Goal: Task Accomplishment & Management: Manage account settings

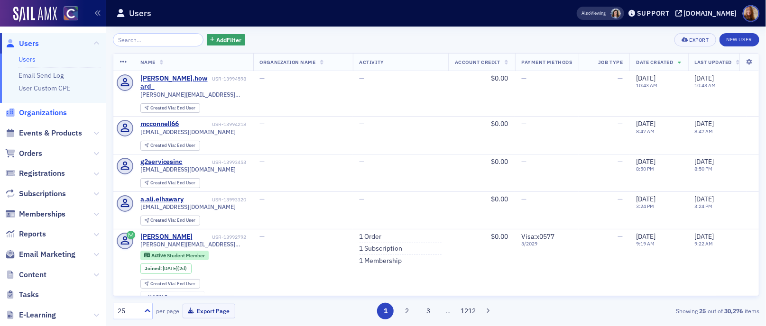
click at [36, 109] on span "Organizations" at bounding box center [43, 113] width 48 height 10
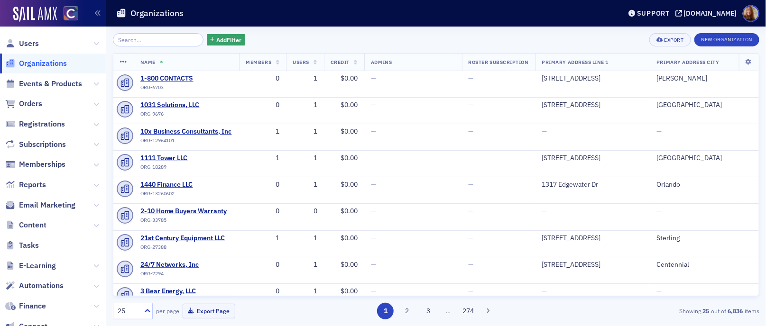
click at [148, 43] on input "search" at bounding box center [158, 39] width 91 height 13
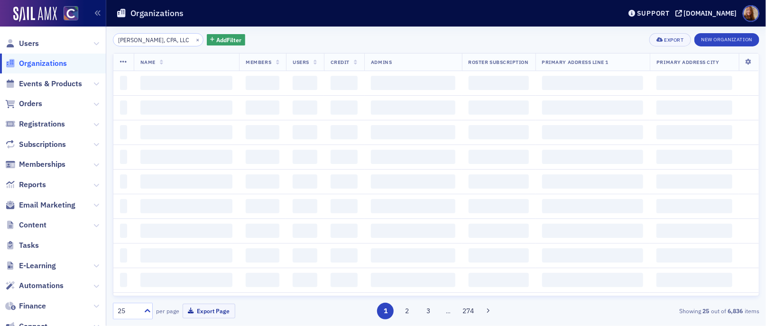
scroll to position [0, 19]
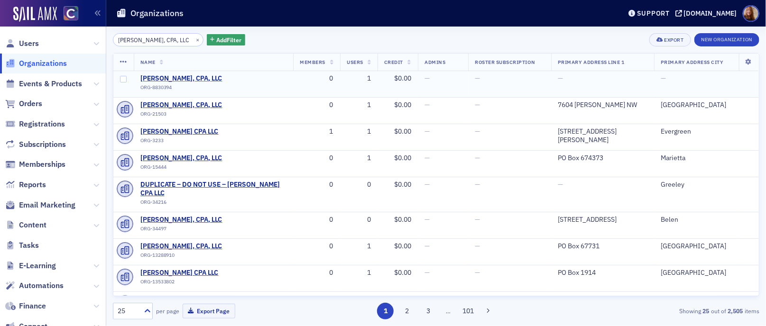
type input "James L. Bjorkman, CPA, LLC"
click at [211, 80] on span "James L. Bjorkman, CPA, LLC" at bounding box center [183, 78] width 86 height 9
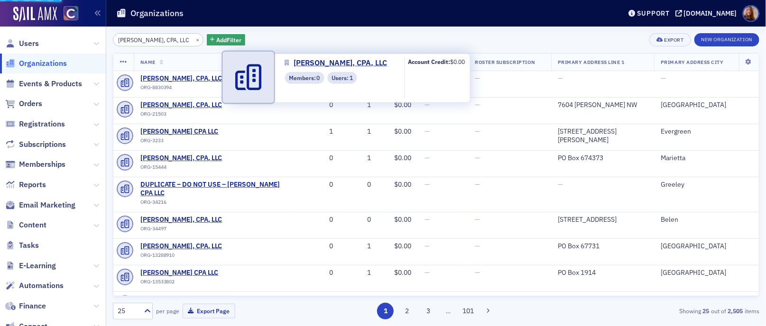
select select "US"
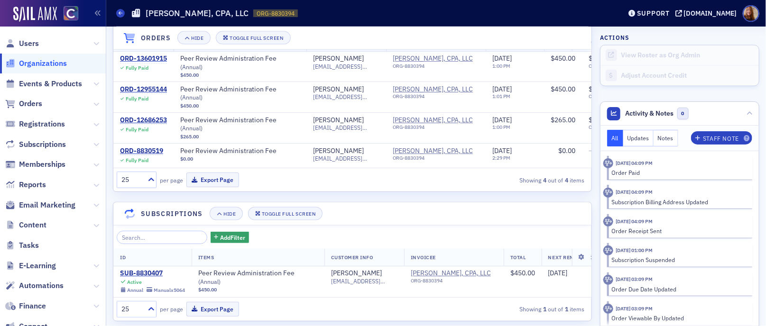
scroll to position [696, 0]
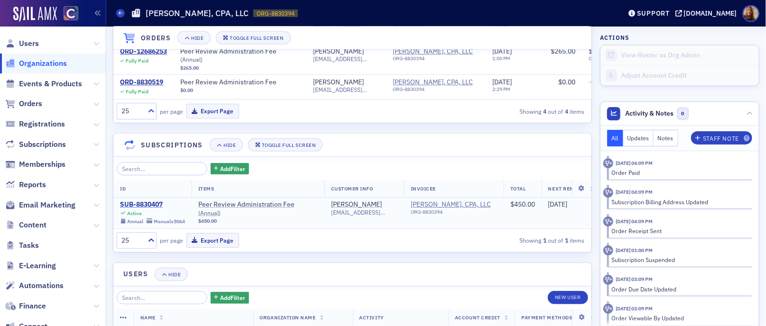
click at [144, 210] on div "SUB-8830407" at bounding box center [152, 205] width 65 height 9
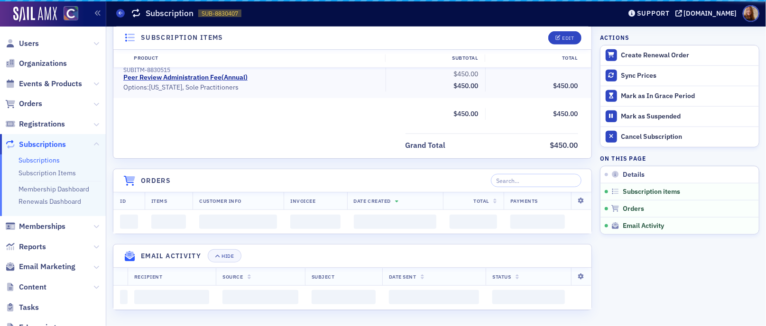
scroll to position [686, 0]
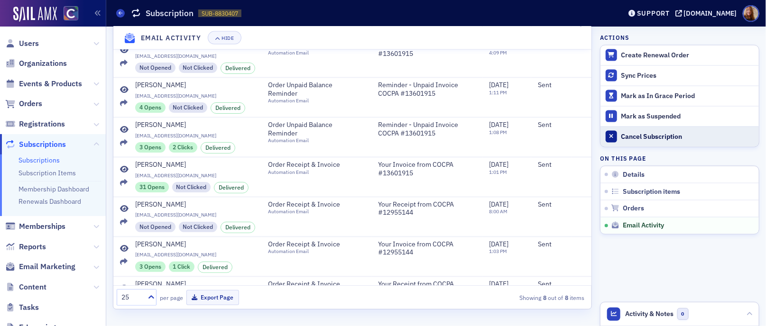
click at [650, 139] on div "Cancel Subscription" at bounding box center [687, 137] width 133 height 9
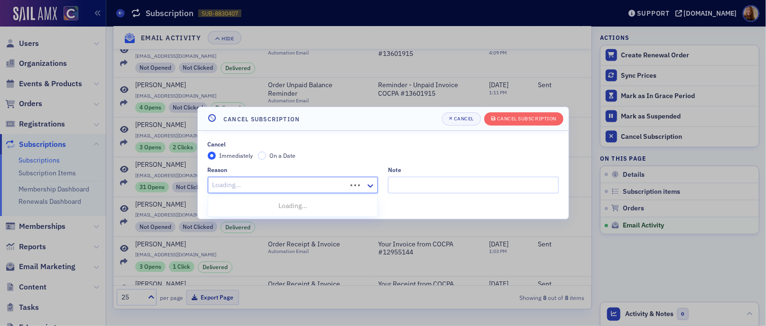
click at [263, 183] on div at bounding box center [279, 185] width 135 height 12
type input "res"
click at [243, 206] on span "Resigned From Peer Review Program" at bounding box center [269, 206] width 110 height 10
click at [429, 189] on input "Note" at bounding box center [473, 185] width 171 height 17
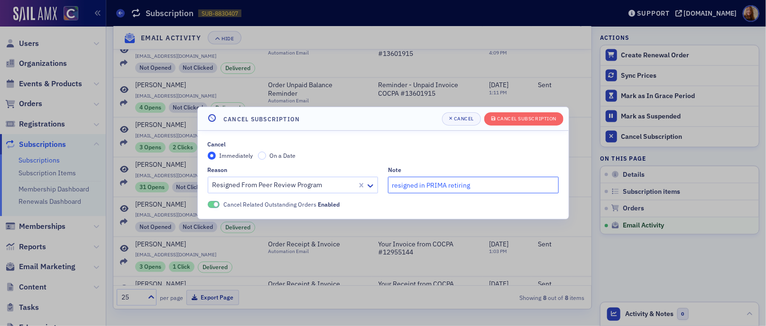
click at [451, 186] on input "resigned in PRIMA retiring" at bounding box center [473, 185] width 171 height 17
type input "resigned in PRIMA - retiring"
click at [530, 117] on div "Cancel Subscription" at bounding box center [526, 118] width 59 height 5
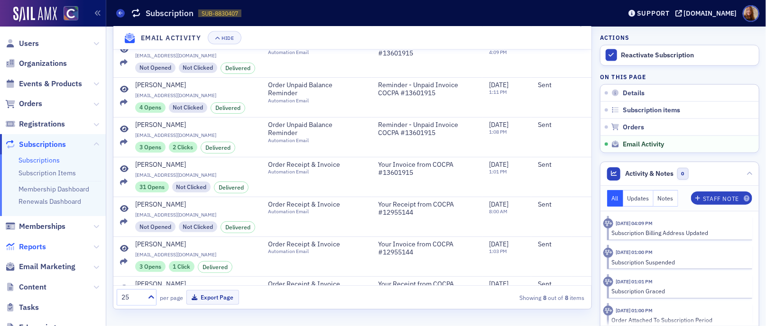
click at [31, 244] on span "Reports" at bounding box center [32, 247] width 27 height 10
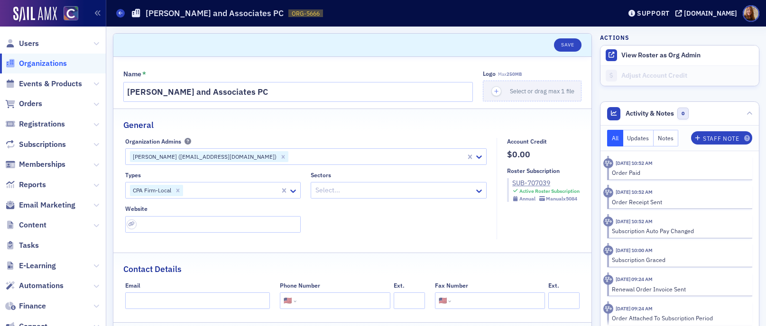
select select "US"
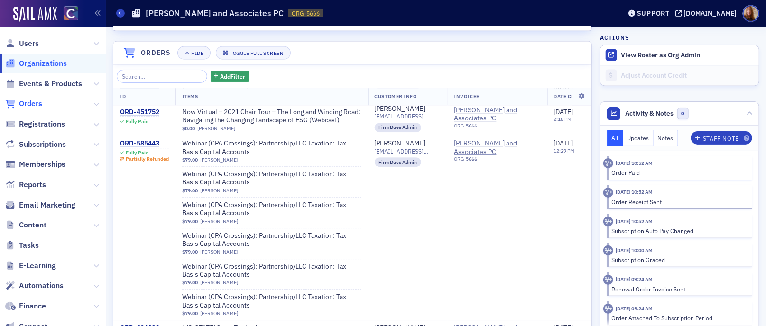
click at [37, 102] on span "Orders" at bounding box center [30, 104] width 23 height 10
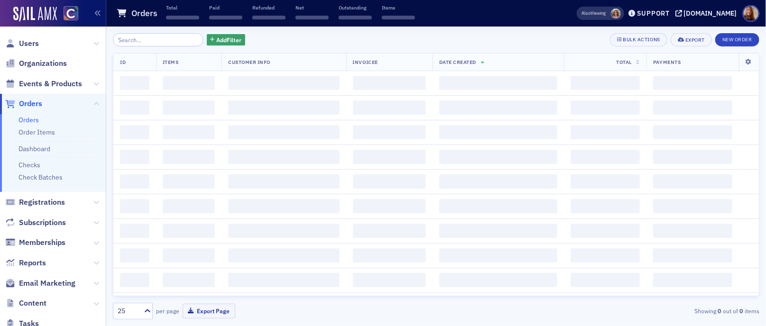
click at [150, 43] on input "search" at bounding box center [158, 39] width 91 height 13
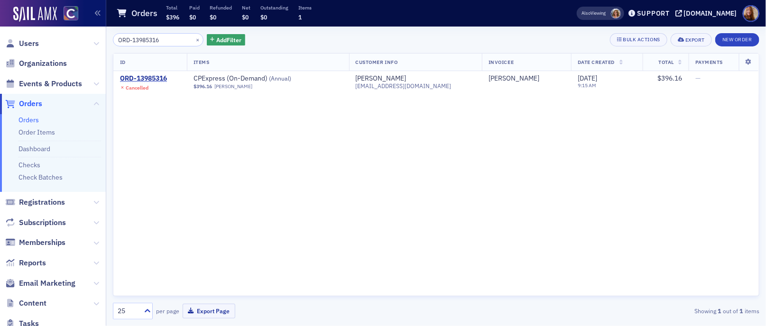
type input "ORD-13985316"
click at [268, 48] on div "ORD-13985316 × Add Filter Bulk Actions Export New Order ID Items Customer Info …" at bounding box center [436, 176] width 647 height 287
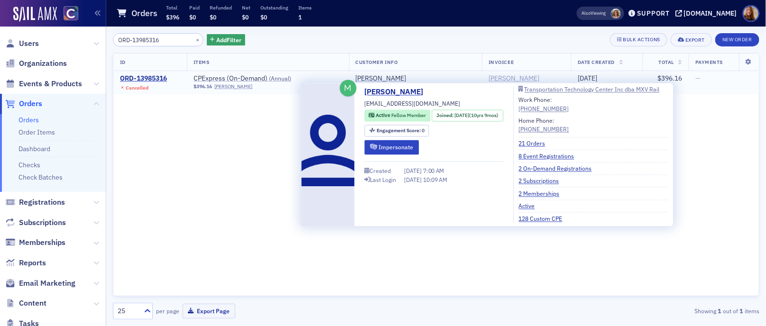
click at [497, 80] on div "Tammy Bregar" at bounding box center [514, 78] width 51 height 9
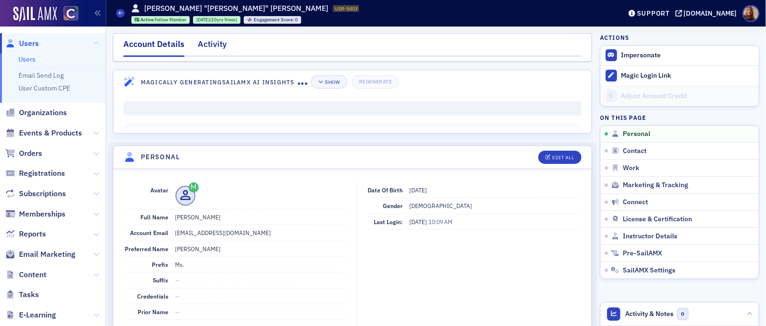
click at [219, 44] on div "Activity" at bounding box center [212, 47] width 29 height 18
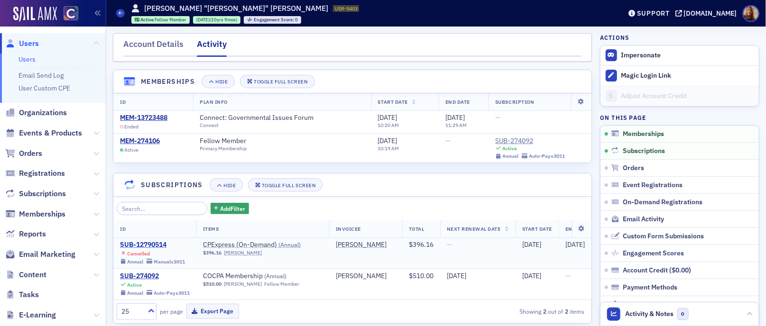
click at [147, 247] on div "SUB-12790514" at bounding box center [152, 245] width 65 height 9
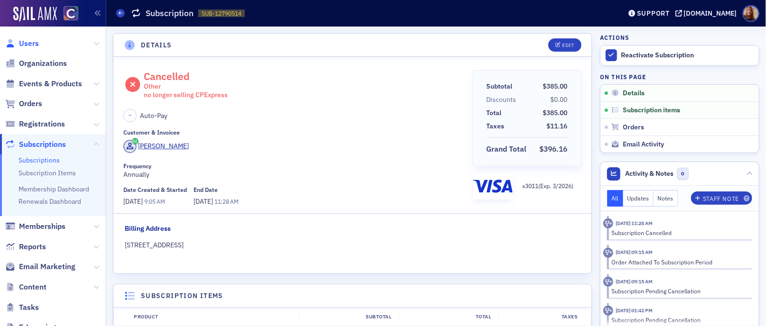
click at [30, 44] on span "Users" at bounding box center [29, 43] width 20 height 10
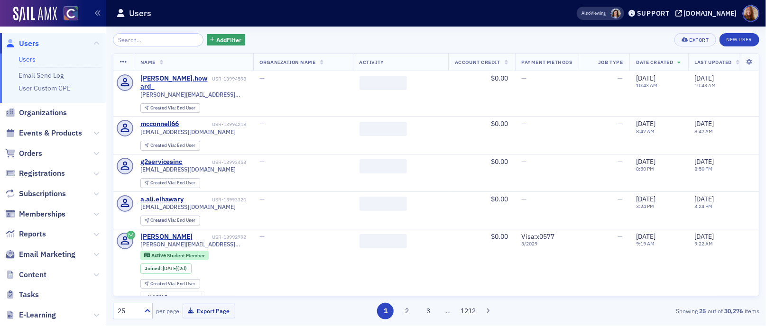
click at [131, 41] on input "search" at bounding box center [158, 39] width 91 height 13
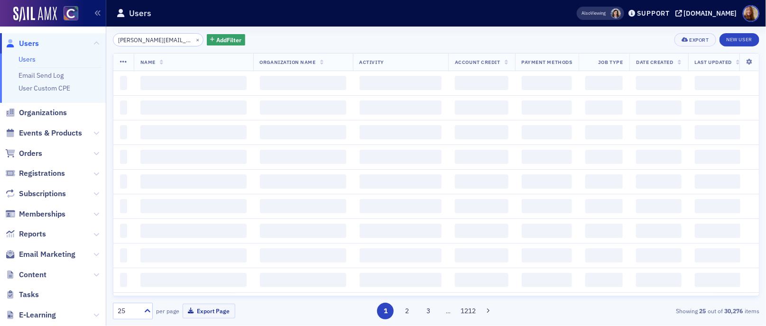
scroll to position [0, 0]
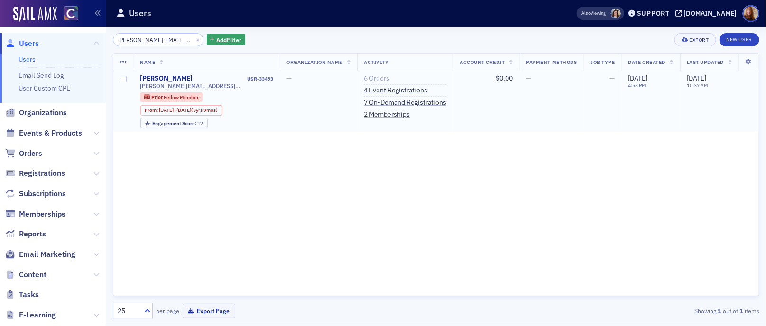
type input "justin@soukupbush.com"
click at [378, 81] on link "6 Orders" at bounding box center [377, 78] width 26 height 9
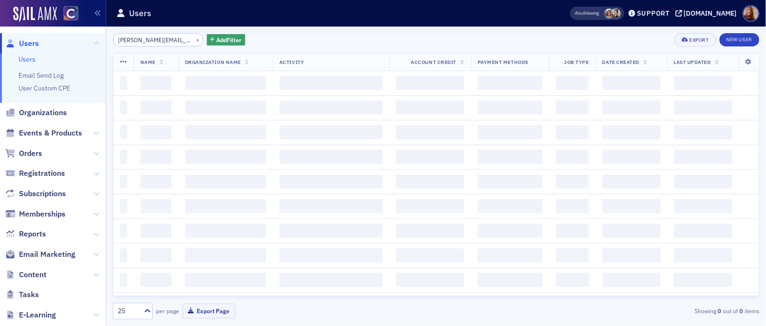
scroll to position [0, 0]
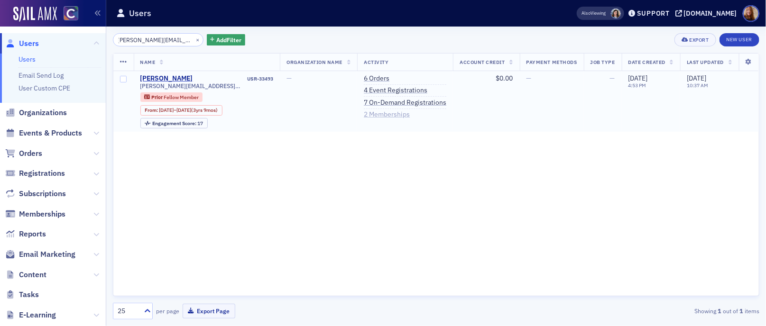
click at [376, 112] on link "2 Memberships" at bounding box center [387, 115] width 46 height 9
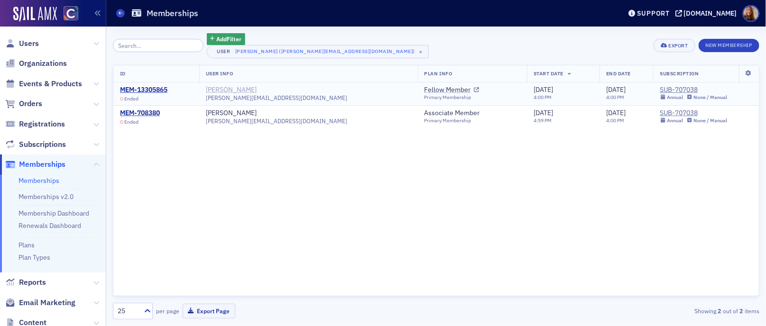
click at [253, 91] on div "[PERSON_NAME]" at bounding box center [231, 90] width 51 height 9
click at [33, 43] on span "Users" at bounding box center [29, 43] width 20 height 10
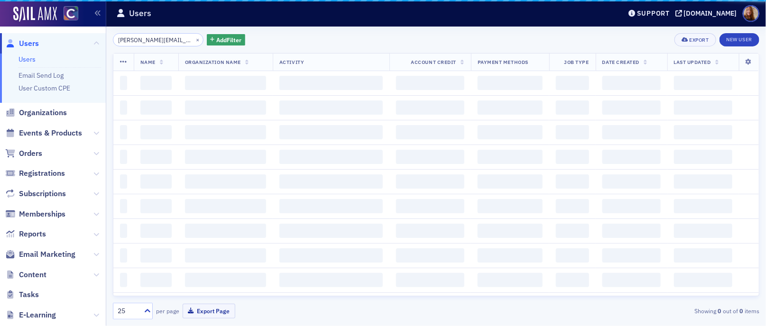
scroll to position [0, 0]
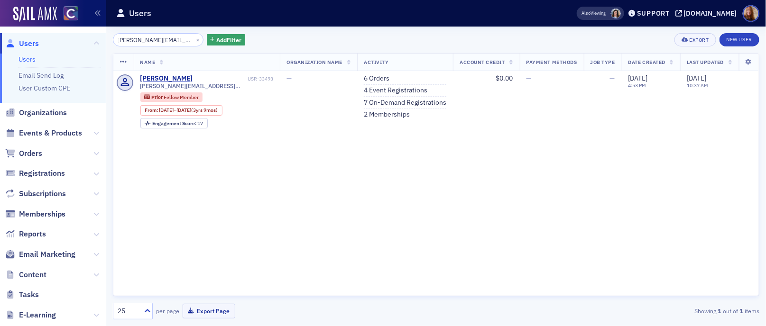
click at [131, 43] on input "justin@soukupbush.com" at bounding box center [158, 39] width 91 height 13
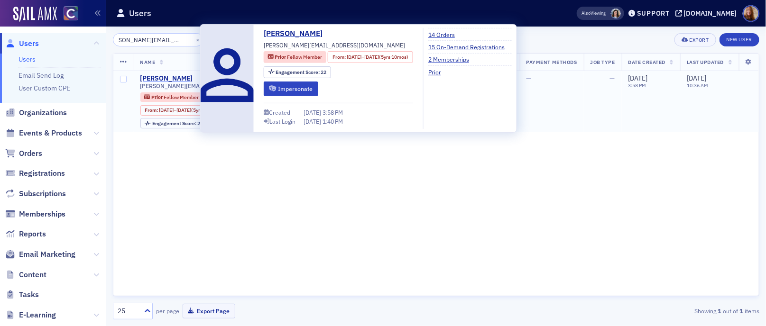
type input "samantha@soukupbush.com"
click at [174, 78] on div "Samantha LaPointe" at bounding box center [166, 78] width 53 height 9
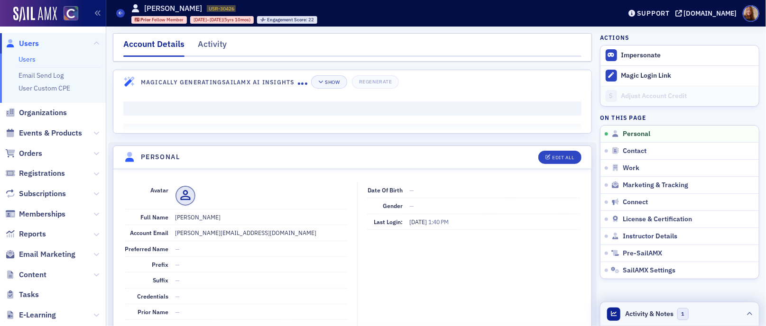
click at [641, 320] on div "Activity & Notes 1" at bounding box center [648, 314] width 82 height 13
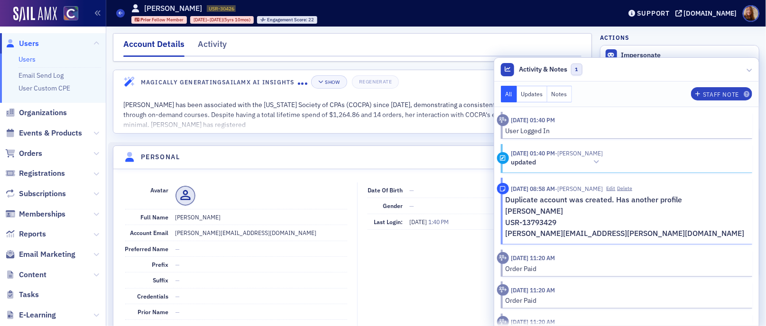
click at [615, 236] on p "samantha.lapointe@soukupbush.com" at bounding box center [626, 233] width 241 height 11
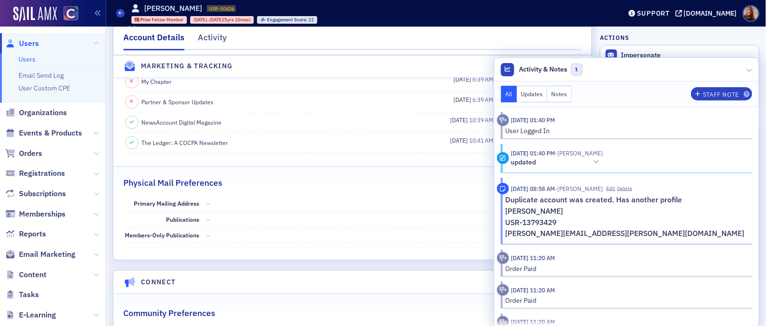
scroll to position [606, 0]
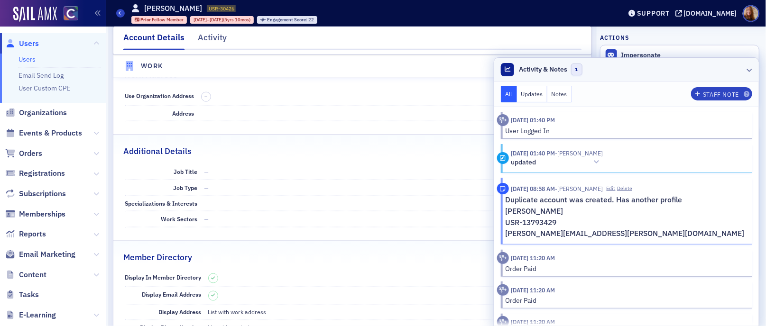
click at [639, 65] on header "Activity & Notes 1" at bounding box center [626, 70] width 265 height 24
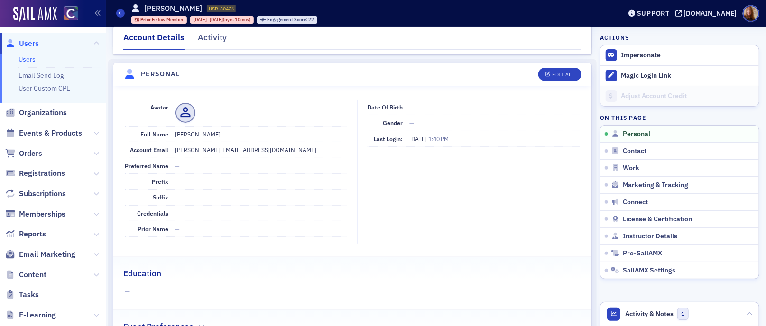
scroll to position [0, 0]
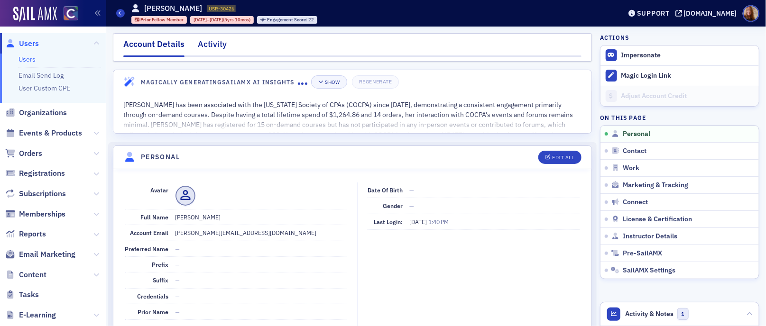
click at [218, 43] on div "Activity" at bounding box center [212, 47] width 29 height 18
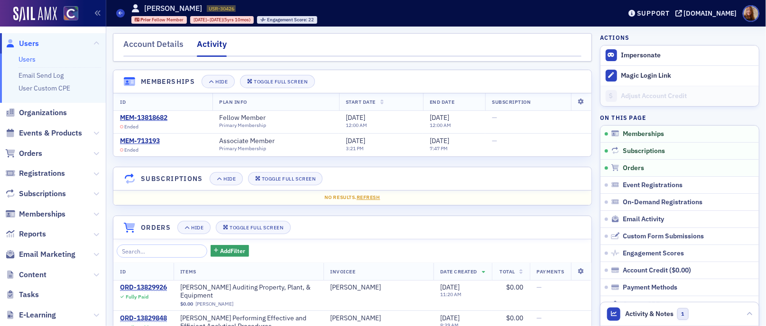
click at [32, 59] on link "Users" at bounding box center [27, 59] width 17 height 9
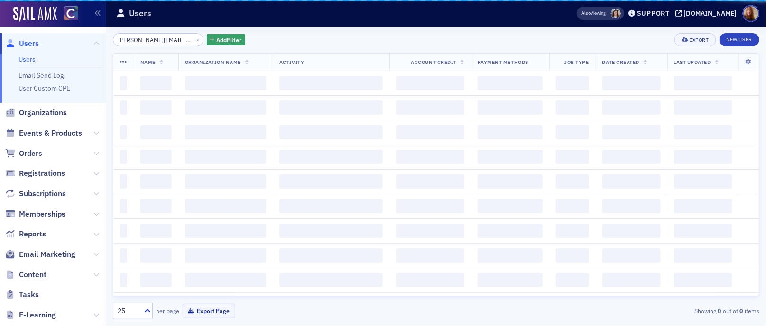
scroll to position [0, 12]
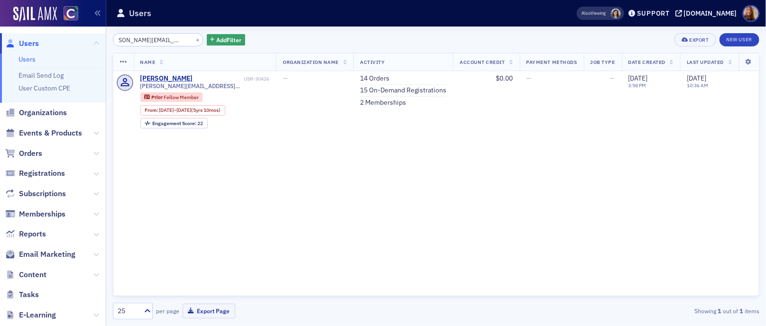
drag, startPoint x: 132, startPoint y: 39, endPoint x: 287, endPoint y: 54, distance: 155.8
click at [287, 54] on div "samantha@soukupbush.com × Add Filter Export New User Name Organization Name Act…" at bounding box center [436, 176] width 647 height 287
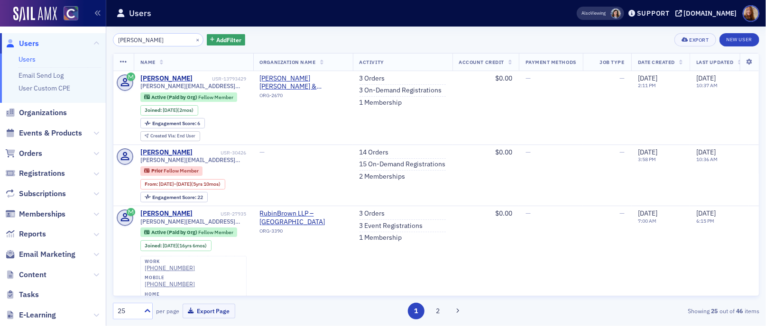
type input "samantha lapo"
click at [473, 44] on div "samantha lapo × Add Filter Export New User" at bounding box center [436, 39] width 647 height 13
click at [304, 39] on div "samantha lapo × Add Filter Export New User" at bounding box center [436, 39] width 647 height 13
click at [337, 43] on div "samantha lapo × Add Filter Export New User" at bounding box center [436, 39] width 647 height 13
click at [519, 38] on div "samantha lapo × Add Filter Export New User" at bounding box center [436, 39] width 647 height 13
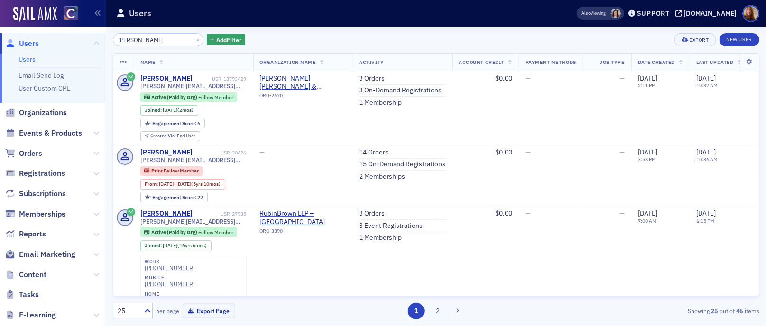
click at [400, 43] on div "samantha lapo × Add Filter Export New User" at bounding box center [436, 39] width 647 height 13
click at [383, 38] on div "samantha lapo × Add Filter Export New User" at bounding box center [436, 39] width 647 height 13
click at [453, 39] on div "samantha lapo × Add Filter Export New User" at bounding box center [436, 39] width 647 height 13
click at [486, 34] on div "samantha lapo × Add Filter Export New User" at bounding box center [436, 39] width 647 height 13
click at [378, 80] on link "3 Orders" at bounding box center [373, 78] width 26 height 9
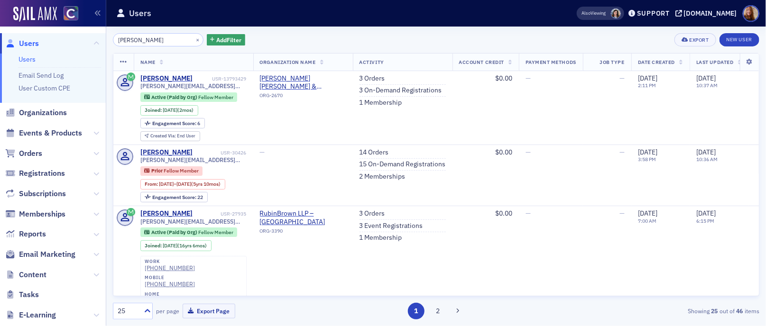
click at [413, 46] on div "samantha lapo × Add Filter Export New User Name Organization Name Activity Acco…" at bounding box center [436, 176] width 647 height 287
click at [383, 38] on div "samantha lapo × Add Filter Export New User" at bounding box center [436, 39] width 647 height 13
click at [374, 104] on link "1 Membership" at bounding box center [381, 103] width 43 height 9
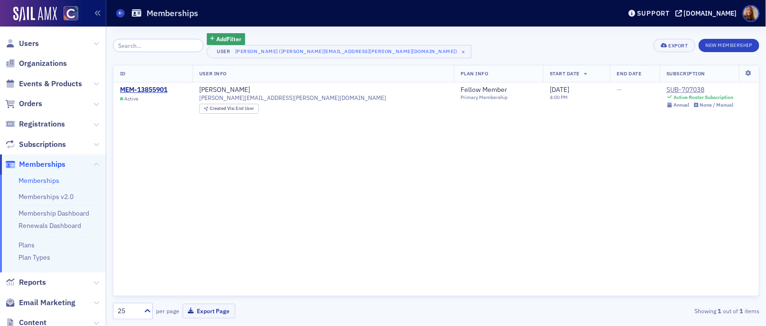
click at [545, 43] on div "Add Filter User Samantha LaPointe (samantha.lapointe@soukupbush.com) × Export N…" at bounding box center [436, 45] width 647 height 25
click at [493, 39] on div "Add Filter User Samantha LaPointe (samantha.lapointe@soukupbush.com) × Export N…" at bounding box center [436, 45] width 647 height 25
click at [463, 47] on div "Add Filter User Samantha LaPointe (samantha.lapointe@soukupbush.com) × Export N…" at bounding box center [436, 45] width 647 height 25
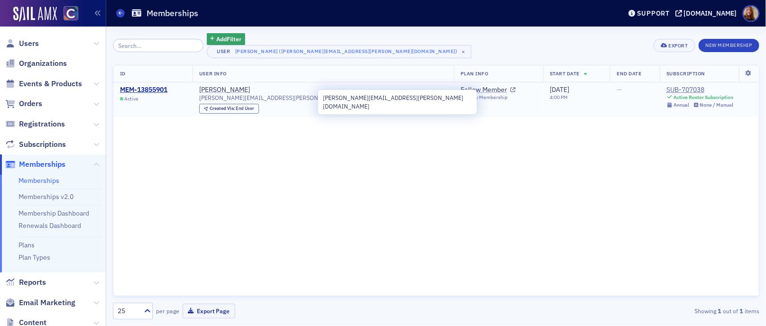
click at [291, 98] on span "samantha.lapointe@soukupbush.com" at bounding box center [292, 97] width 187 height 7
copy div "samantha.lapointe@soukupbush.com"
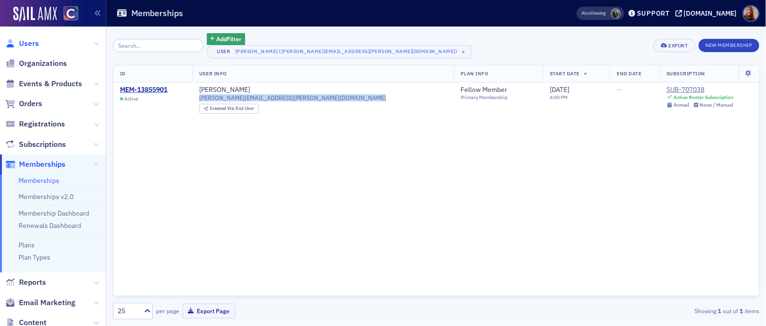
click at [29, 44] on span "Users" at bounding box center [29, 43] width 20 height 10
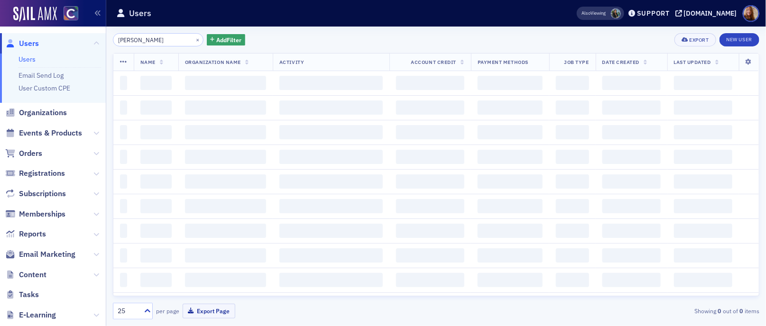
click at [158, 42] on input "samantha lapo" at bounding box center [158, 39] width 91 height 13
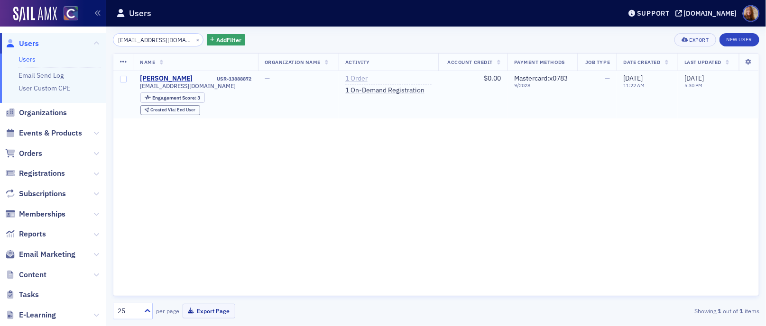
type input "jodig09@elpomar.org"
click at [361, 78] on link "1 Order" at bounding box center [356, 78] width 22 height 9
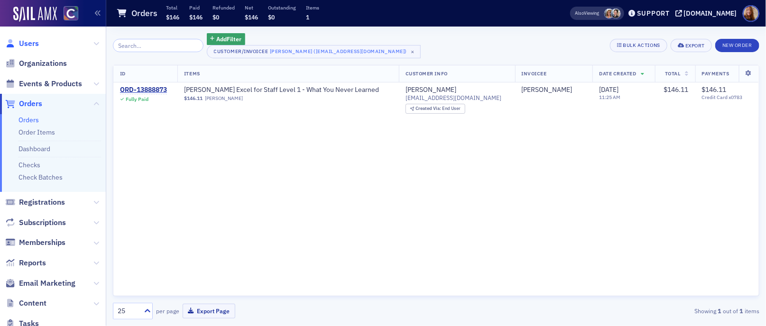
click at [31, 43] on span "Users" at bounding box center [29, 43] width 20 height 10
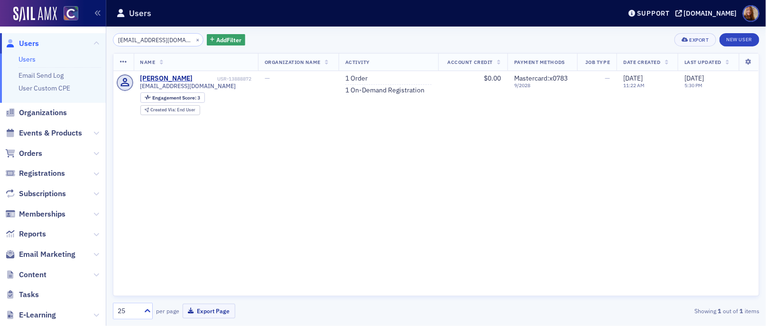
click at [142, 42] on input "jodig09@elpomar.org" at bounding box center [158, 39] width 91 height 13
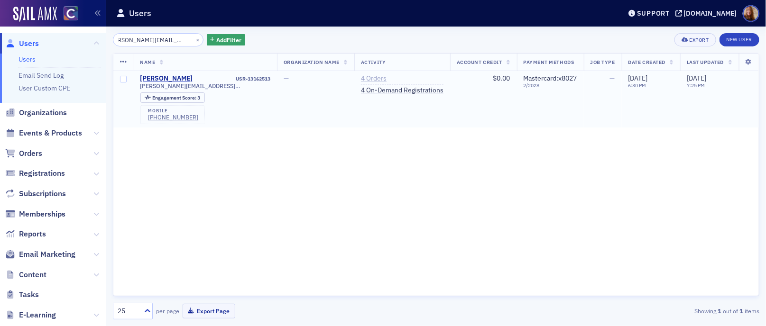
type input "helen.v.moreno@gmail.com"
click at [361, 79] on link "4 Orders" at bounding box center [374, 78] width 26 height 9
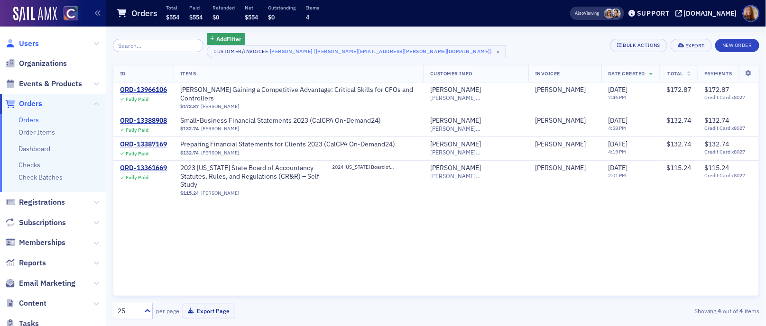
click at [33, 43] on span "Users" at bounding box center [29, 43] width 20 height 10
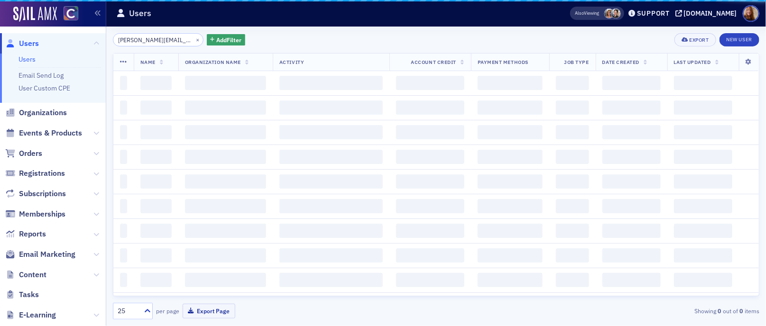
scroll to position [0, 9]
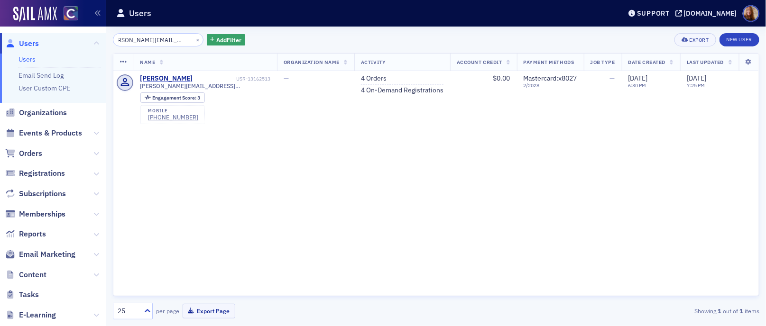
click at [151, 43] on input "helen.v.moreno@gmail.com" at bounding box center [158, 39] width 91 height 13
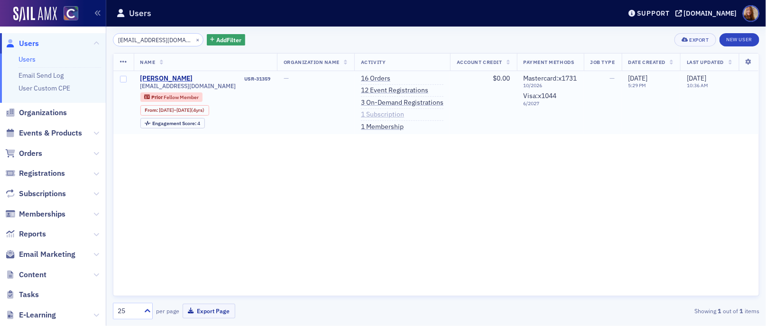
type input "shanarae@gmail.com"
click at [380, 116] on link "1 Subscription" at bounding box center [382, 115] width 43 height 9
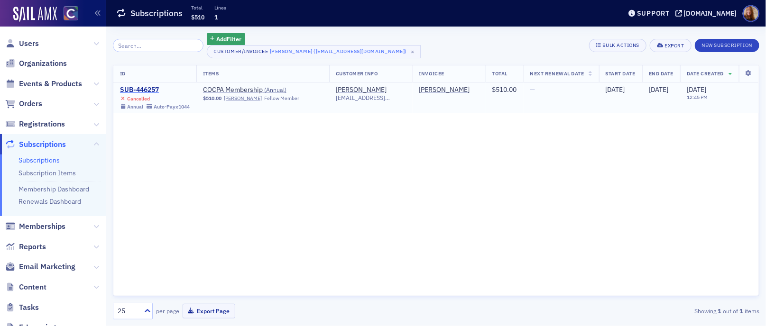
click at [139, 88] on div "SUB-446257" at bounding box center [155, 90] width 70 height 9
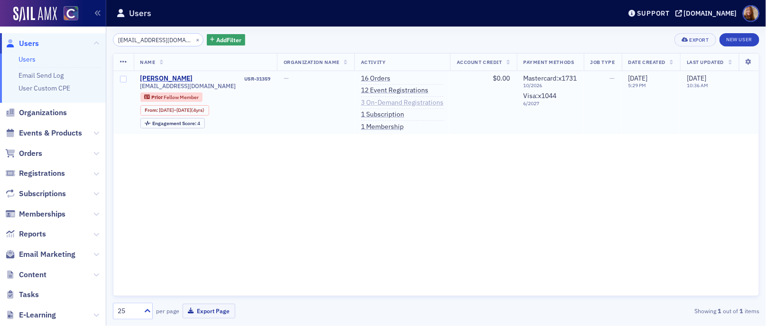
click at [384, 100] on link "3 On-Demand Registrations" at bounding box center [402, 103] width 83 height 9
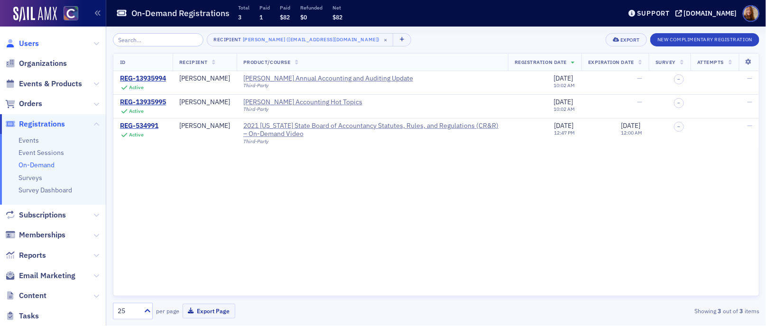
click at [20, 41] on span "Users" at bounding box center [29, 43] width 20 height 10
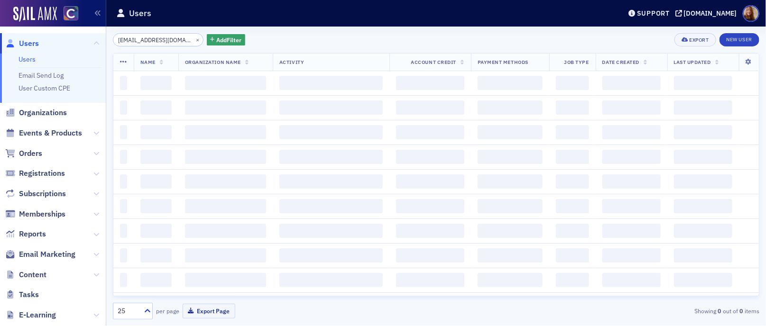
click at [148, 38] on input "shanarae@gmail.com" at bounding box center [158, 39] width 91 height 13
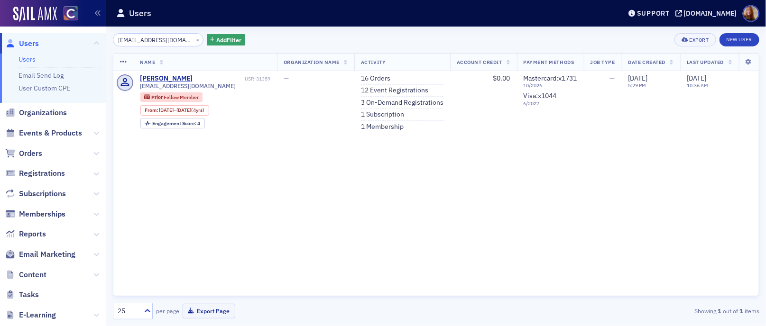
click at [148, 38] on input "shanarae@gmail.com" at bounding box center [158, 39] width 91 height 13
click at [143, 39] on input "justin@soukupbush.com" at bounding box center [158, 39] width 91 height 13
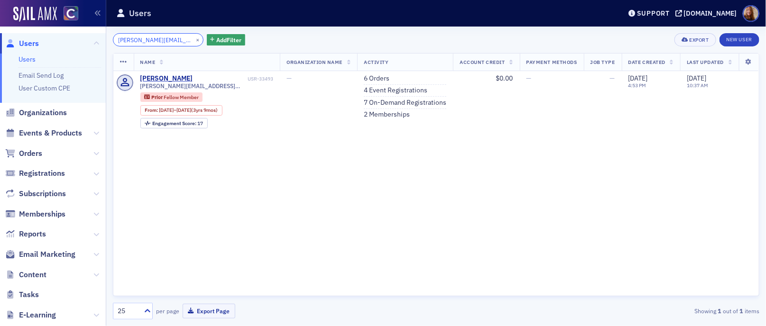
click at [143, 39] on input "justin@soukupbush.com" at bounding box center [158, 39] width 91 height 13
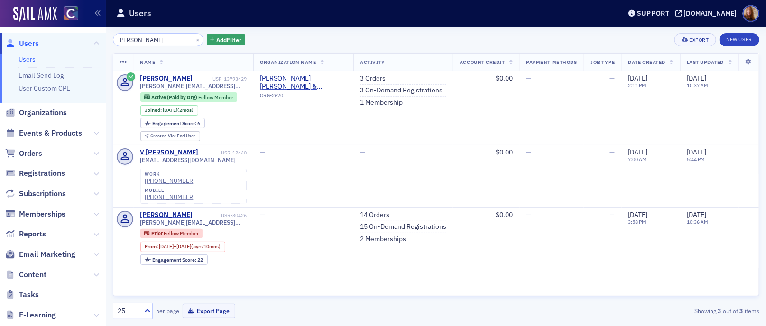
click at [359, 36] on div "lapointe × Add Filter Export New User" at bounding box center [436, 39] width 647 height 13
click at [117, 38] on input "lapointe" at bounding box center [158, 39] width 91 height 13
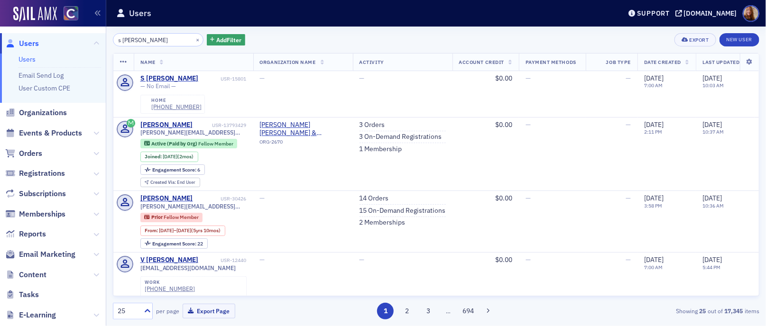
click at [372, 31] on div "s lapointe × Add Filter Export New User Name Organization Name Activity Account…" at bounding box center [436, 177] width 647 height 300
click at [121, 39] on input "s lapointe" at bounding box center [158, 39] width 91 height 13
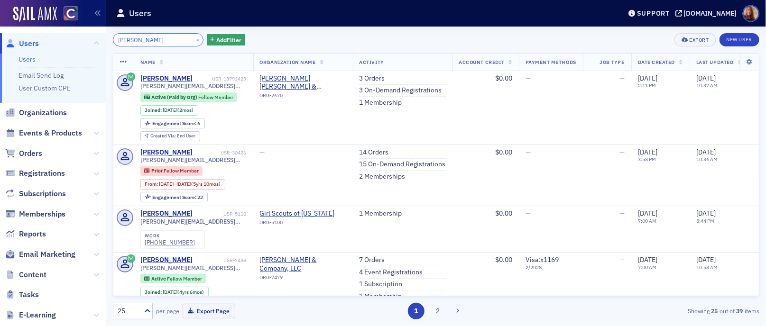
type input "samantha lapointe"
click at [365, 36] on div "samantha lapointe × Add Filter Export New User" at bounding box center [436, 39] width 647 height 13
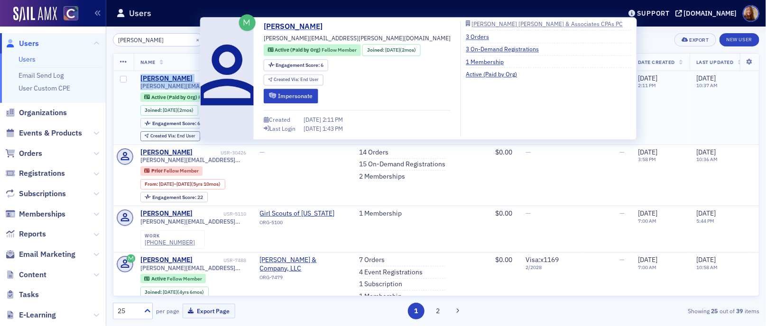
drag, startPoint x: 242, startPoint y: 86, endPoint x: 140, endPoint y: 79, distance: 102.2
click at [140, 79] on div "Samantha LaPointe USR-13793429 samantha.lapointe@soukupbush.com Active (Paid by…" at bounding box center [193, 107] width 106 height 67
copy div "Samantha LaPointe USR-13793429 samantha.lapointe@soukupbush.com"
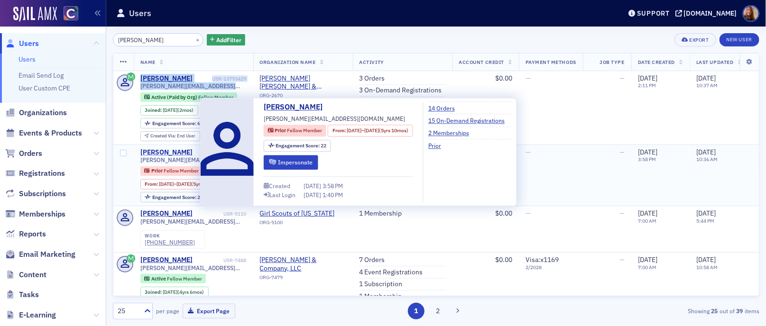
click at [161, 151] on div "Samantha LaPointe" at bounding box center [166, 152] width 53 height 9
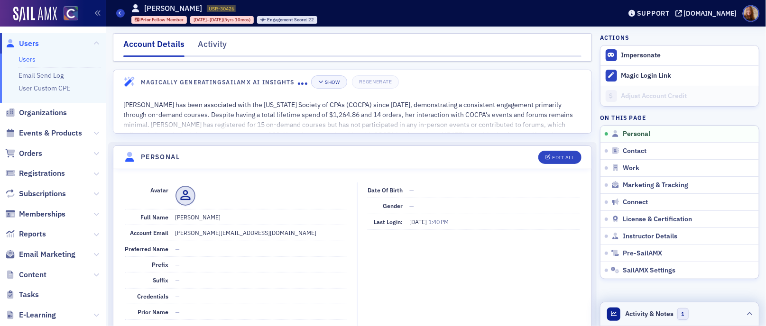
click at [714, 316] on header "Activity & Notes 1" at bounding box center [680, 315] width 158 height 24
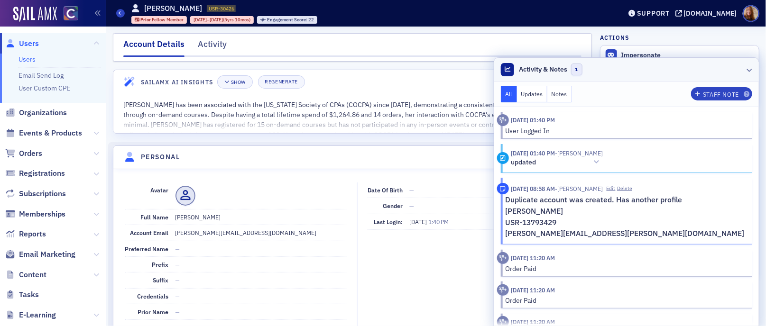
click at [637, 72] on header "Activity & Notes 1" at bounding box center [626, 70] width 265 height 24
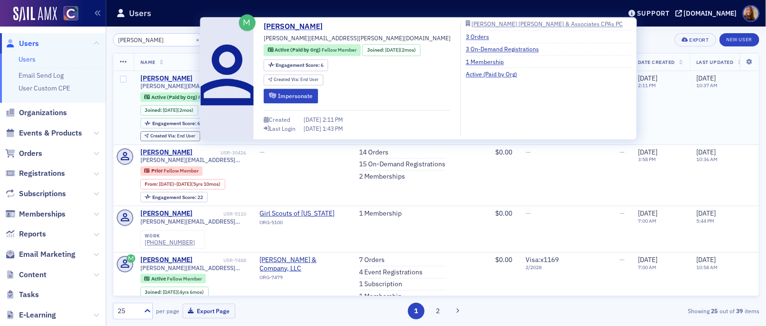
click at [172, 79] on div "Samantha LaPointe" at bounding box center [166, 78] width 53 height 9
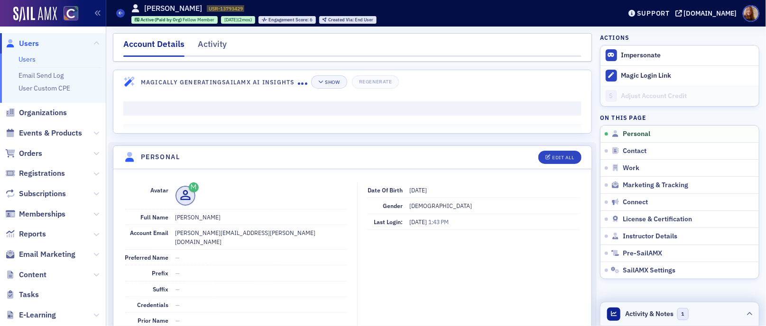
click at [654, 315] on span "Activity & Notes" at bounding box center [650, 314] width 48 height 10
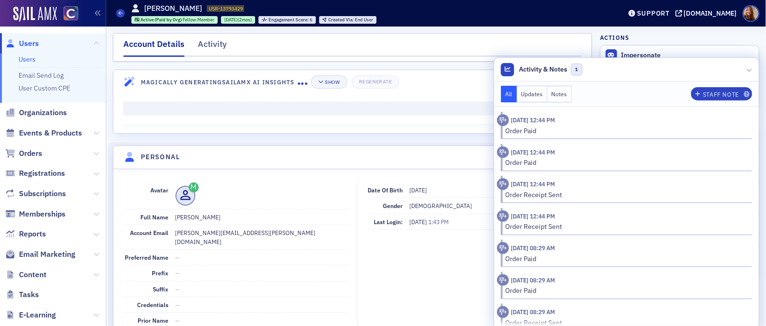
click at [552, 87] on button "Notes" at bounding box center [559, 94] width 25 height 17
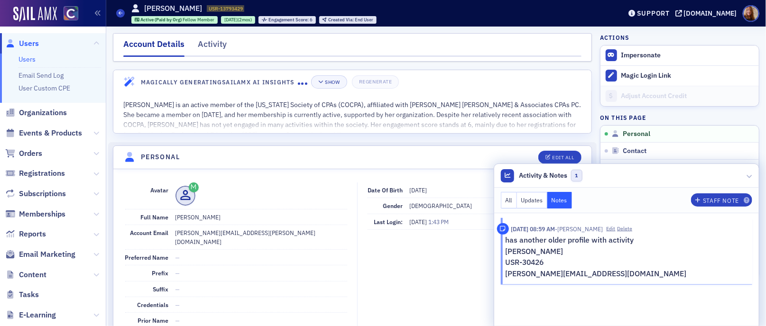
click at [483, 42] on nav "Account Details Activity" at bounding box center [352, 47] width 458 height 19
click at [293, 167] on header "Personal Edit All" at bounding box center [352, 157] width 478 height 23
click at [705, 200] on div "Staff Note" at bounding box center [721, 200] width 36 height 5
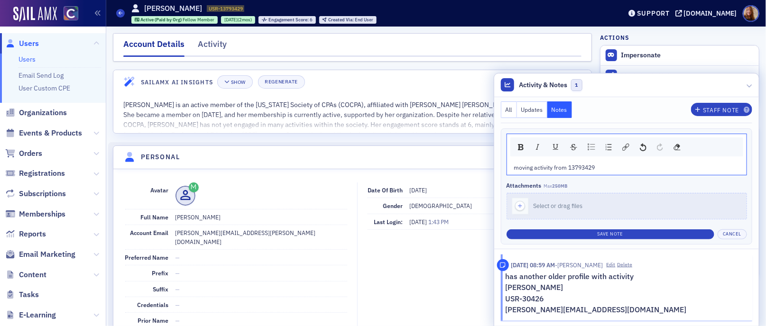
click at [563, 170] on span "moving activity from 13793429" at bounding box center [554, 168] width 81 height 8
click at [514, 167] on span "moving activity from USER-13793429" at bounding box center [563, 168] width 98 height 8
click at [229, 230] on dd "samantha.lapointe@soukupbush.com" at bounding box center [262, 237] width 172 height 24
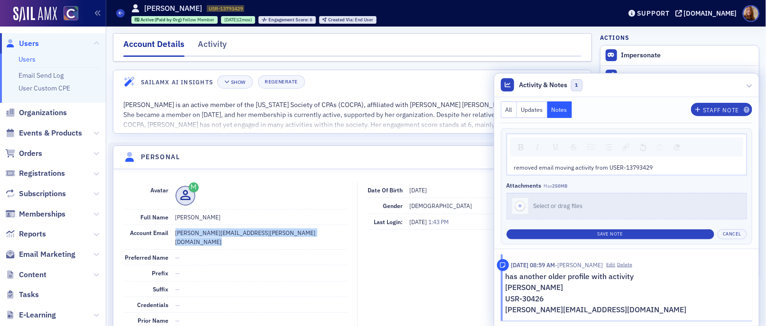
click at [229, 230] on dd "samantha.lapointe@soukupbush.com" at bounding box center [262, 237] width 172 height 24
copy dd "samantha.lapointe@soukupbush.com"
click at [547, 169] on span "removed email moving activity from USER-13793429" at bounding box center [583, 168] width 139 height 8
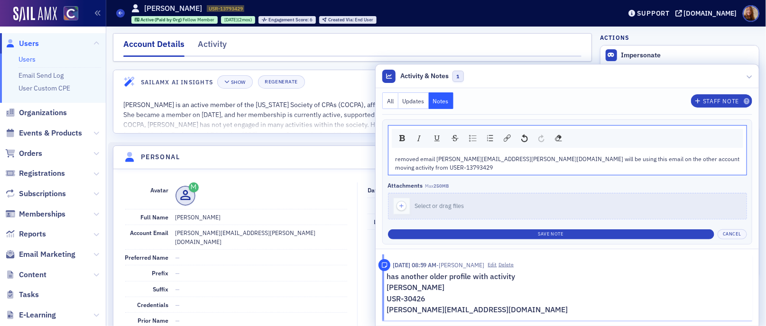
click at [507, 300] on p "USR-30426" at bounding box center [566, 299] width 359 height 11
drag, startPoint x: 509, startPoint y: 298, endPoint x: 472, endPoint y: 299, distance: 37.0
click at [472, 299] on p "USR-30426" at bounding box center [566, 299] width 359 height 11
copy p "USR-30426"
click at [590, 167] on div "moving activity from USER-13793429" at bounding box center [568, 167] width 344 height 9
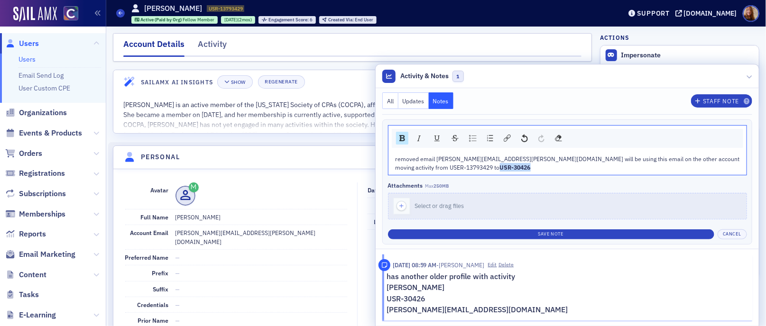
drag, startPoint x: 613, startPoint y: 169, endPoint x: 585, endPoint y: 170, distance: 28.0
click at [585, 170] on div "moving activity from USER-13793429 to USR-30426" at bounding box center [568, 167] width 344 height 9
click at [408, 137] on div "rdw-inline-control" at bounding box center [402, 138] width 12 height 13
click at [636, 161] on span "removed email samantha.lapointe@soukupbush.com will be using this email on the …" at bounding box center [568, 159] width 344 height 8
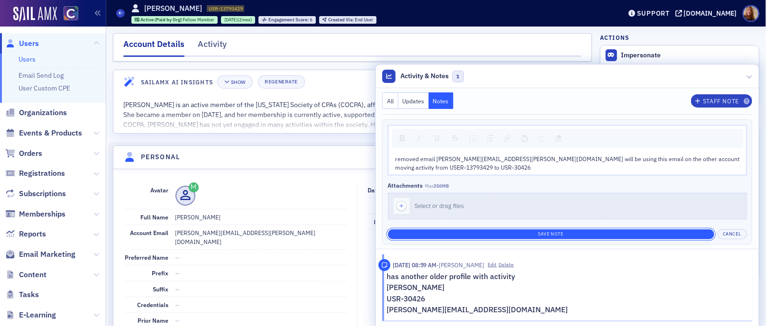
click at [622, 233] on button "Save Note" at bounding box center [551, 235] width 326 height 10
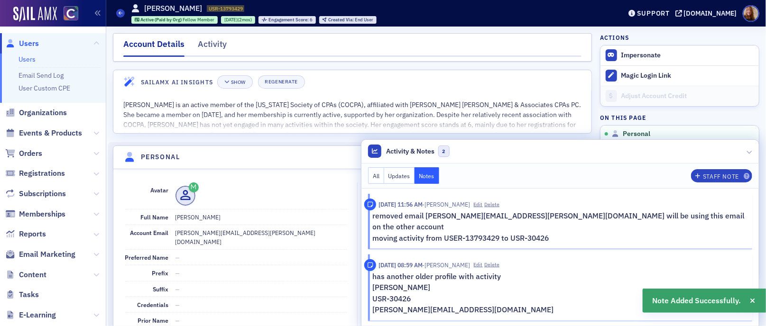
click at [336, 156] on header "Personal Edit All" at bounding box center [352, 157] width 478 height 23
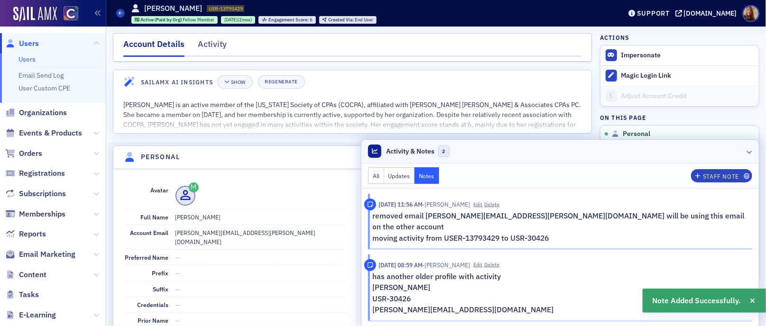
click at [672, 164] on header "Activity & Notes 2" at bounding box center [561, 152] width 398 height 24
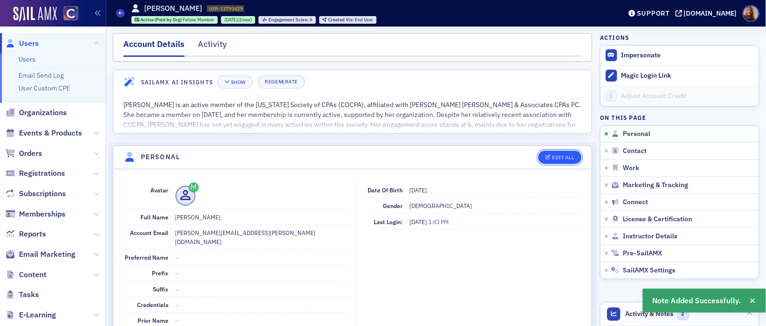
click at [552, 160] on div "Edit All" at bounding box center [563, 157] width 22 height 5
select select "US"
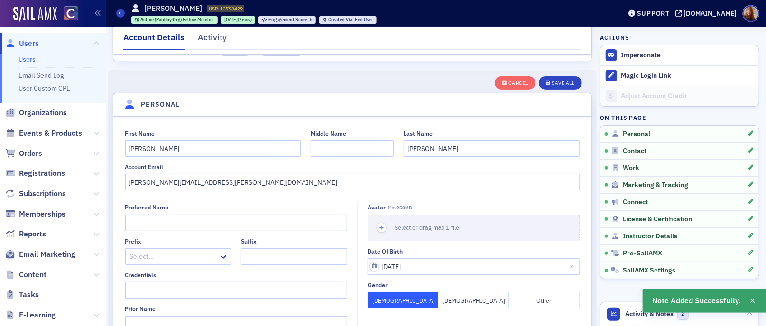
scroll to position [110, 0]
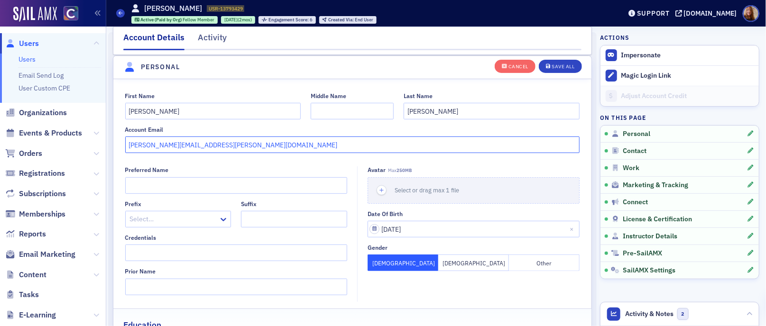
click at [196, 145] on input "samantha.lapointe@soukupbush.com" at bounding box center [352, 145] width 455 height 17
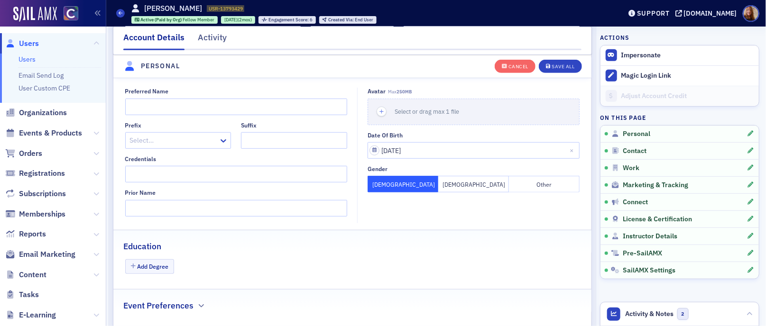
scroll to position [0, 0]
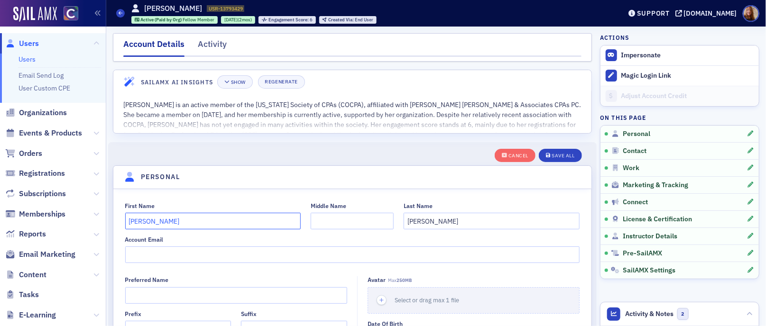
click at [129, 224] on input "Samantha" at bounding box center [213, 221] width 176 height 17
type input "DUPLICATE Samantha"
click at [560, 157] on div "Save All" at bounding box center [563, 155] width 23 height 5
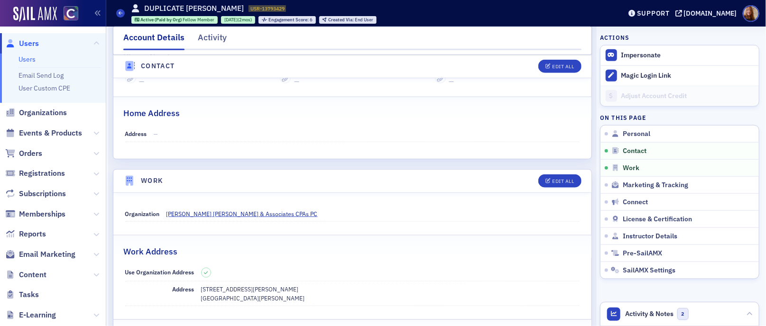
scroll to position [439, 0]
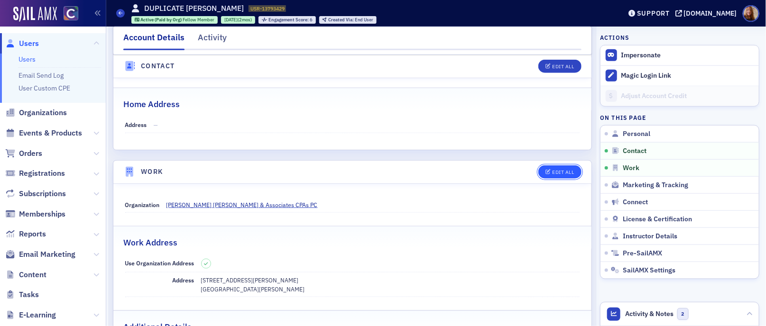
click at [547, 175] on button "Edit All" at bounding box center [559, 172] width 43 height 13
select select "US"
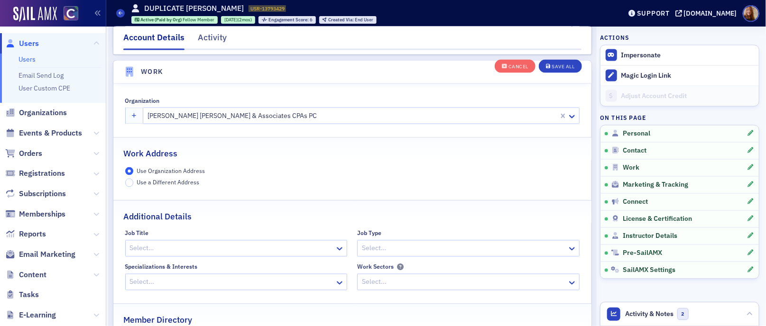
scroll to position [750, 0]
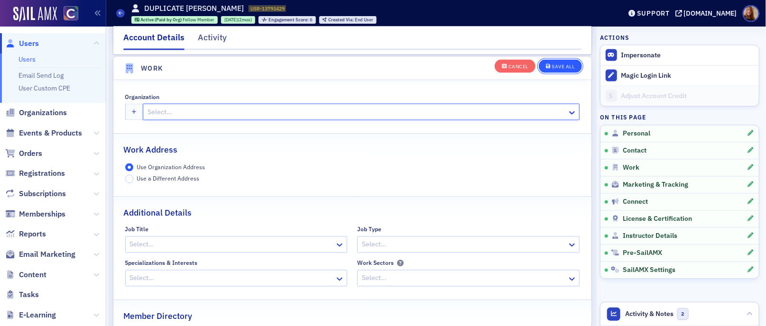
click at [559, 65] on div "Save All" at bounding box center [563, 66] width 23 height 5
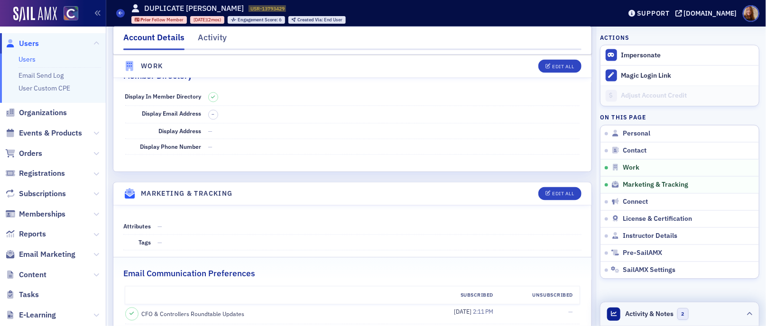
scroll to position [884, 0]
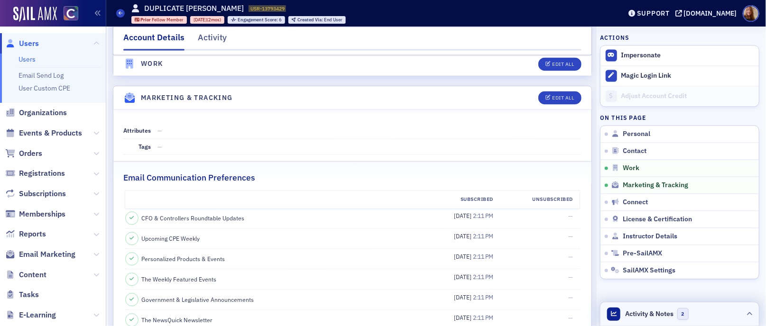
click at [692, 312] on header "Activity & Notes 2" at bounding box center [680, 315] width 158 height 24
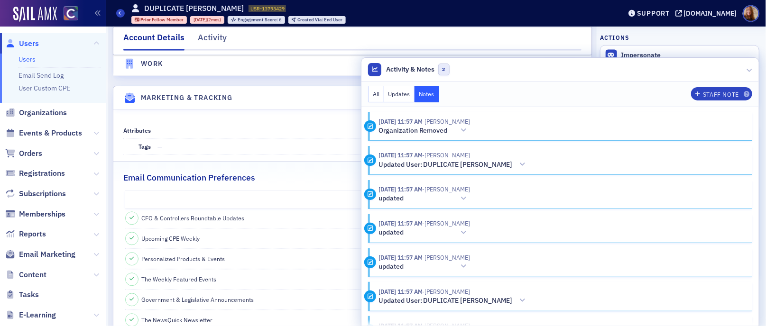
click at [439, 101] on button "Notes" at bounding box center [427, 94] width 25 height 17
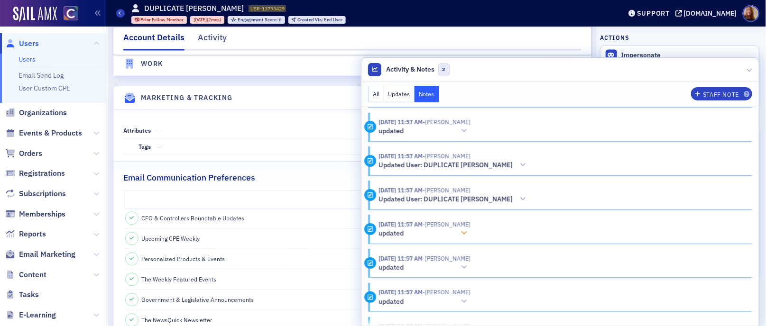
scroll to position [157, 0]
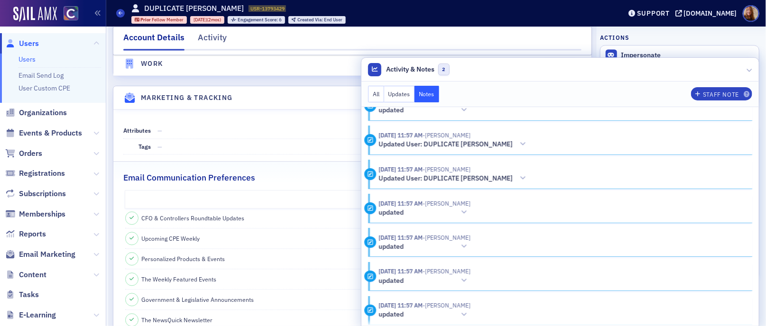
click at [384, 93] on button "All" at bounding box center [376, 94] width 16 height 17
click at [439, 92] on button "Notes" at bounding box center [427, 94] width 25 height 17
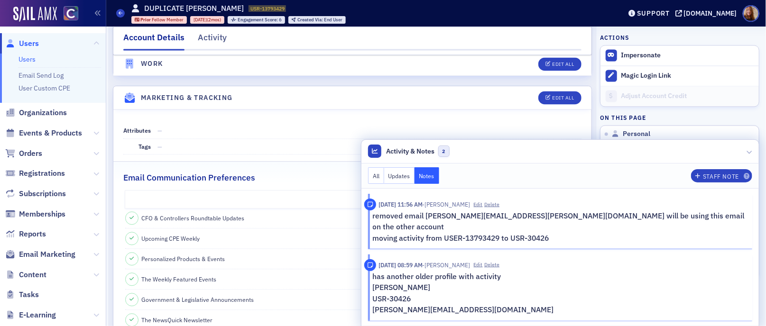
scroll to position [0, 0]
drag, startPoint x: 597, startPoint y: 239, endPoint x: 407, endPoint y: 234, distance: 190.3
click at [407, 234] on p "moving activity from USER-13793429 to USR-30426" at bounding box center [559, 238] width 373 height 11
copy p "moving activity from USER-13793429 to USR-30426"
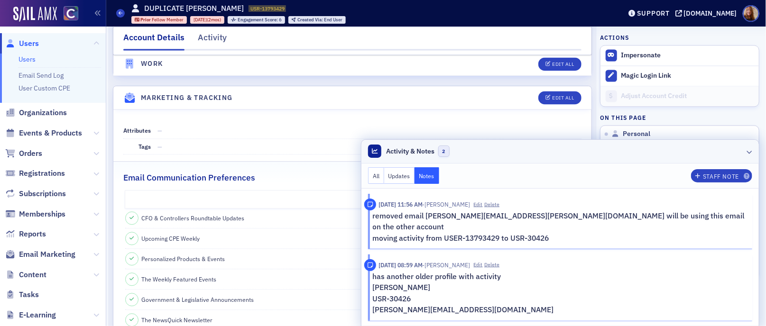
click at [633, 164] on header "Activity & Notes 2" at bounding box center [561, 152] width 398 height 24
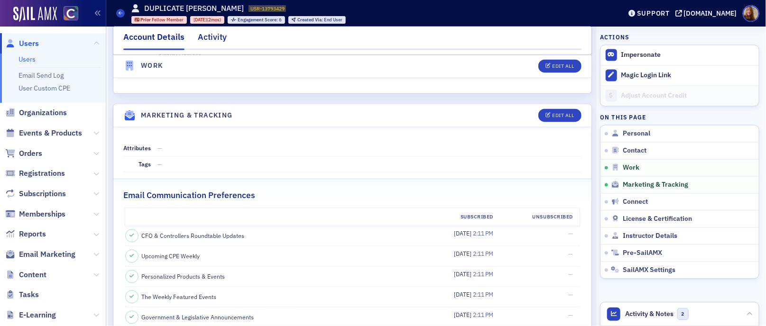
click at [209, 39] on div "Activity" at bounding box center [212, 40] width 29 height 18
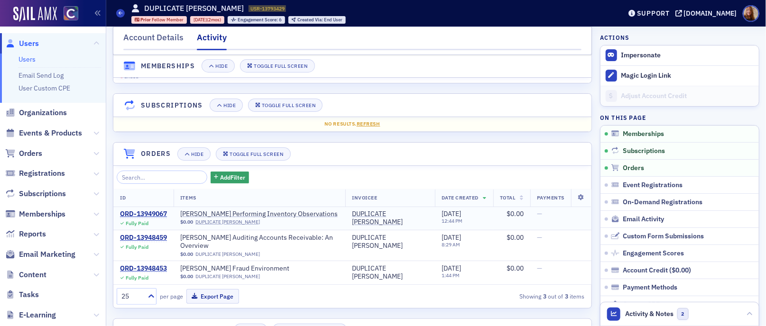
scroll to position [66, 0]
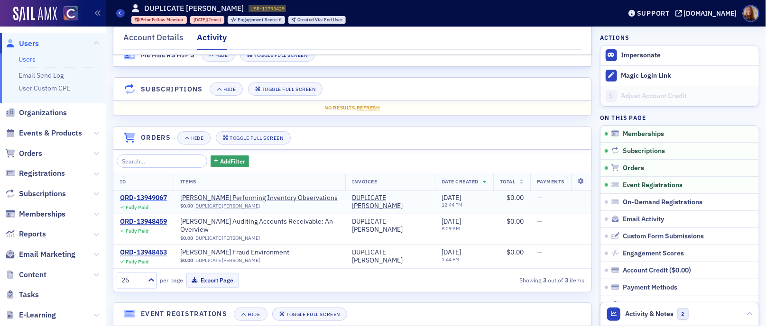
click at [154, 198] on div "ORD-13949067" at bounding box center [143, 198] width 47 height 9
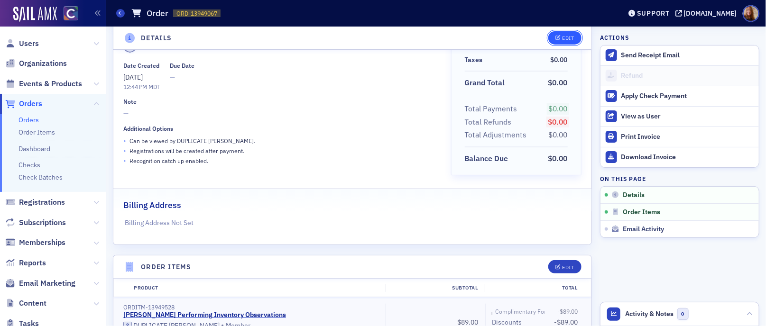
click at [563, 38] on div "Edit" at bounding box center [568, 38] width 12 height 5
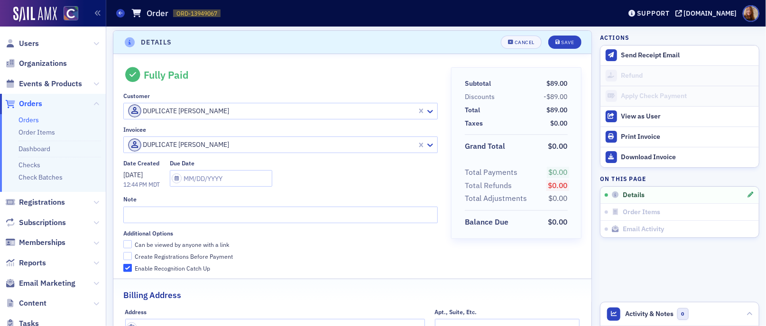
scroll to position [1, 0]
click at [275, 116] on div at bounding box center [271, 113] width 289 height 12
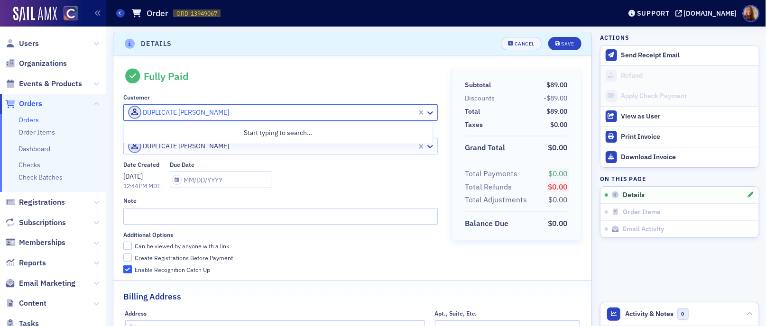
paste input "USR-30426"
type input "USR-30426"
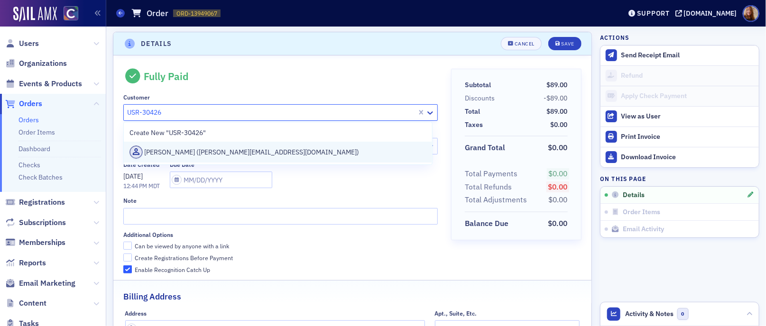
click at [195, 150] on div "Samantha LaPointe (samantha@soukupbush.com)" at bounding box center [278, 152] width 297 height 13
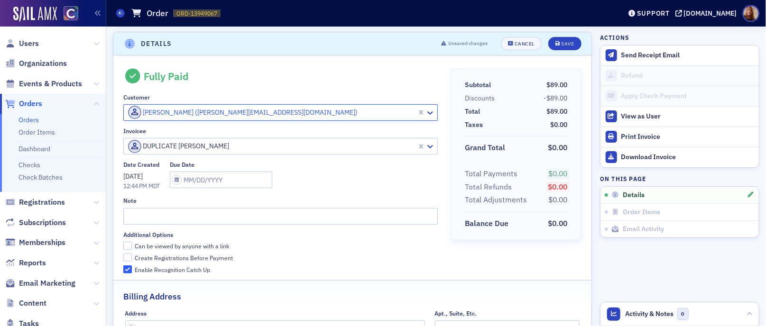
drag, startPoint x: 217, startPoint y: 148, endPoint x: 242, endPoint y: 149, distance: 25.6
click at [217, 148] on div at bounding box center [271, 146] width 289 height 12
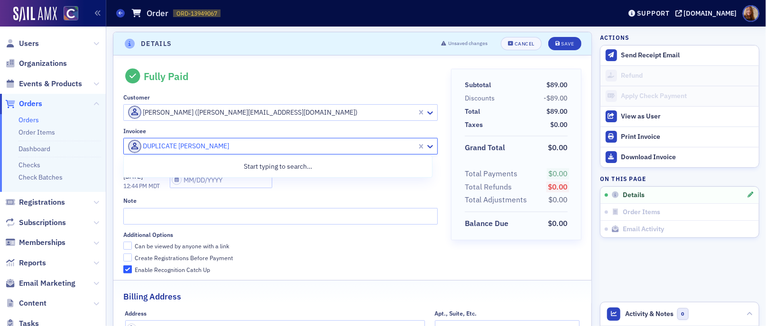
paste input "USR-30426"
type input "USR-30426"
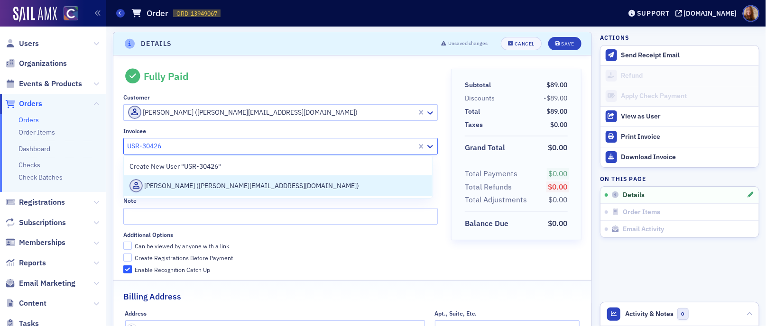
click at [219, 186] on div "Samantha LaPointe (samantha@soukupbush.com)" at bounding box center [278, 185] width 297 height 13
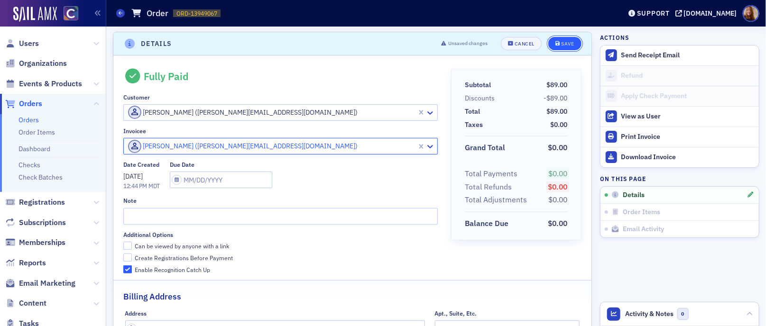
click at [568, 47] on button "Save" at bounding box center [564, 43] width 33 height 13
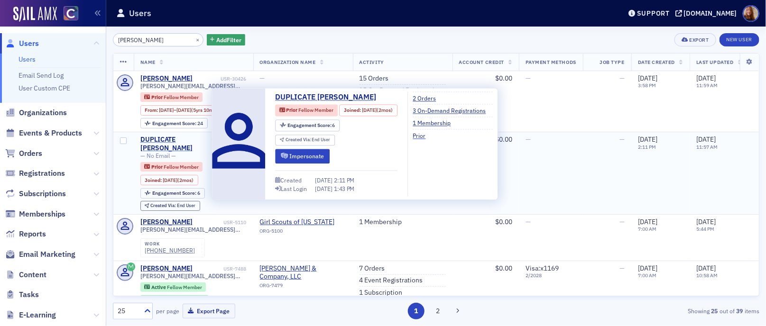
click at [176, 138] on div "DUPLICATE Samantha LaPointe" at bounding box center [175, 144] width 70 height 17
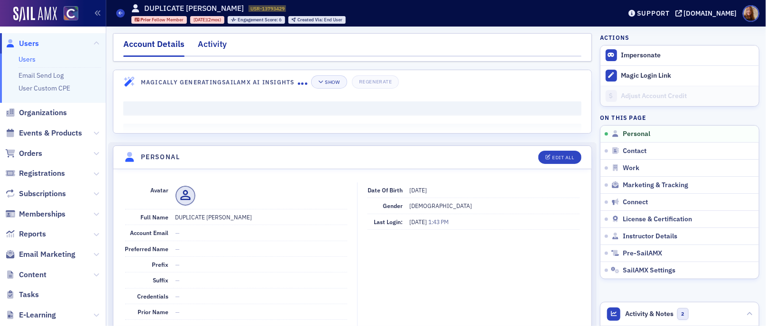
click at [213, 41] on div "Activity" at bounding box center [212, 47] width 29 height 18
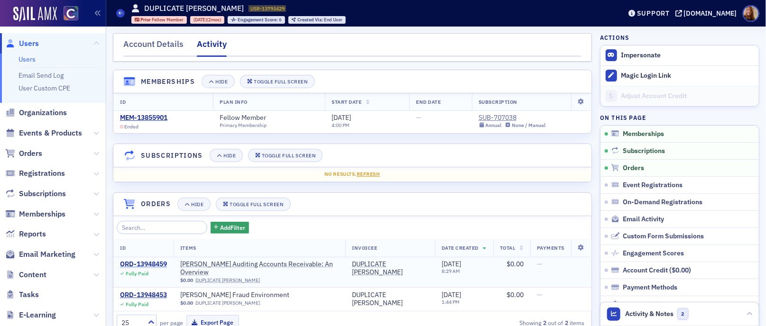
click at [149, 265] on div "ORD-13948459" at bounding box center [143, 264] width 47 height 9
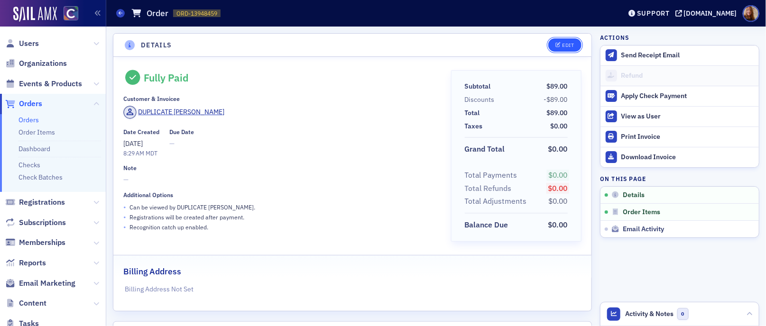
click at [562, 44] on div "Edit" at bounding box center [568, 45] width 12 height 5
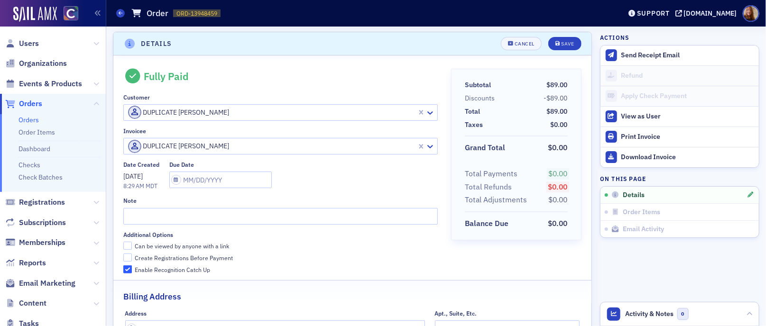
click at [286, 105] on div "DUPLICATE Samantha LaPointe" at bounding box center [270, 112] width 293 height 15
paste input "USR-30426"
type input "USR-30426"
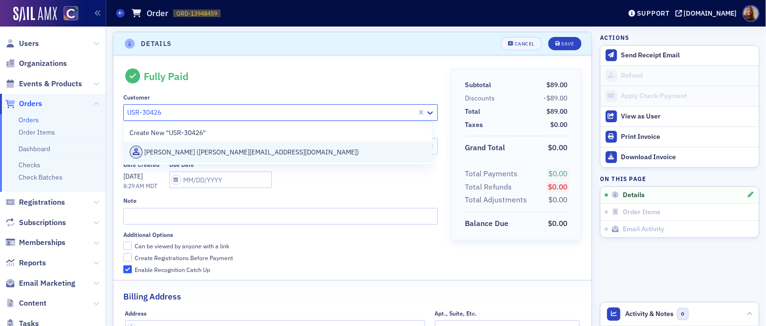
click at [183, 152] on div "Samantha LaPointe (samantha@soukupbush.com)" at bounding box center [278, 152] width 297 height 13
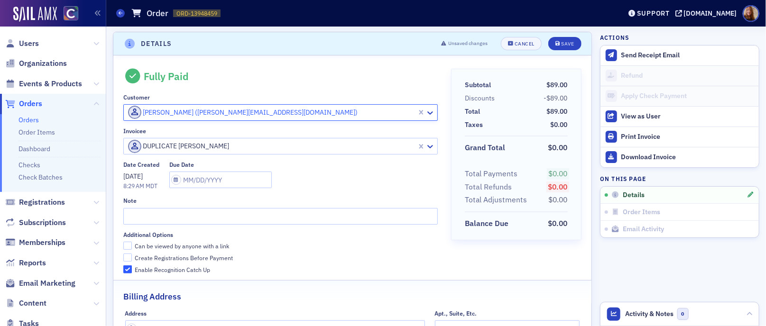
click at [210, 141] on div at bounding box center [271, 146] width 289 height 12
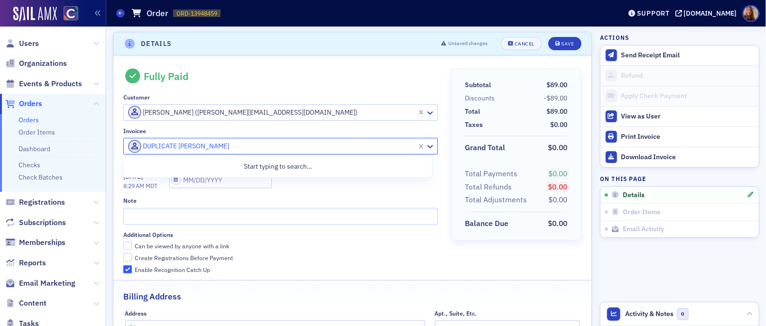
paste input "USR-30426"
type input "USR-30426"
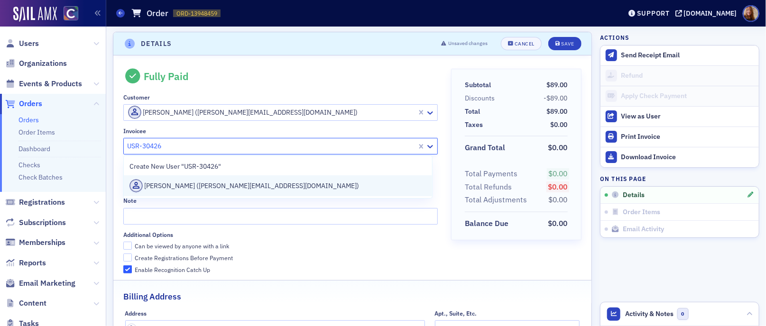
click at [208, 186] on div "Samantha LaPointe (samantha@soukupbush.com)" at bounding box center [278, 185] width 297 height 13
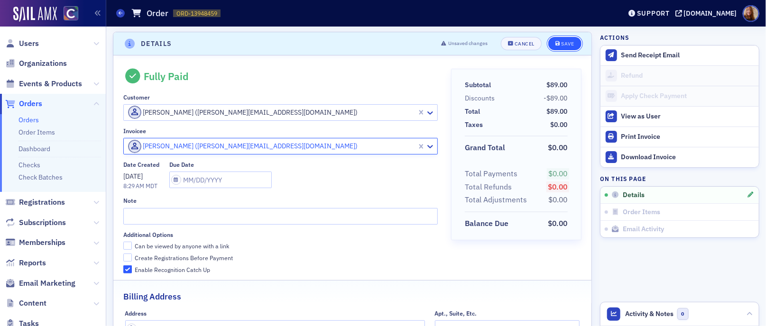
click at [567, 39] on button "Save" at bounding box center [564, 43] width 33 height 13
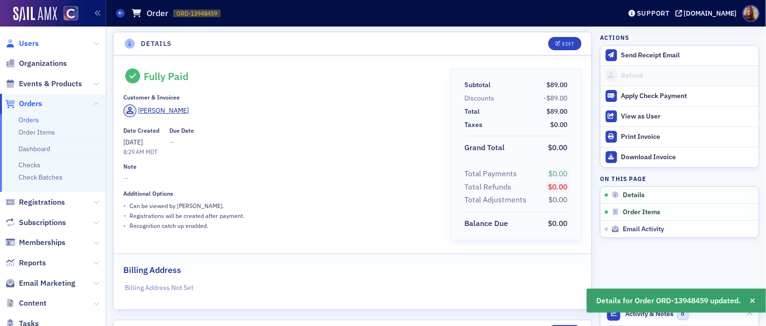
click at [27, 47] on span "Users" at bounding box center [29, 43] width 20 height 10
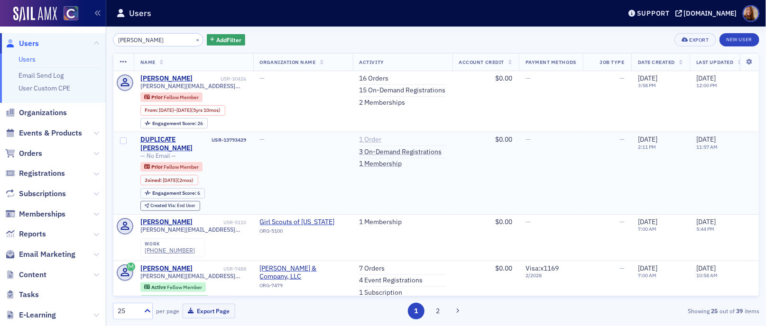
click at [375, 141] on link "1 Order" at bounding box center [371, 140] width 22 height 9
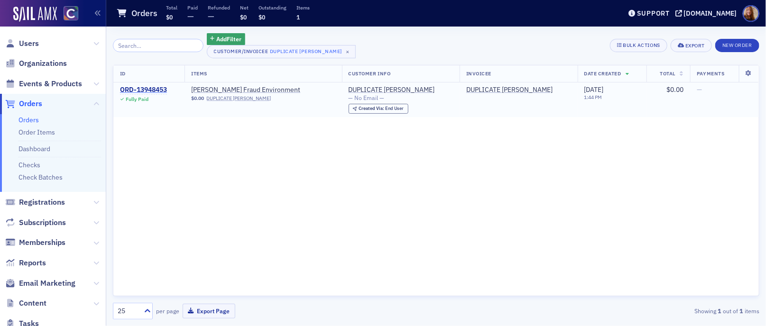
click at [153, 89] on div "ORD-13948453" at bounding box center [143, 90] width 47 height 9
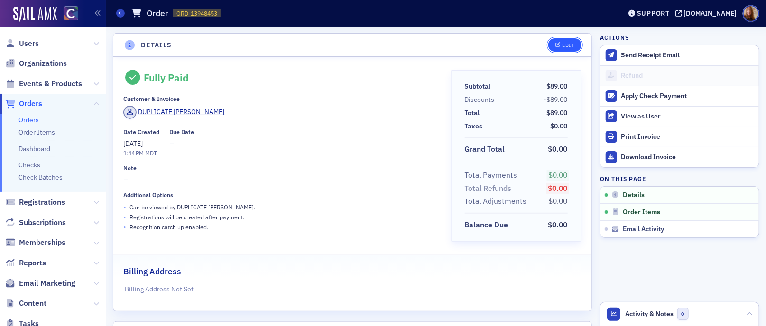
click at [565, 49] on button "Edit" at bounding box center [564, 44] width 33 height 13
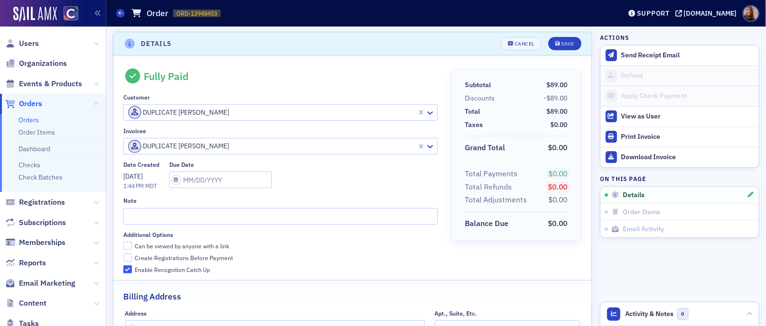
click at [253, 114] on div at bounding box center [271, 113] width 289 height 12
paste input "USR-30426"
type input "USR-30426"
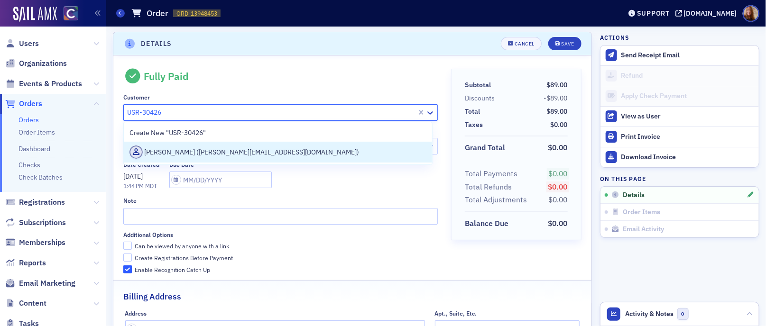
click at [249, 154] on div "Samantha LaPointe (samantha@soukupbush.com)" at bounding box center [278, 152] width 297 height 13
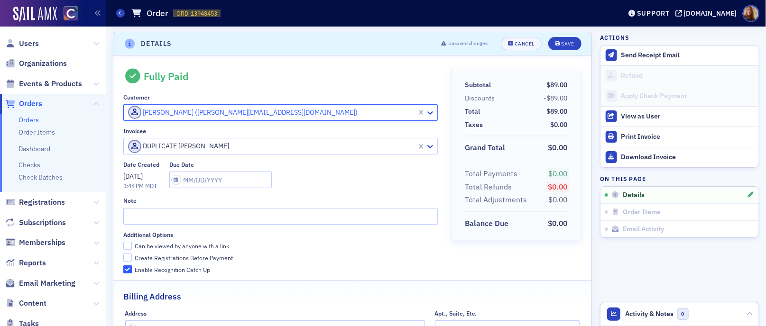
click at [312, 146] on div at bounding box center [271, 146] width 289 height 12
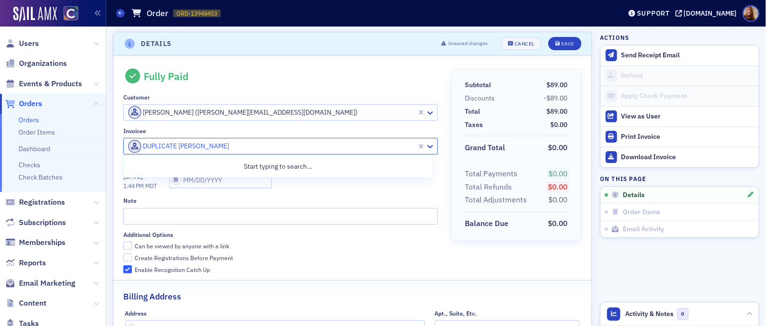
paste input "USR-30426"
type input "USR-30426"
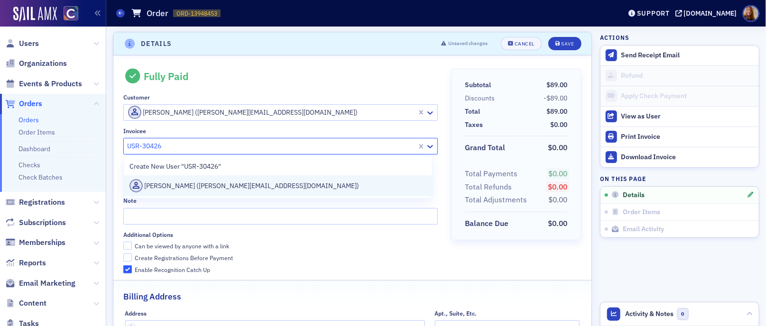
click at [245, 185] on div "Samantha LaPointe (samantha@soukupbush.com)" at bounding box center [278, 185] width 297 height 13
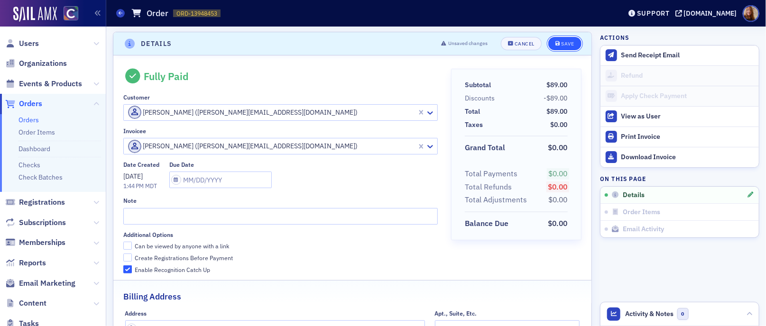
click at [561, 46] on div "Save" at bounding box center [567, 43] width 13 height 5
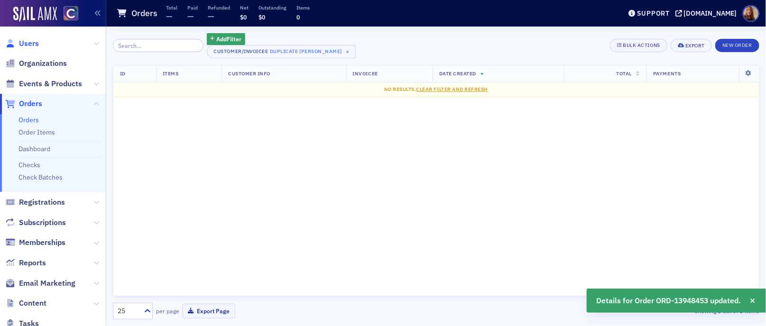
click at [31, 46] on span "Users" at bounding box center [29, 43] width 20 height 10
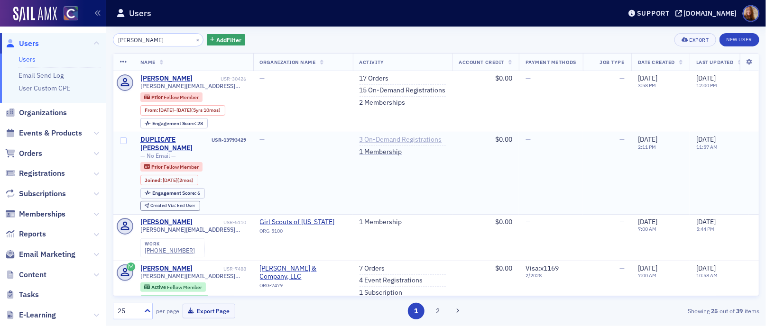
click at [400, 139] on link "3 On-Demand Registrations" at bounding box center [401, 140] width 83 height 9
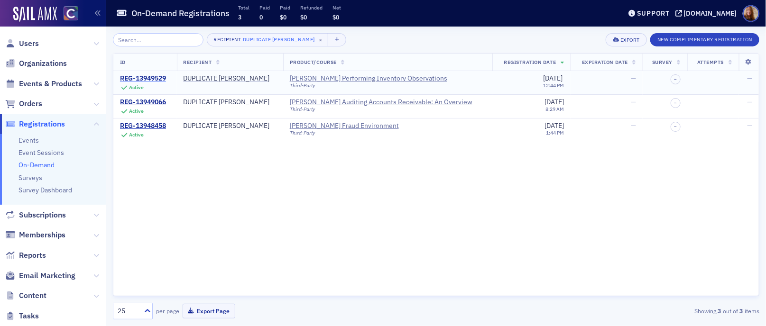
click at [150, 79] on div "REG-13949529" at bounding box center [143, 78] width 46 height 9
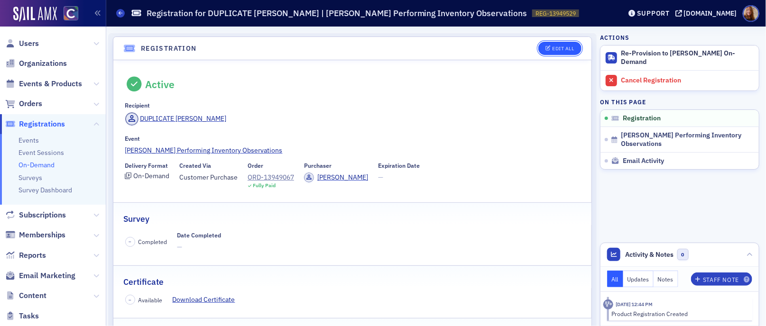
click at [551, 52] on button "Edit All" at bounding box center [559, 48] width 43 height 13
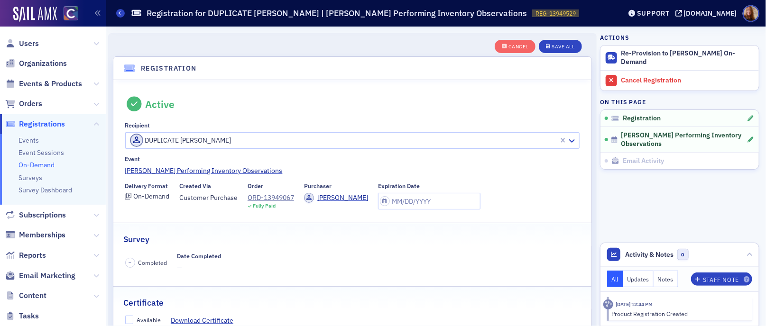
scroll to position [25, 0]
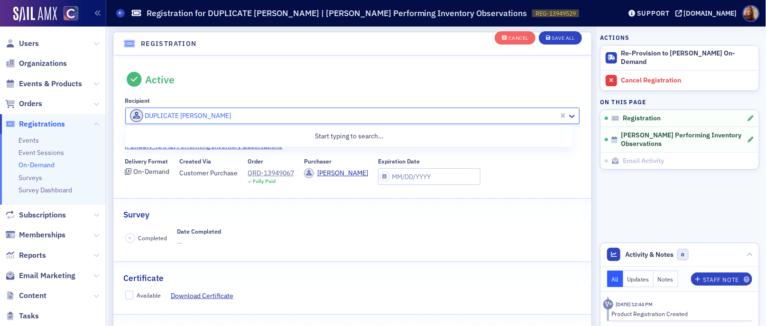
click at [229, 117] on div at bounding box center [343, 116] width 429 height 12
paste input "USR-30426"
type input "USR-30426"
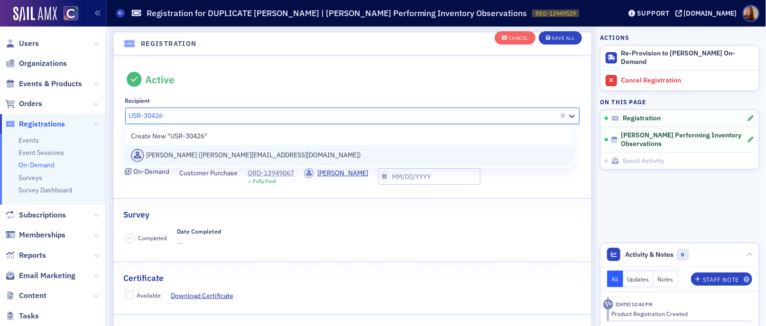
click at [153, 155] on div "Samantha LaPointe (samantha@soukupbush.com)" at bounding box center [349, 155] width 436 height 13
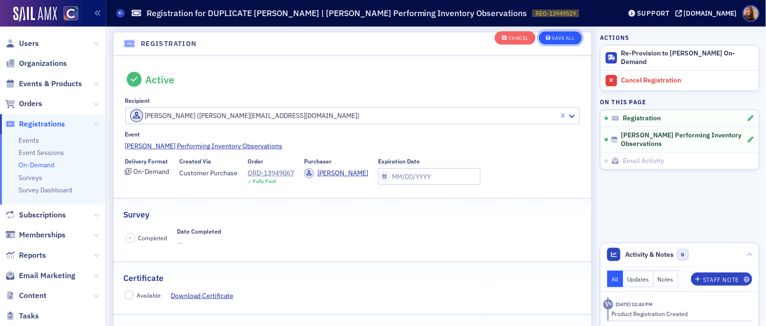
click at [567, 37] on div "Save All" at bounding box center [563, 38] width 23 height 5
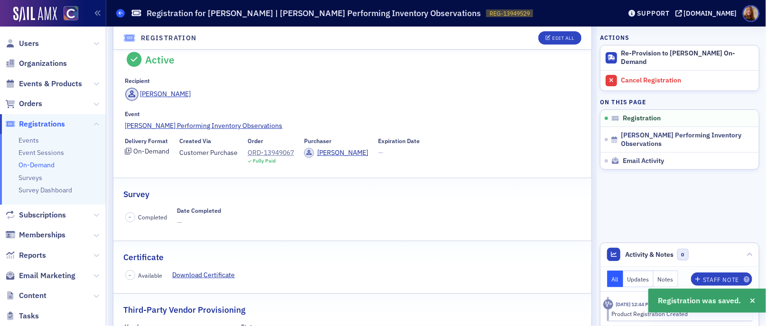
click at [118, 13] on span at bounding box center [120, 13] width 9 height 9
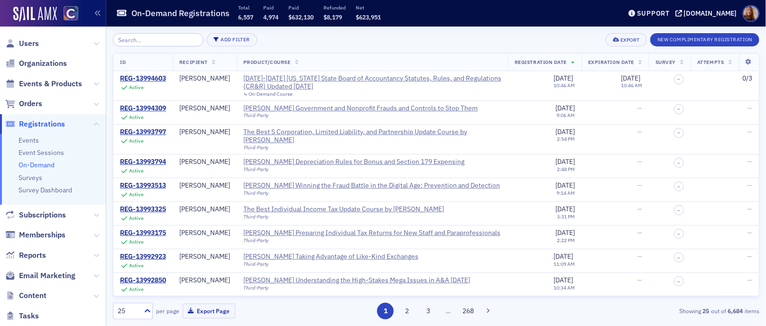
click at [38, 45] on span "Users" at bounding box center [53, 43] width 106 height 20
click at [33, 44] on span "Users" at bounding box center [29, 43] width 20 height 10
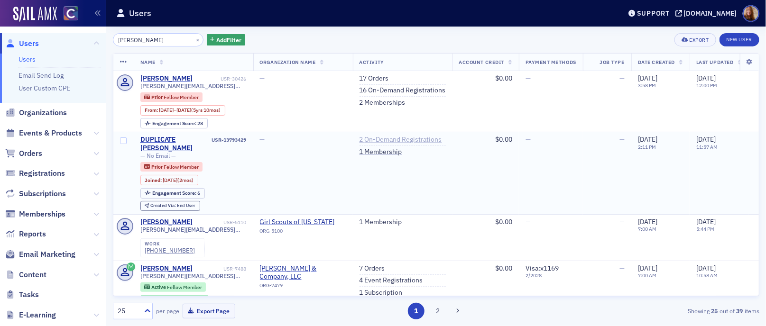
click at [390, 139] on link "2 On-Demand Registrations" at bounding box center [401, 140] width 83 height 9
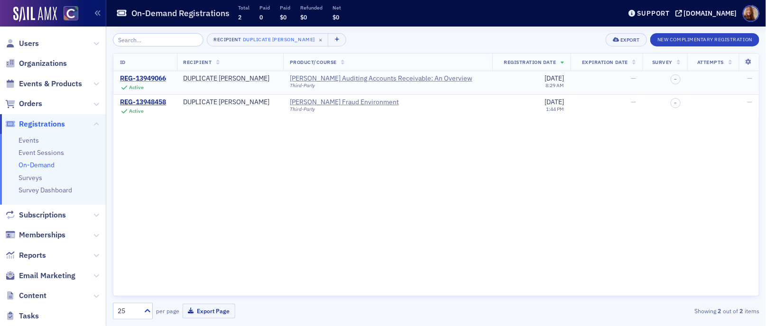
drag, startPoint x: 152, startPoint y: 76, endPoint x: 160, endPoint y: 76, distance: 7.6
click at [152, 76] on div "REG-13949066" at bounding box center [143, 78] width 46 height 9
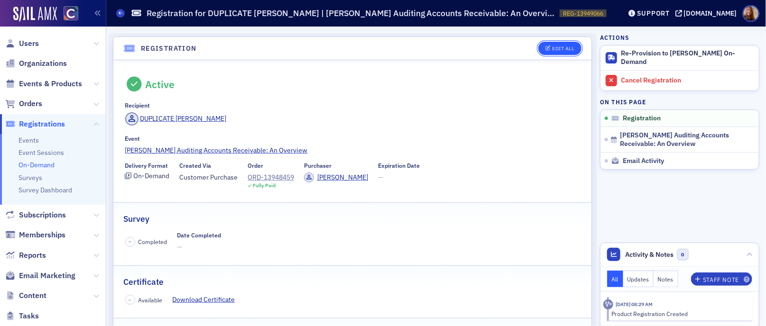
click at [554, 49] on div "Edit All" at bounding box center [563, 48] width 22 height 5
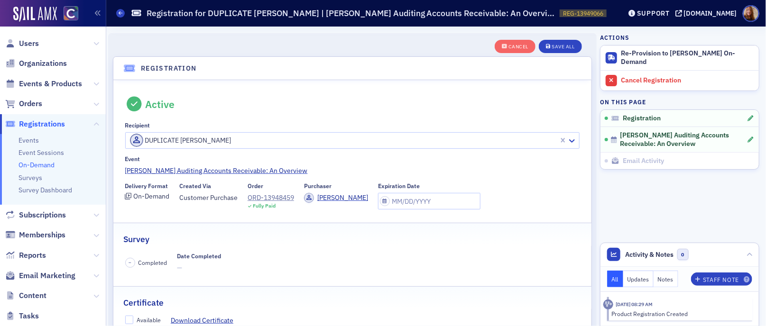
scroll to position [25, 0]
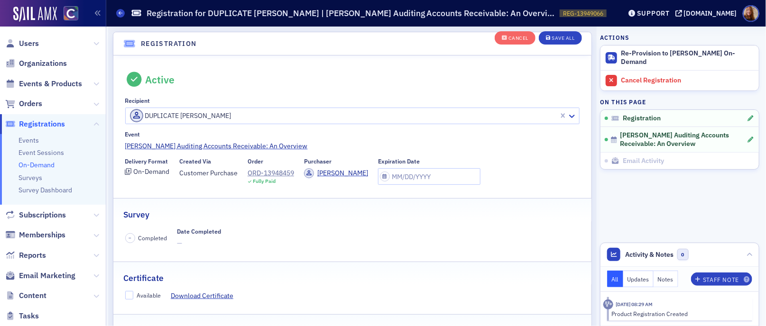
click at [248, 119] on div at bounding box center [343, 116] width 429 height 12
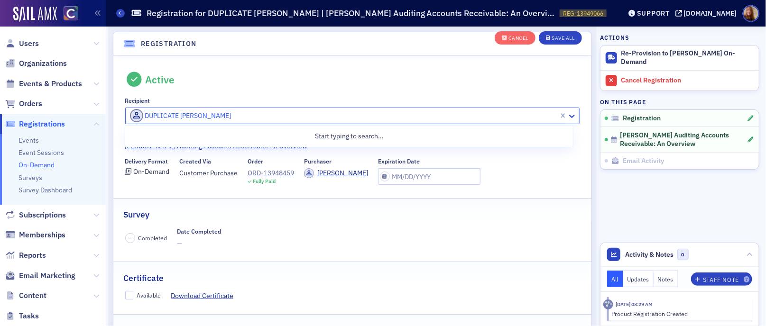
paste input "USR-30426"
type input "USR-30426"
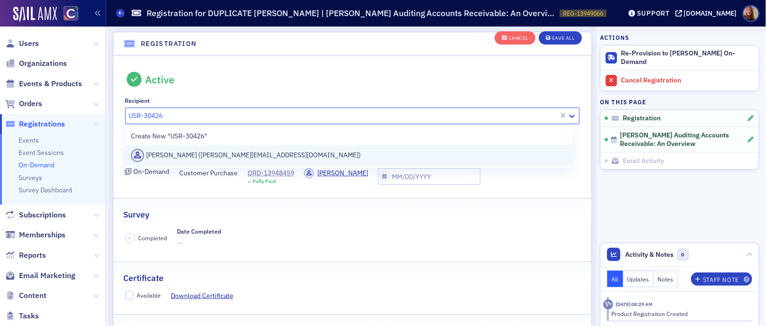
click at [174, 154] on div "Samantha LaPointe (samantha@soukupbush.com)" at bounding box center [349, 155] width 436 height 13
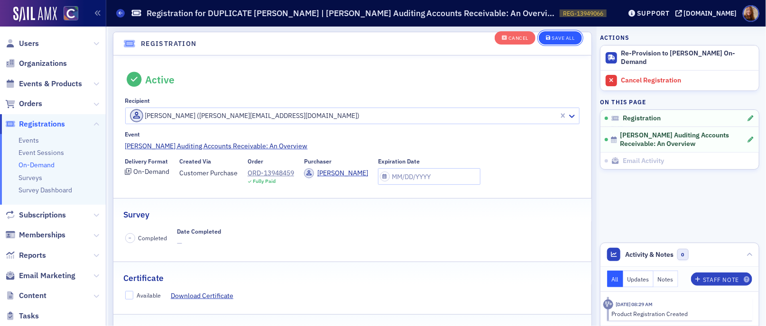
click at [560, 40] on div "Save All" at bounding box center [563, 38] width 23 height 5
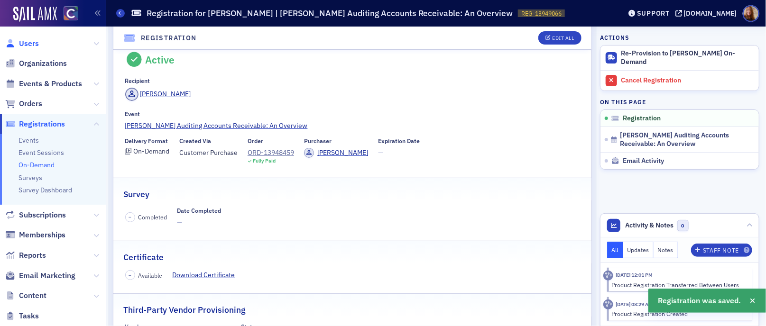
click at [29, 46] on span "Users" at bounding box center [29, 43] width 20 height 10
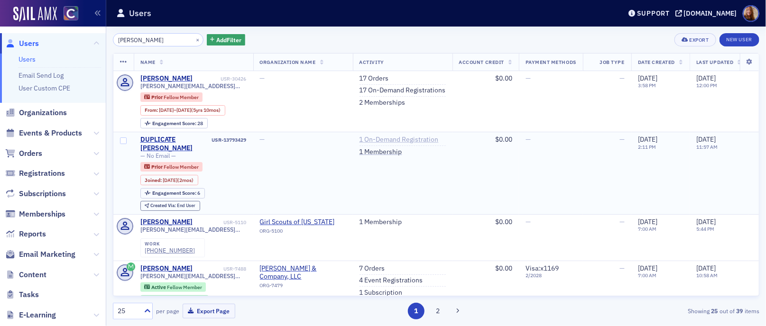
click at [397, 140] on link "1 On-Demand Registration" at bounding box center [399, 140] width 79 height 9
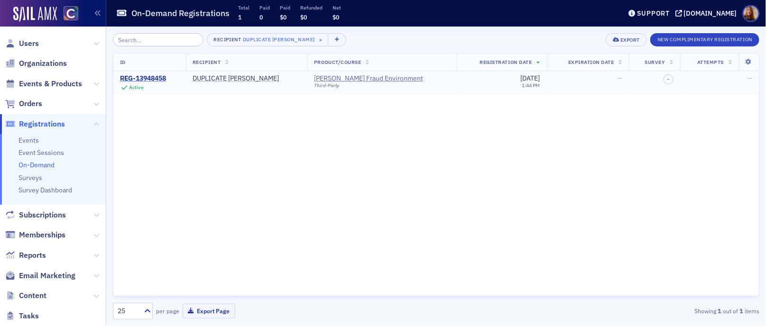
click at [144, 81] on div "REG-13948458" at bounding box center [143, 78] width 46 height 9
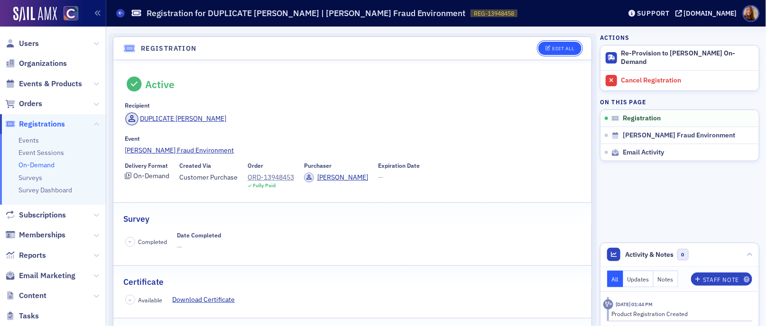
click at [558, 51] on div "Edit All" at bounding box center [563, 48] width 22 height 5
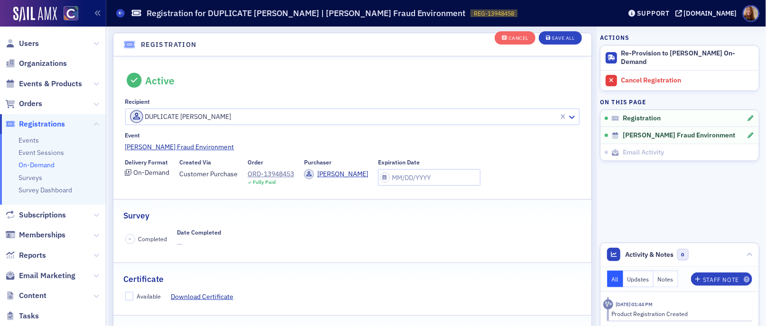
scroll to position [25, 0]
click at [214, 115] on div at bounding box center [343, 116] width 429 height 12
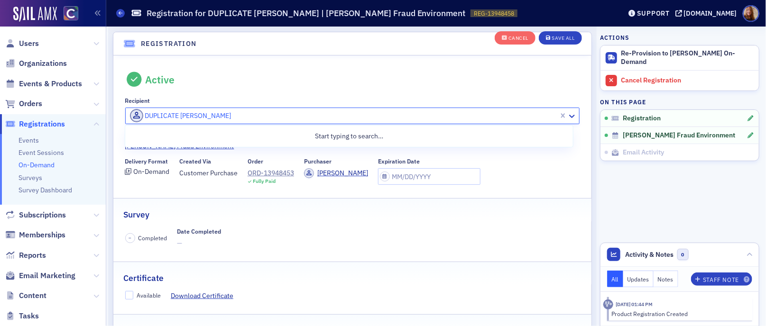
paste input "USR-30426"
type input "USR-30426"
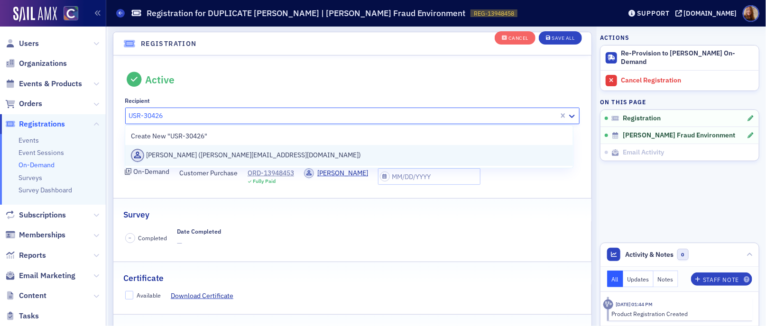
click at [158, 154] on div "Samantha LaPointe (samantha@soukupbush.com)" at bounding box center [349, 155] width 436 height 13
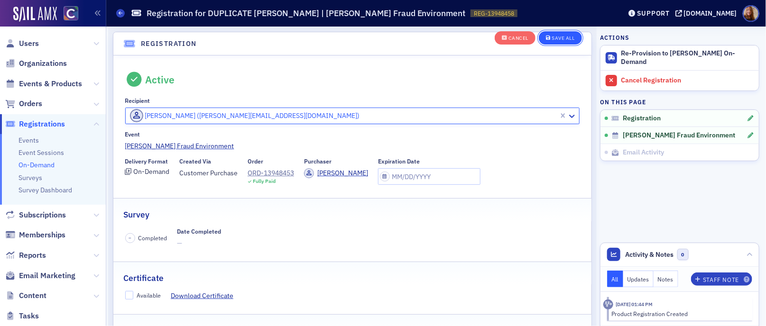
click at [558, 42] on button "Save All" at bounding box center [560, 38] width 43 height 13
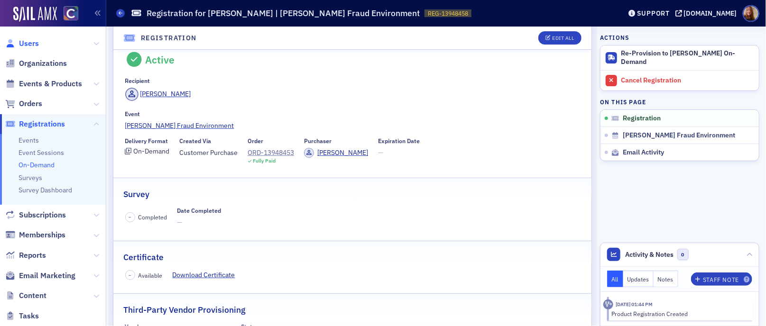
click at [22, 45] on span "Users" at bounding box center [29, 43] width 20 height 10
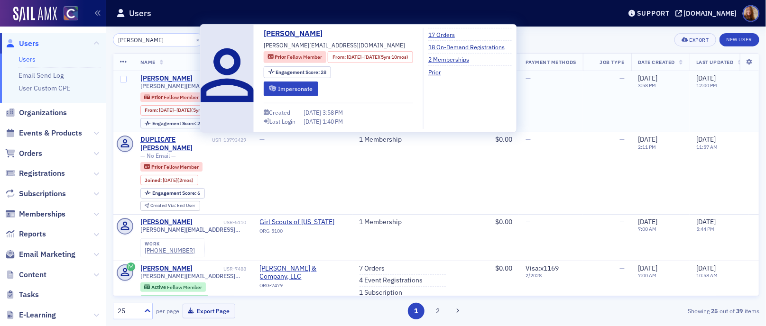
click at [185, 77] on div "Samantha LaPointe" at bounding box center [166, 78] width 53 height 9
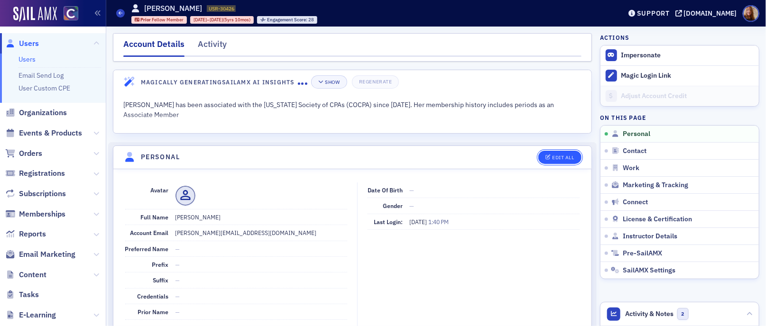
click at [546, 158] on icon "button" at bounding box center [549, 157] width 6 height 5
select select "US"
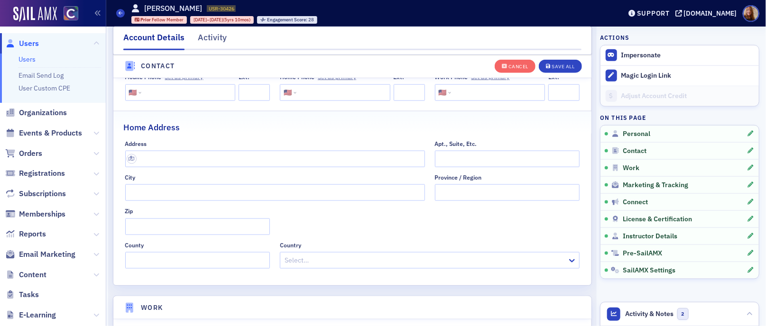
scroll to position [518, 0]
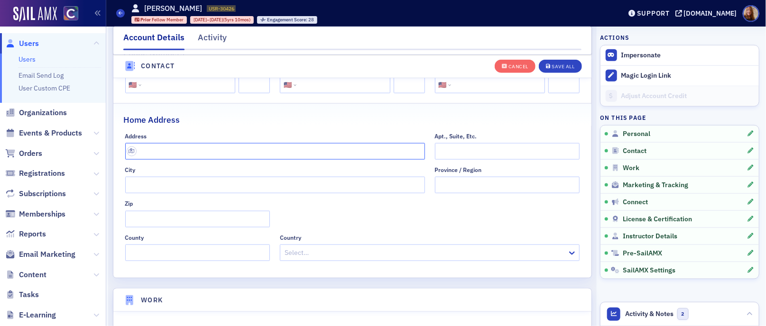
click at [182, 154] on input "text" at bounding box center [275, 151] width 300 height 17
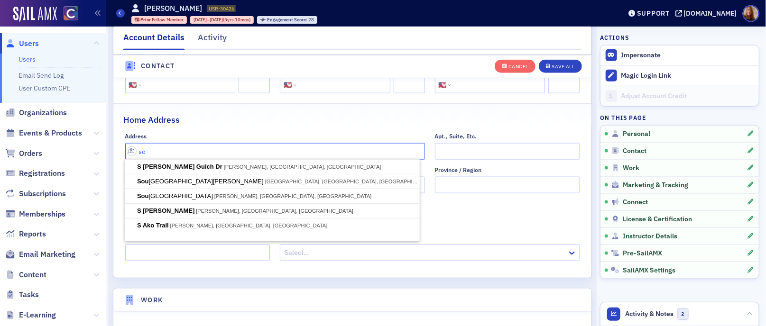
type input "s"
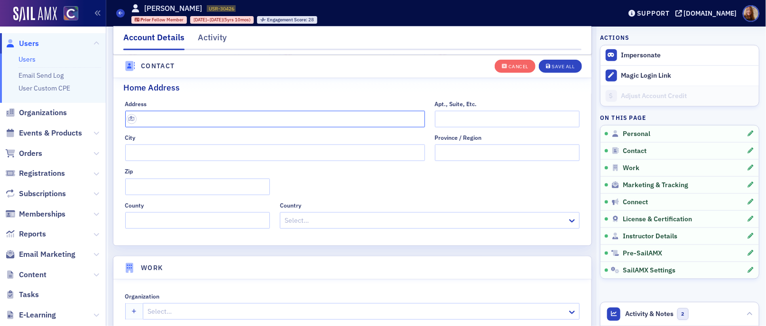
scroll to position [563, 0]
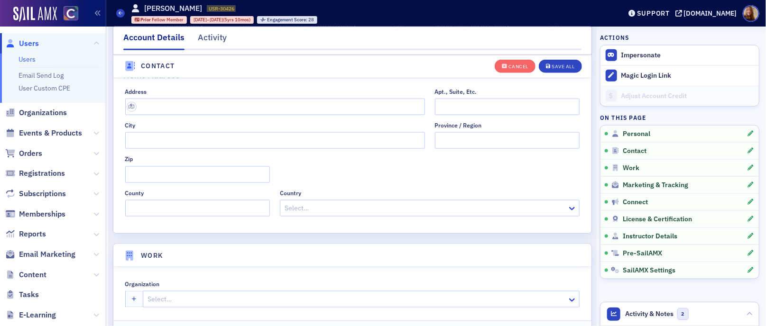
click at [164, 294] on div at bounding box center [357, 300] width 420 height 12
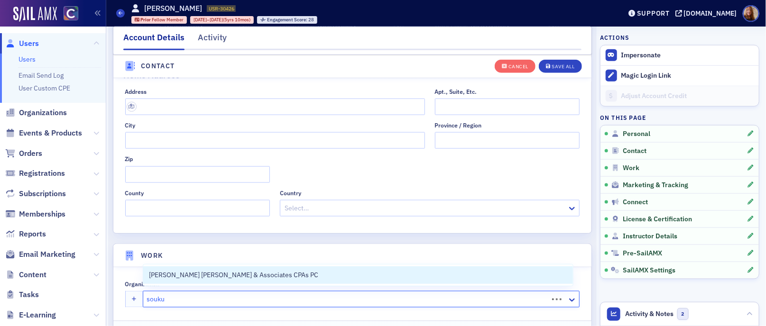
type input "soukup"
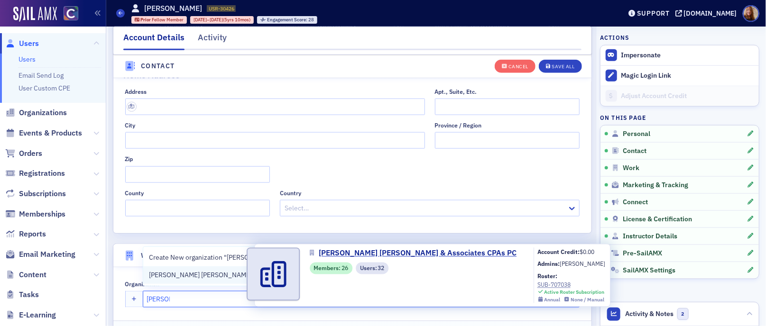
click at [208, 275] on span "Soukup Bush & Associates CPAs PC" at bounding box center [233, 275] width 169 height 10
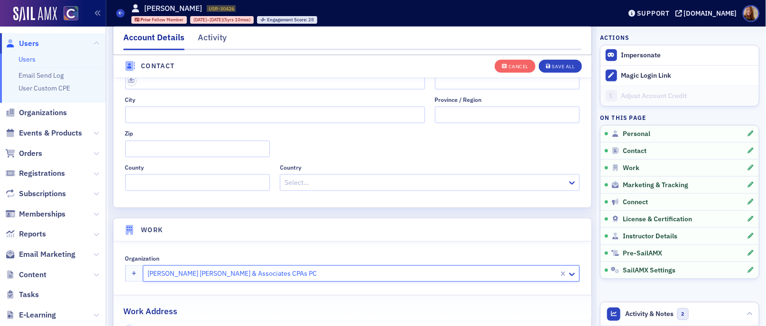
scroll to position [637, 0]
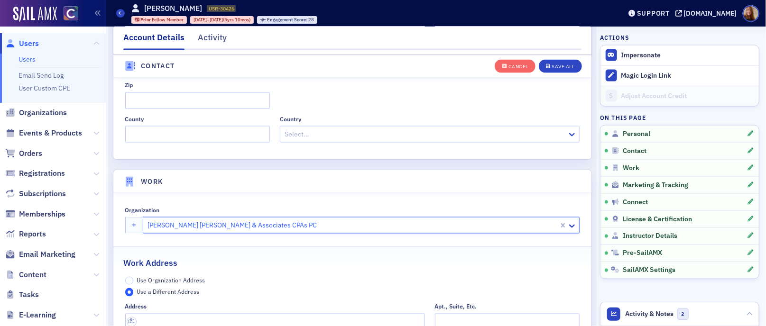
click at [176, 278] on span "Use Organization Address" at bounding box center [171, 281] width 68 height 8
click at [134, 278] on input "Use Organization Address" at bounding box center [129, 281] width 9 height 9
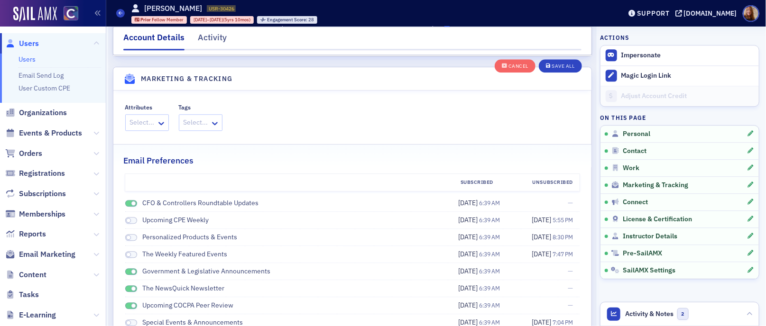
scroll to position [1195, 0]
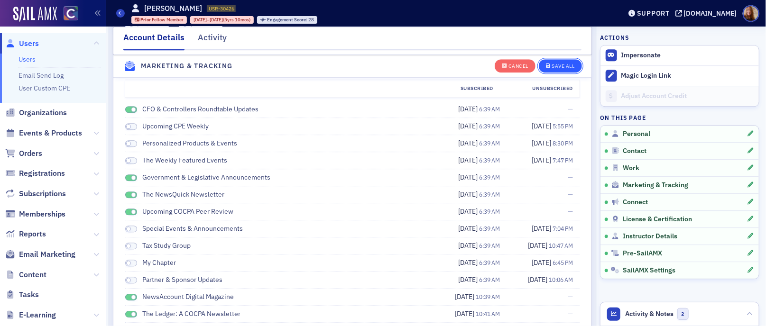
click at [567, 69] on div "Save All" at bounding box center [563, 66] width 23 height 5
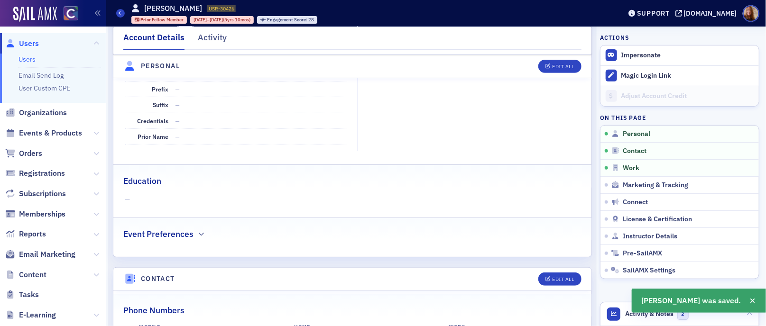
scroll to position [0, 0]
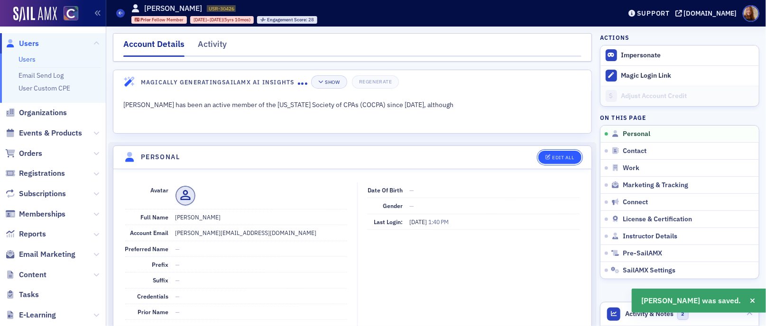
click at [564, 159] on div "Edit All" at bounding box center [563, 157] width 22 height 5
select select "US"
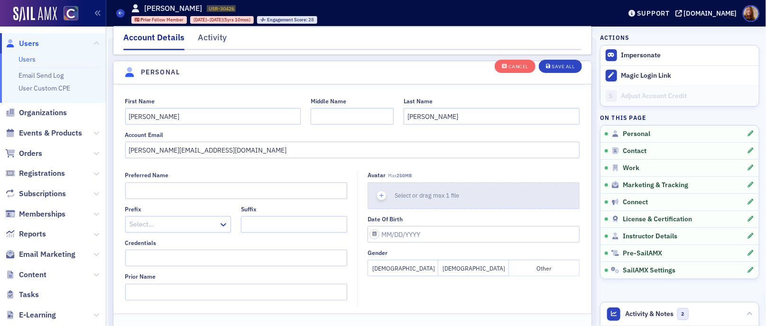
scroll to position [110, 0]
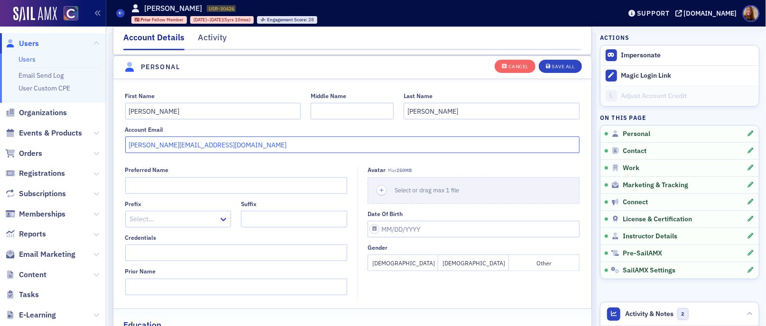
click at [189, 144] on input "samantha@soukupbush.com" at bounding box center [352, 145] width 455 height 17
paste input "USR-30426"
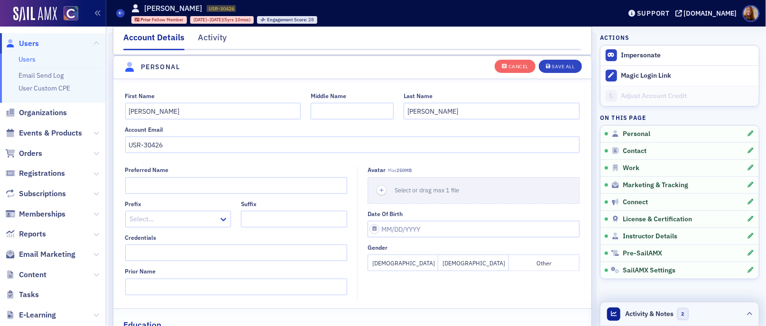
click at [705, 315] on header "Activity & Notes 2" at bounding box center [680, 315] width 158 height 24
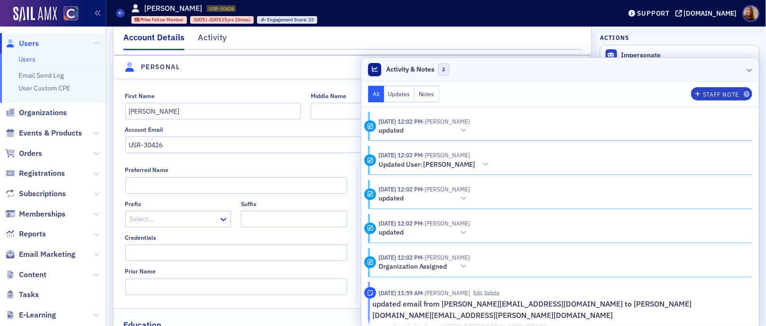
click at [654, 72] on header "Activity & Notes 2" at bounding box center [561, 70] width 398 height 24
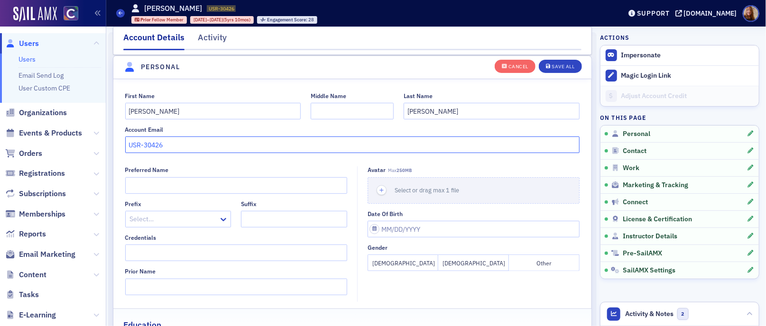
click at [147, 145] on input "USR-30426" at bounding box center [352, 145] width 455 height 17
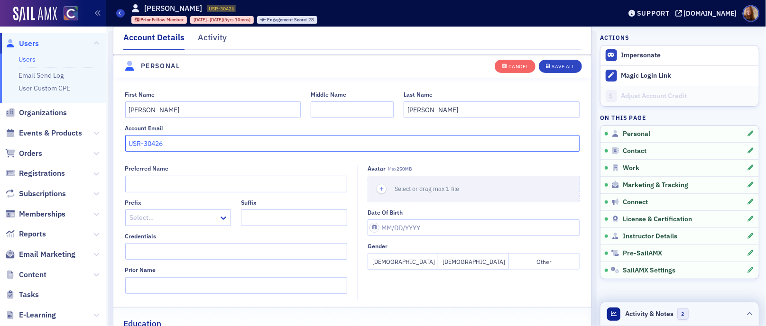
scroll to position [112, 0]
click at [712, 307] on header "Activity & Notes 2" at bounding box center [680, 315] width 158 height 24
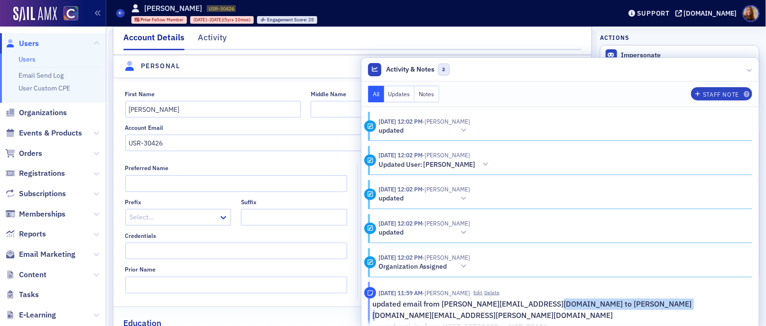
drag, startPoint x: 733, startPoint y: 306, endPoint x: 606, endPoint y: 305, distance: 127.1
click at [606, 305] on div "8/11/2025 11:59 AM - Sheila Duggan Edit Delete updated email from samantha@souk…" at bounding box center [558, 309] width 388 height 45
drag, startPoint x: 603, startPoint y: 306, endPoint x: 639, endPoint y: 305, distance: 36.1
click at [675, 304] on p "updated email from samantha@soukupbush.com to samantha.lapointe@soukupbush.com" at bounding box center [559, 310] width 373 height 22
drag, startPoint x: 605, startPoint y: 306, endPoint x: 731, endPoint y: 308, distance: 126.2
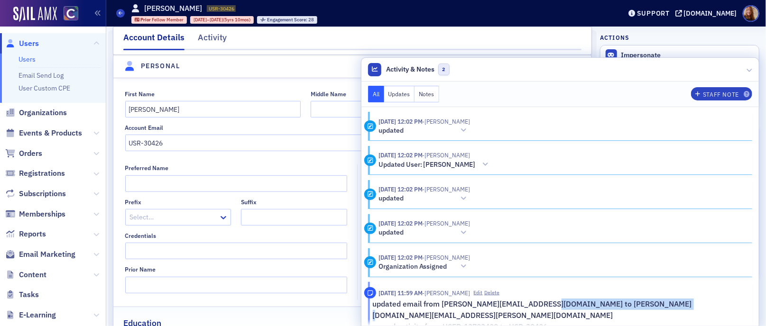
click at [731, 308] on p "updated email from samantha@soukupbush.com to samantha.lapointe@soukupbush.com" at bounding box center [559, 310] width 373 height 22
copy p "samantha.lapointe@soukupbush.com"
click at [157, 146] on input "USR-30426" at bounding box center [352, 143] width 455 height 17
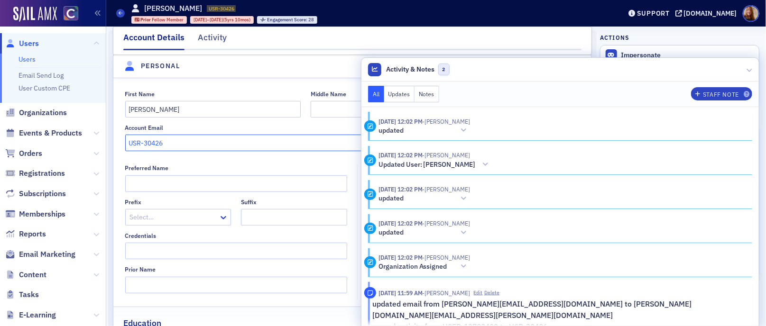
paste input "samantha.lapointe@soukupbush.com"
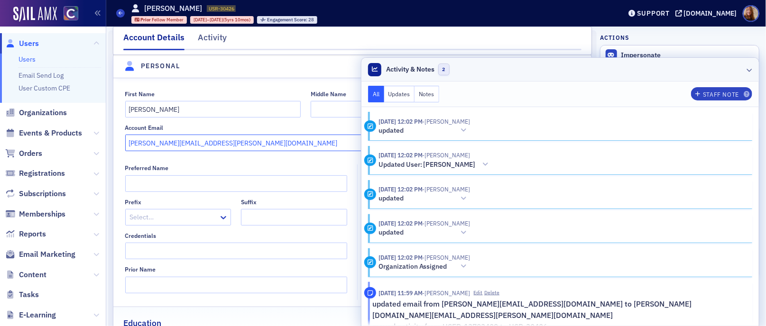
type input "samantha.lapointe@soukupbush.com"
click at [604, 74] on header "Activity & Notes 2" at bounding box center [561, 70] width 398 height 24
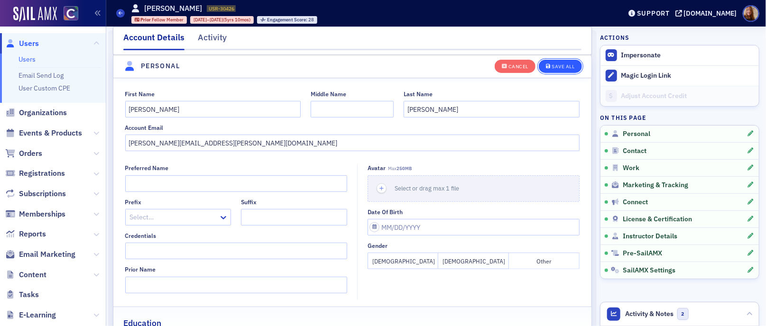
click at [558, 70] on button "Save All" at bounding box center [560, 65] width 43 height 13
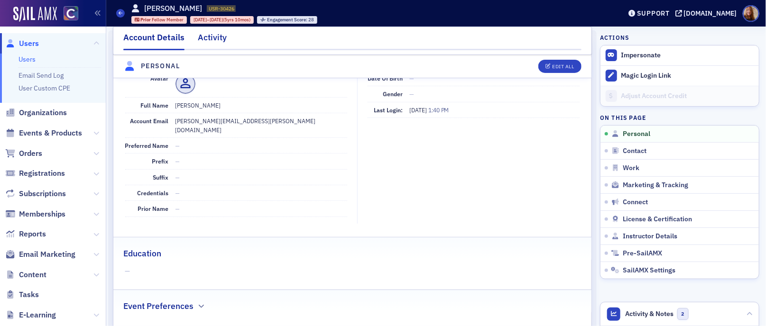
click at [213, 35] on div "Activity" at bounding box center [212, 40] width 29 height 18
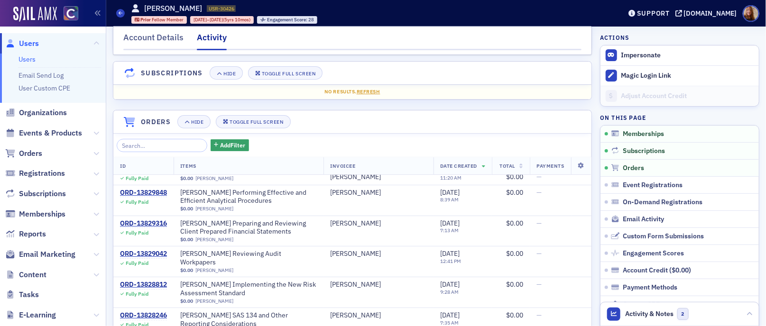
scroll to position [113, 0]
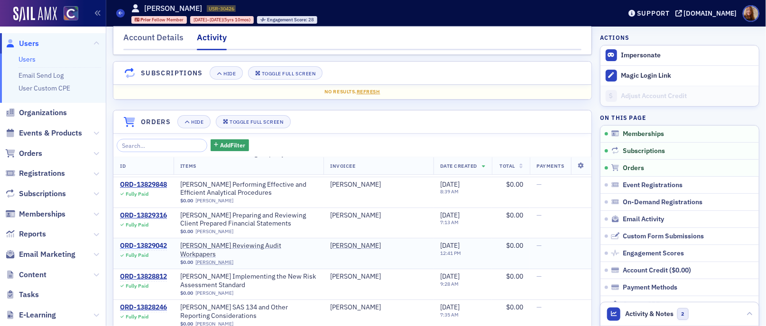
click at [139, 244] on div "ORD-13829042" at bounding box center [143, 246] width 47 height 9
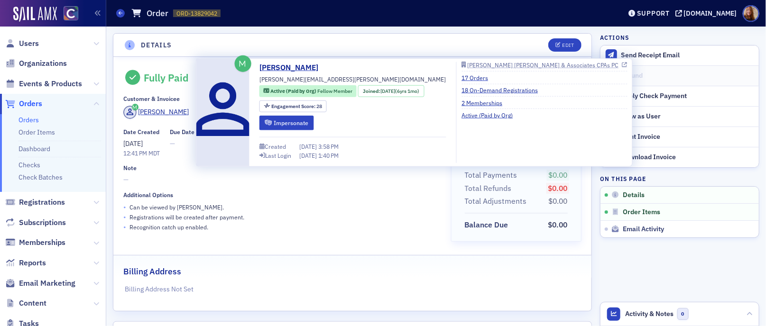
click at [488, 64] on div "Soukup Bush & Associates CPAs PC" at bounding box center [542, 65] width 151 height 5
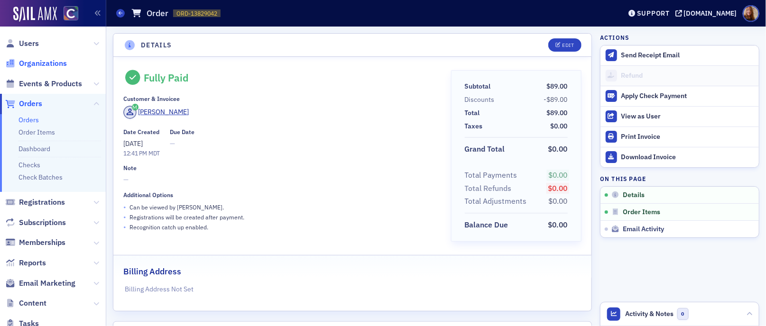
click at [36, 62] on span "Organizations" at bounding box center [43, 63] width 48 height 10
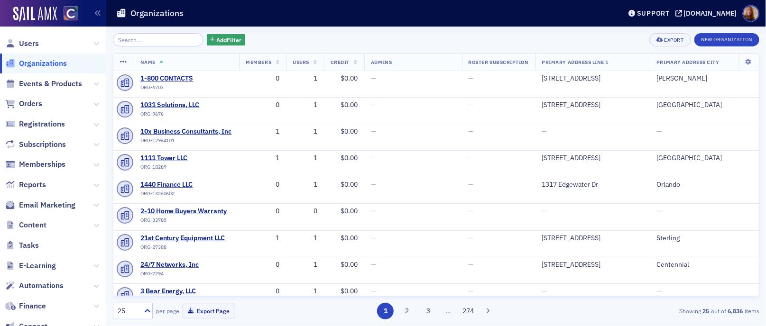
click at [153, 44] on input "search" at bounding box center [158, 39] width 91 height 13
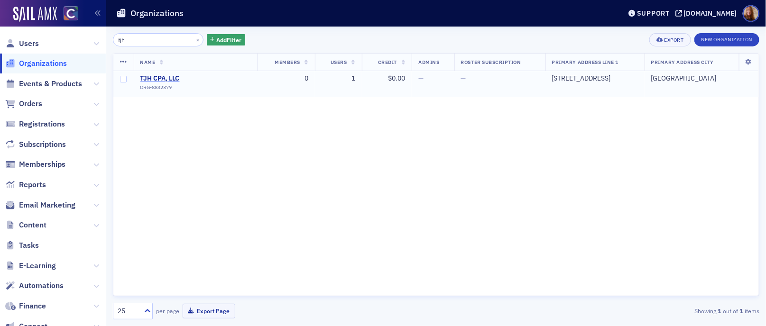
type input "tjh"
click at [176, 77] on span "TJH CPA, LLC" at bounding box center [183, 78] width 86 height 9
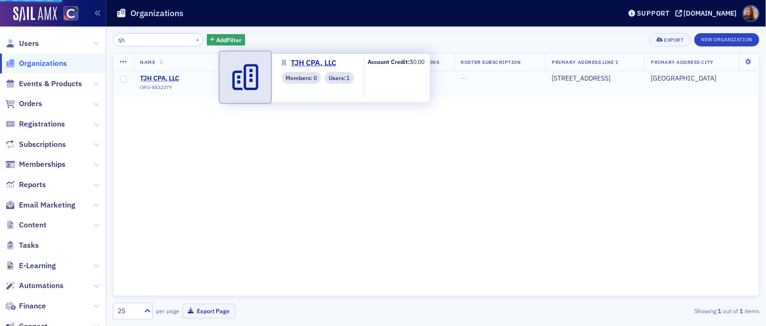
select select "US"
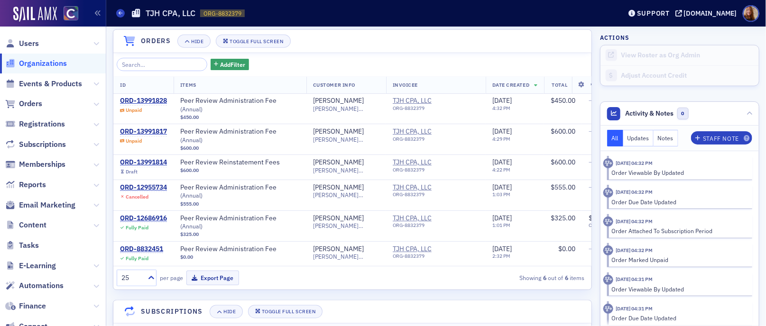
scroll to position [614, 0]
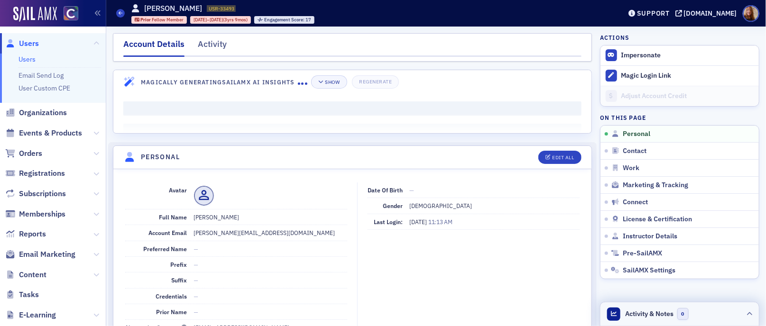
click at [702, 313] on header "Activity & Notes 0" at bounding box center [680, 315] width 158 height 24
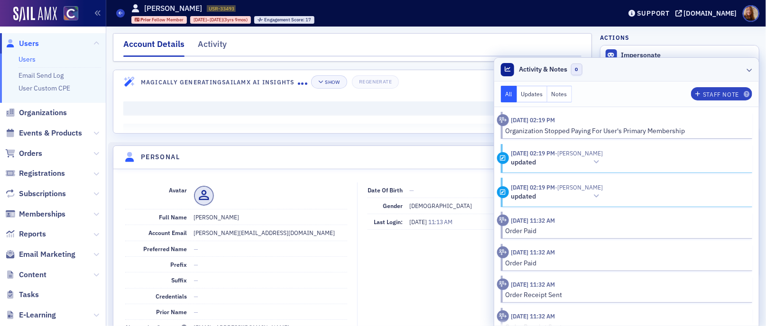
click at [618, 71] on header "Activity & Notes 0" at bounding box center [626, 70] width 265 height 24
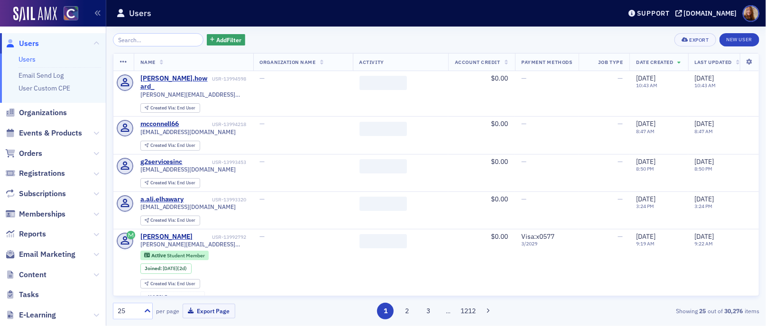
click at [123, 42] on input "search" at bounding box center [158, 39] width 91 height 13
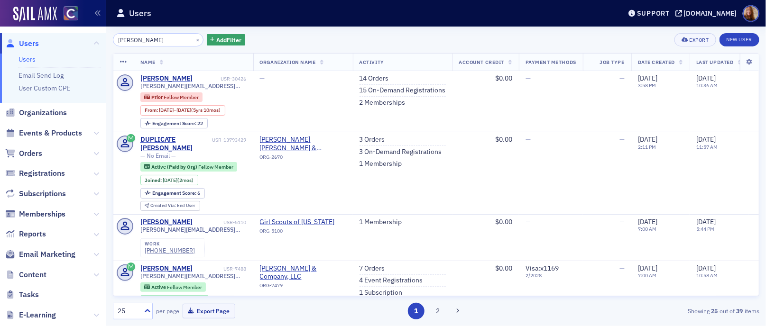
type input "samantha lapointe"
drag, startPoint x: 366, startPoint y: 36, endPoint x: 371, endPoint y: 35, distance: 5.3
click at [367, 36] on div "samantha lapointe × Add Filter Export New User" at bounding box center [436, 39] width 647 height 13
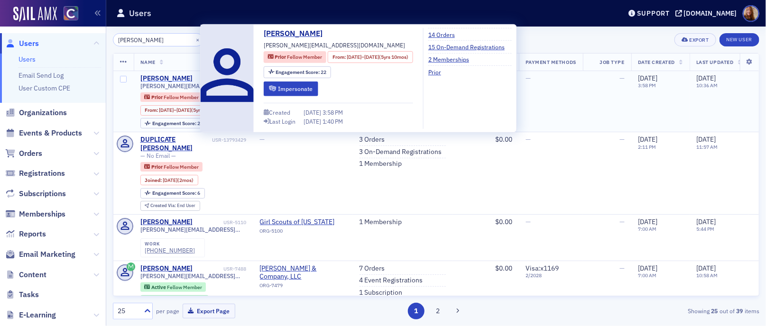
click at [188, 78] on div "[PERSON_NAME]" at bounding box center [166, 78] width 53 height 9
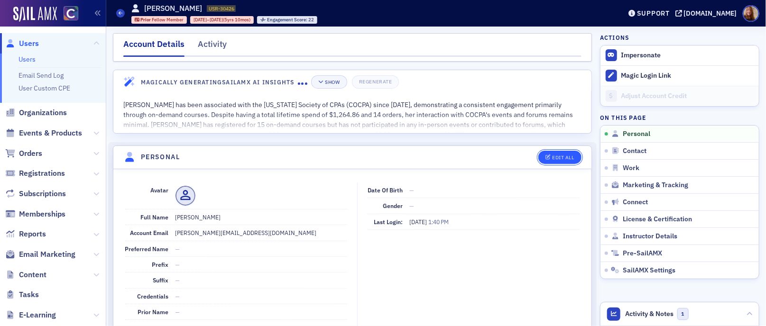
click at [546, 158] on icon "button" at bounding box center [549, 157] width 6 height 5
select select "US"
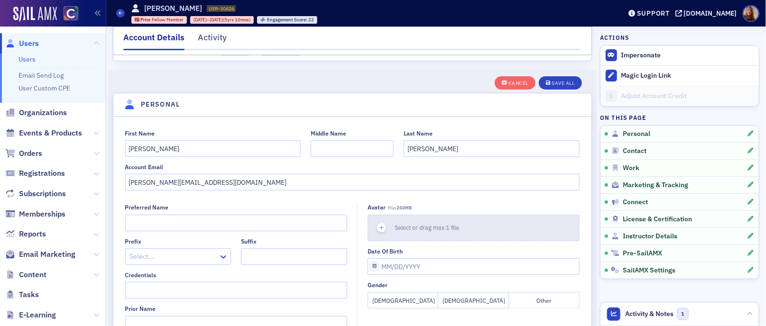
scroll to position [110, 0]
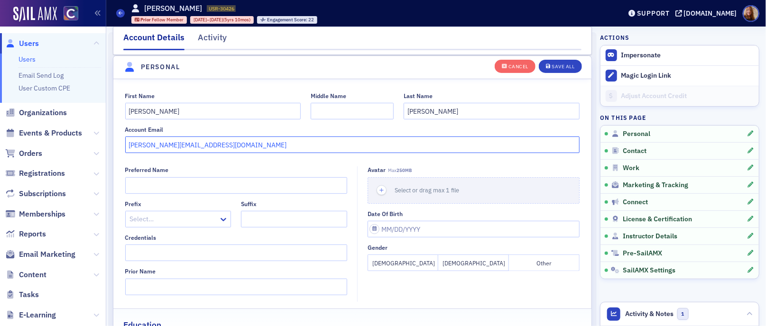
click at [267, 140] on input "samantha@soukupbush.com" at bounding box center [352, 145] width 455 height 17
paste input "samantha.lapointe@soukupbush.com"
drag, startPoint x: 348, startPoint y: 146, endPoint x: 122, endPoint y: 146, distance: 225.8
click at [122, 146] on div "First Name Samantha Middle Name Last Name LaPointe Account Email samantha@souku…" at bounding box center [352, 123] width 478 height 61
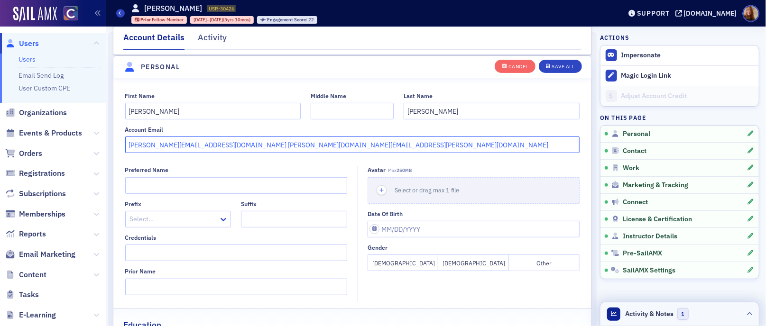
type input "samantha@soukupbush.com samantha.lapointe@soukupbush.com"
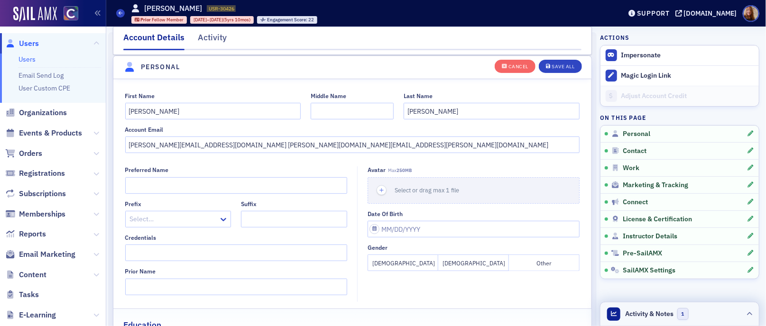
click at [708, 319] on header "Activity & Notes 1" at bounding box center [680, 315] width 158 height 24
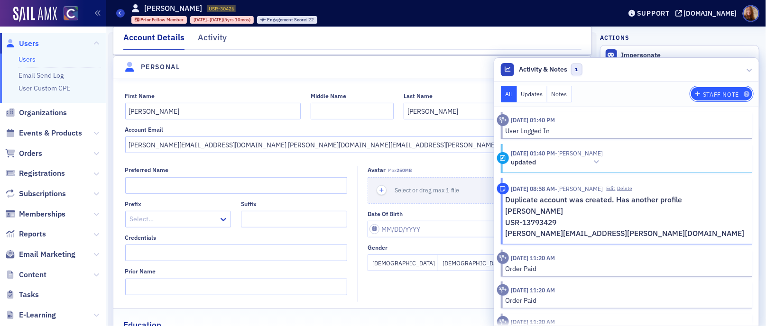
click at [710, 92] on div "Staff Note" at bounding box center [721, 94] width 36 height 5
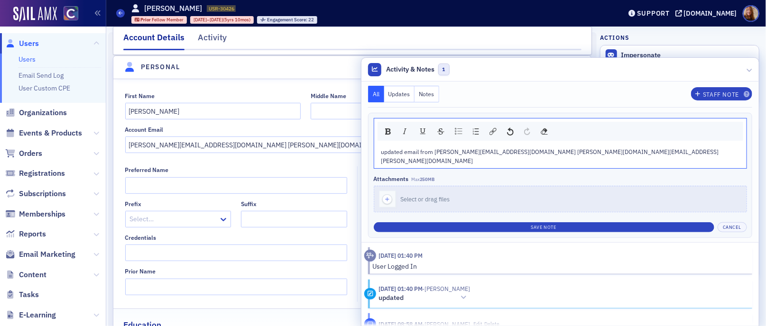
click at [635, 151] on span "updated email from samantha@soukupbush.com samantha.lapointe@soukupbush.com" at bounding box center [550, 156] width 338 height 16
click at [726, 153] on span "updated email from samantha@soukupbush.com to samantha.lapointe@soukupbush.com" at bounding box center [553, 156] width 344 height 16
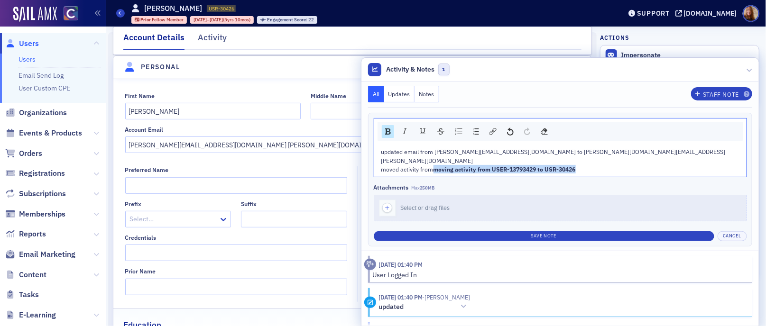
drag, startPoint x: 708, startPoint y: 160, endPoint x: 553, endPoint y: 161, distance: 155.1
click at [553, 165] on div "moved activity from moving activity from USER-13793429 to USR-30426" at bounding box center [560, 169] width 359 height 9
click at [391, 129] on img "rdw-inline-control" at bounding box center [388, 132] width 6 height 6
click at [571, 166] on span "moved activity from moving activity from USER-13793429 to USR-30426" at bounding box center [475, 170] width 189 height 8
drag, startPoint x: 604, startPoint y: 162, endPoint x: 553, endPoint y: 162, distance: 51.2
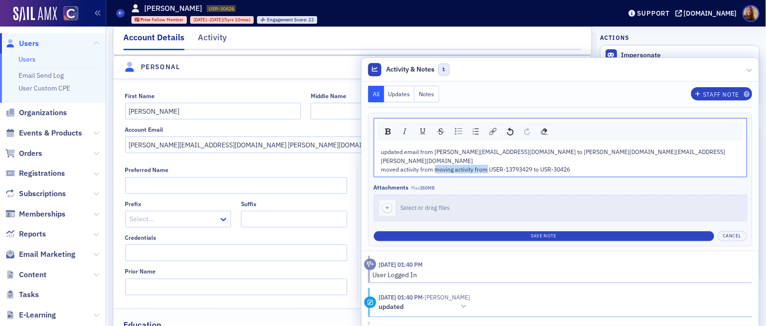
click at [553, 166] on span "moved activity from moving activity from USER-13793429 to USR-30426" at bounding box center [475, 170] width 189 height 8
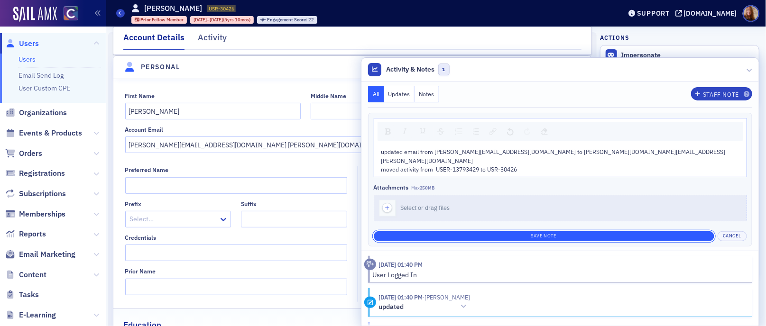
click at [616, 232] on button "Save Note" at bounding box center [544, 237] width 341 height 10
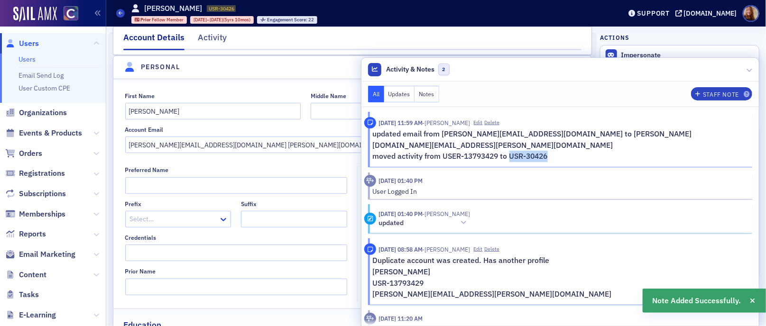
drag, startPoint x: 608, startPoint y: 145, endPoint x: 564, endPoint y: 147, distance: 43.7
click at [564, 151] on p "moved activity from USER-13793429 to USR-30426" at bounding box center [559, 156] width 373 height 11
copy p "USR-30426"
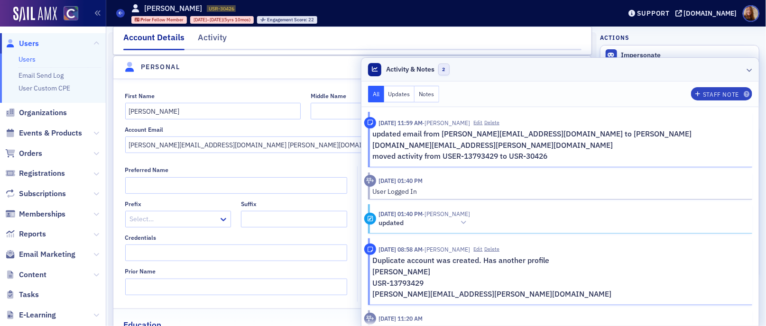
click at [548, 70] on header "Activity & Notes 2" at bounding box center [561, 70] width 398 height 24
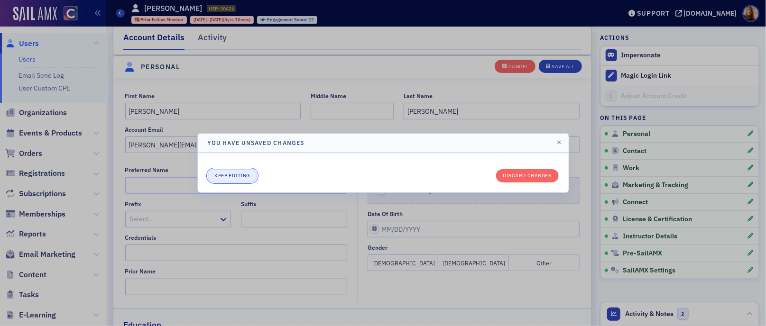
click at [232, 176] on button "Keep editing" at bounding box center [232, 175] width 49 height 13
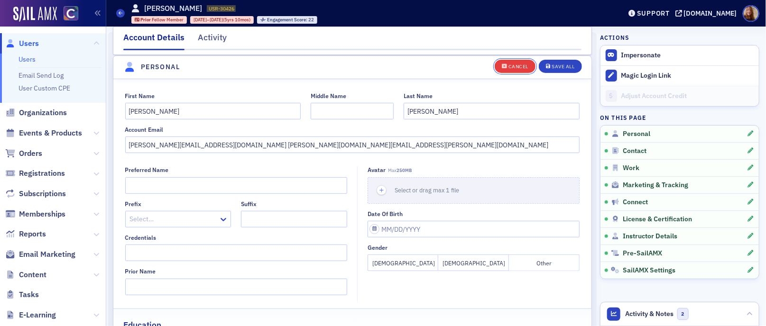
click at [504, 62] on button "Cancel" at bounding box center [515, 65] width 41 height 13
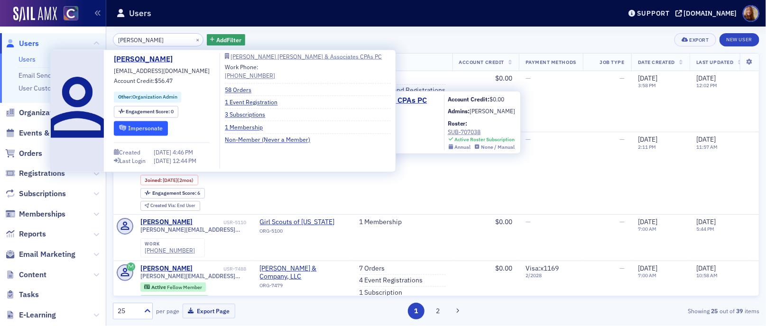
click at [168, 130] on button "Impersonate" at bounding box center [141, 128] width 55 height 15
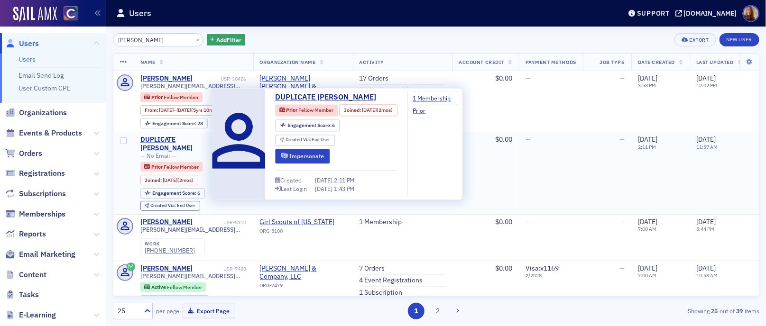
click at [184, 141] on div "DUPLICATE [PERSON_NAME]" at bounding box center [175, 144] width 70 height 17
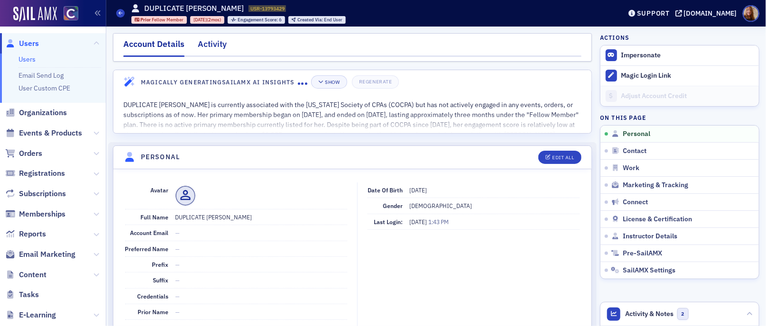
click at [214, 43] on div "Activity" at bounding box center [212, 47] width 29 height 18
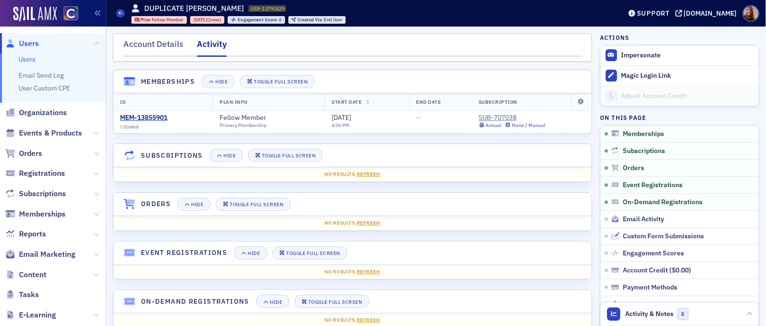
click at [34, 63] on link "Users" at bounding box center [27, 59] width 17 height 9
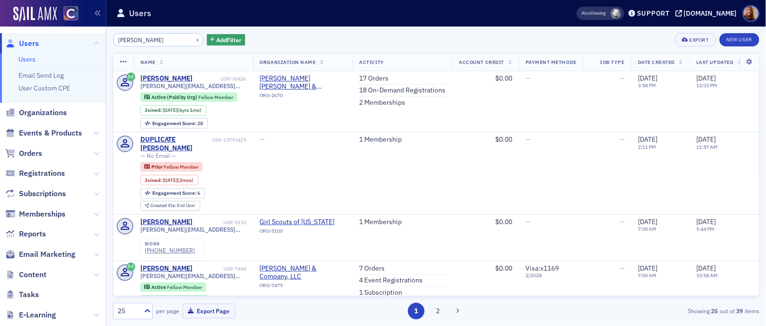
click at [313, 36] on div "samantha lapointe × Add Filter Export New User" at bounding box center [436, 39] width 647 height 13
click at [192, 78] on div "[PERSON_NAME]" at bounding box center [166, 78] width 53 height 9
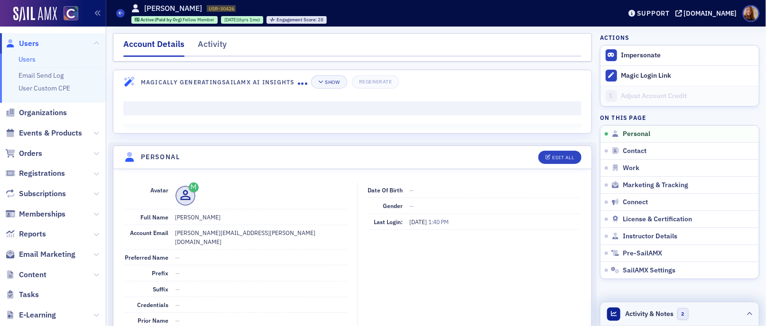
click at [642, 306] on header "Activity & Notes 2" at bounding box center [680, 315] width 158 height 24
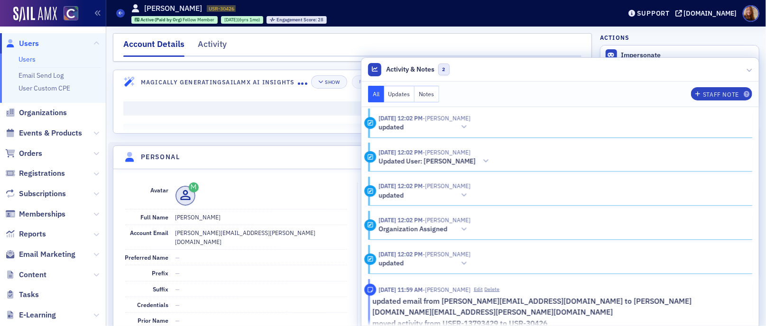
scroll to position [174, 0]
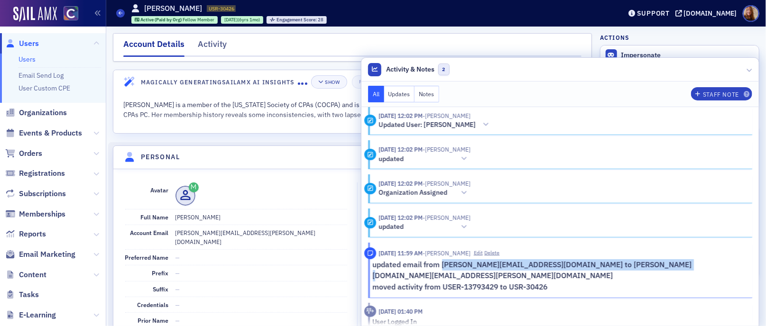
drag, startPoint x: 733, startPoint y: 263, endPoint x: 494, endPoint y: 264, distance: 239.6
click at [494, 264] on div "8/11/2025 11:59 AM - Sheila Duggan Edit Delete updated email from samantha@souk…" at bounding box center [558, 270] width 388 height 45
copy p "samantha@soukupbush.com to samantha.lapointe@soukupbush.com"
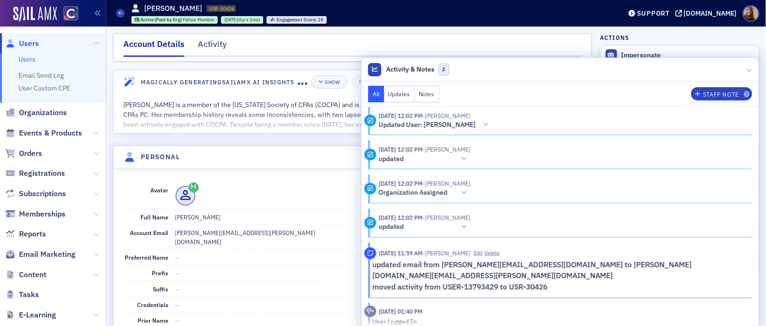
click at [576, 76] on header "Activity & Notes 2" at bounding box center [561, 70] width 398 height 24
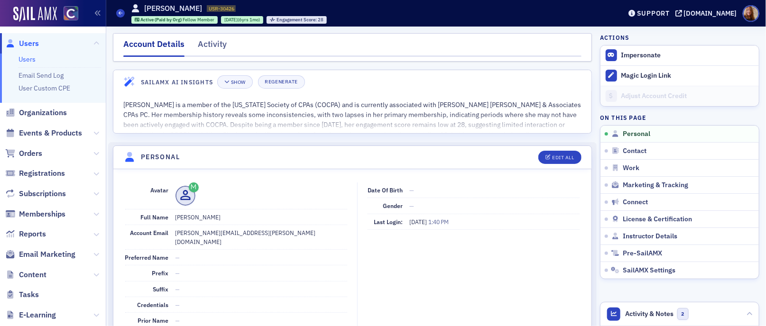
click at [28, 57] on link "Users" at bounding box center [27, 59] width 17 height 9
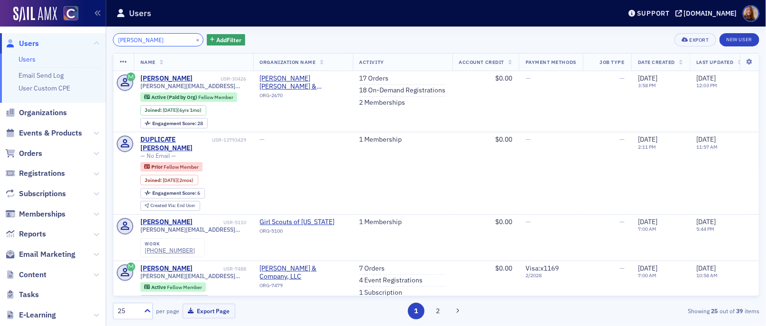
click at [140, 39] on input "samantha lapointe" at bounding box center [158, 39] width 91 height 13
paste input "anna@fagerlandcpa.com"
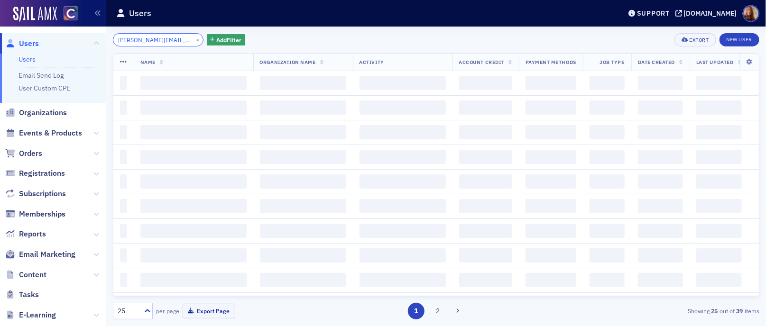
scroll to position [0, 1]
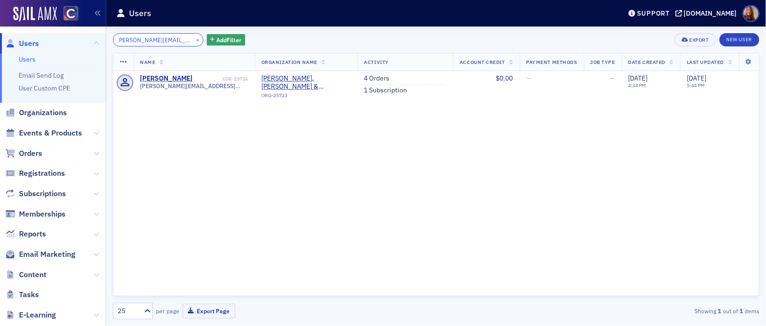
type input "anna@fagerlandcpa.com"
click at [380, 76] on link "4 Orders" at bounding box center [377, 78] width 26 height 9
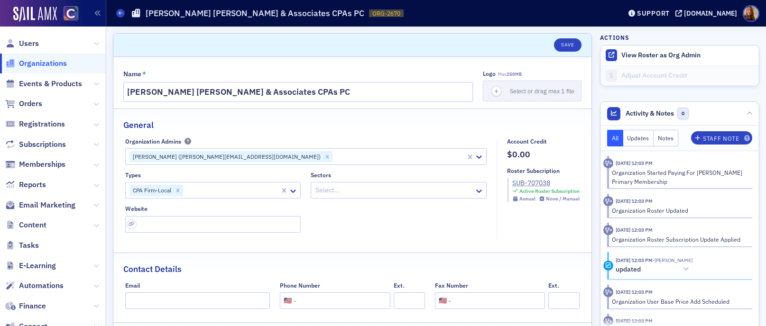
select select "US"
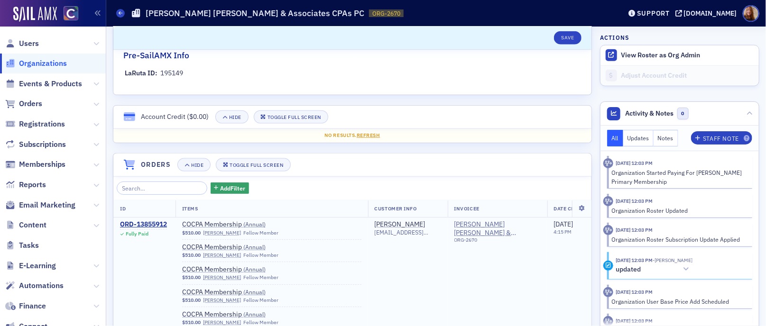
scroll to position [41, 0]
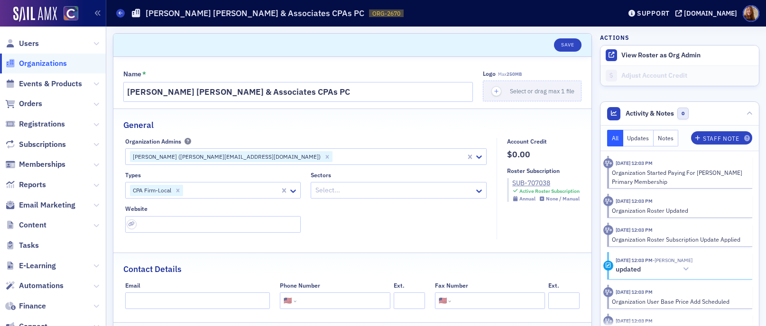
select select "US"
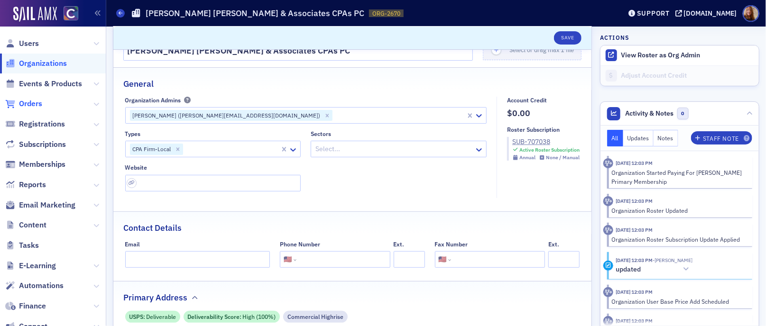
click at [26, 100] on span "Orders" at bounding box center [30, 104] width 23 height 10
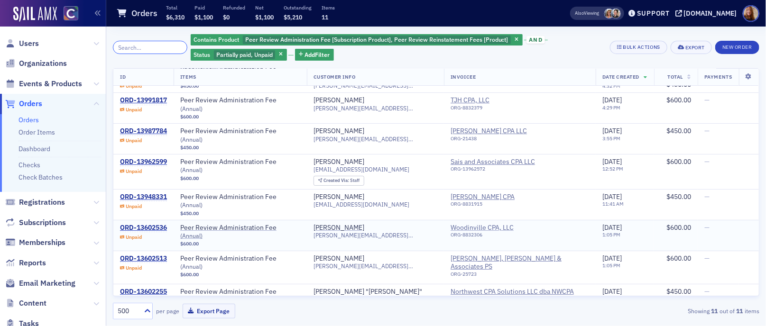
scroll to position [73, 0]
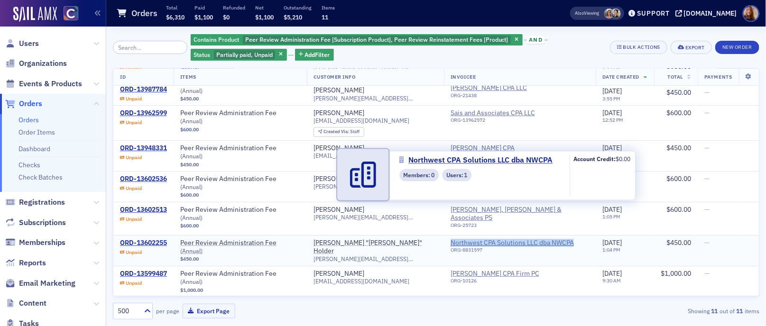
copy span "Northwest CPA Solutions LLC dba NWCPA"
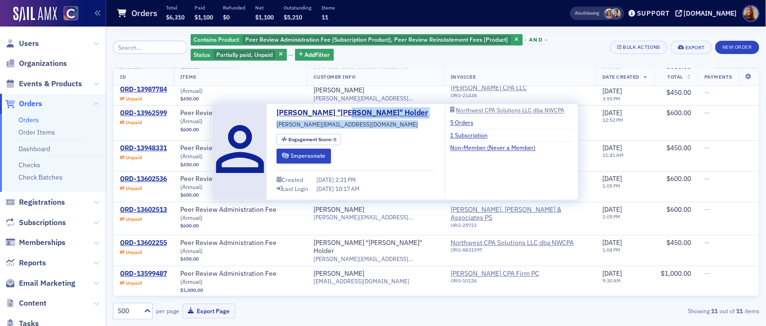
drag, startPoint x: 326, startPoint y: 122, endPoint x: 278, endPoint y: 131, distance: 49.1
click at [273, 134] on div "James "Jim" Holder jimh@nwcpa.net Engagement Score : 0 Impersonate Created 4/12…" at bounding box center [396, 151] width 355 height 89
copy div "jimh@nwcpa.net"
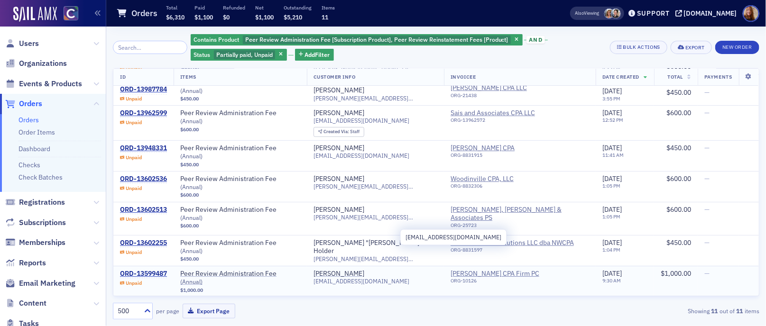
click at [364, 278] on span "re@elliscpafirm.com" at bounding box center [362, 281] width 96 height 7
copy span "re@elliscpafirm.com"
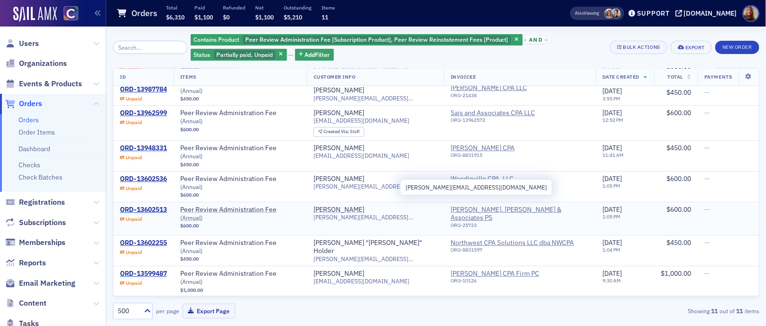
click at [367, 214] on span "[PERSON_NAME][EMAIL_ADDRESS][DOMAIN_NAME]" at bounding box center [376, 217] width 124 height 7
copy span "[PERSON_NAME][EMAIL_ADDRESS][DOMAIN_NAME]"
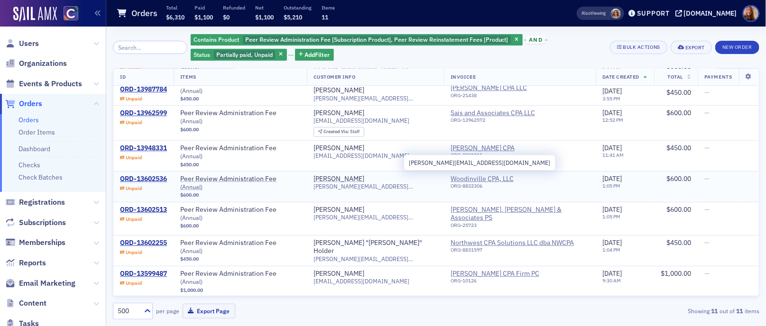
click at [363, 183] on span "[PERSON_NAME][EMAIL_ADDRESS][DOMAIN_NAME]" at bounding box center [376, 186] width 124 height 7
copy span "[PERSON_NAME][EMAIL_ADDRESS][DOMAIN_NAME]"
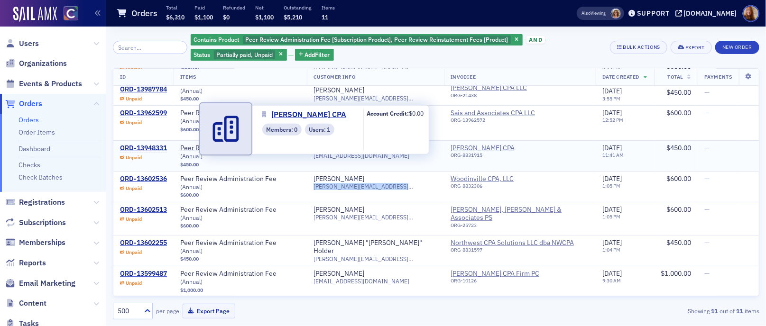
copy span "[PERSON_NAME] CPA"
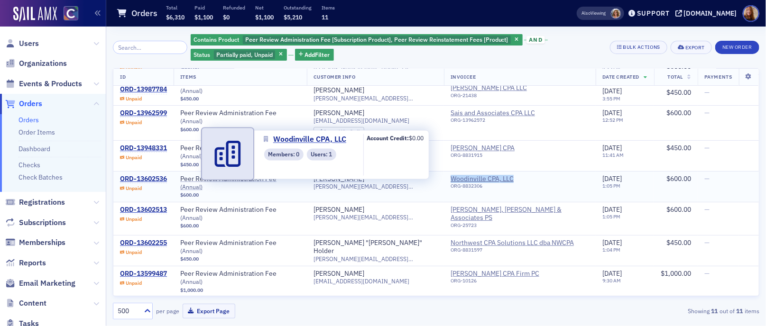
copy span "Woodinville CPA, LLC"
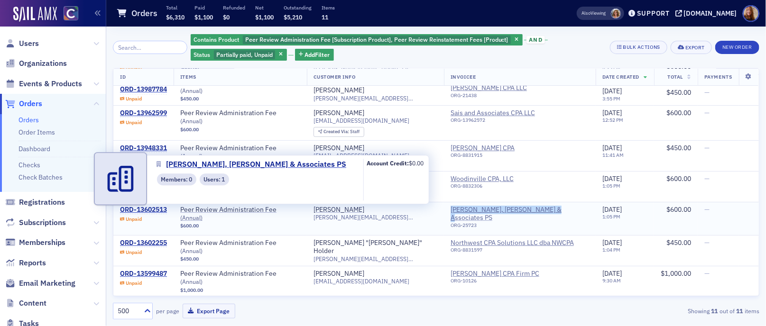
copy span "[PERSON_NAME], [PERSON_NAME] & Associates PS"
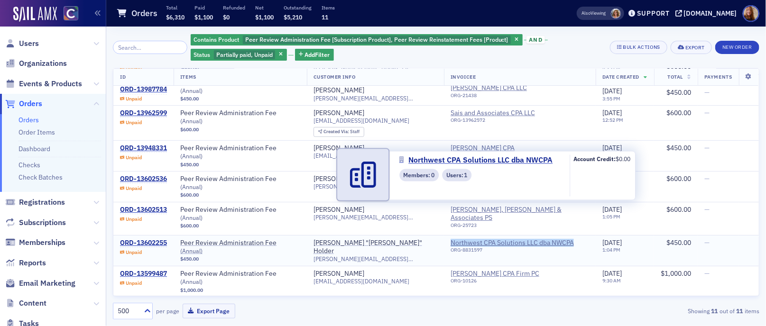
copy span "Northwest CPA Solutions LLC dba NWCPA"
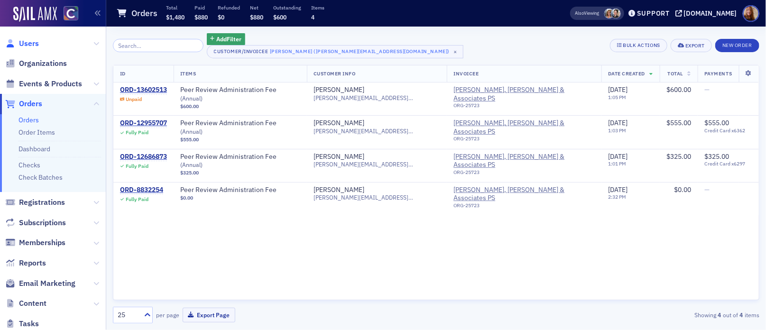
click at [38, 44] on span "Users" at bounding box center [29, 43] width 20 height 10
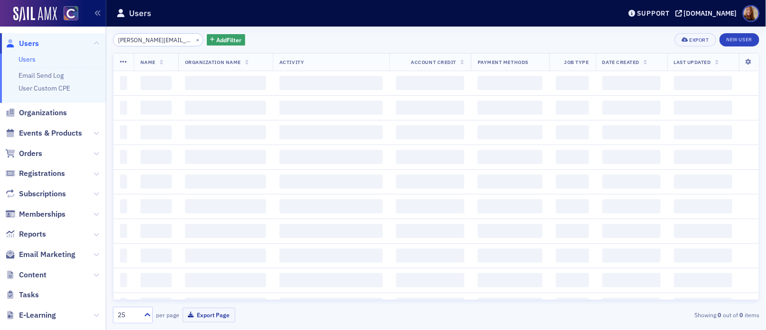
scroll to position [0, 1]
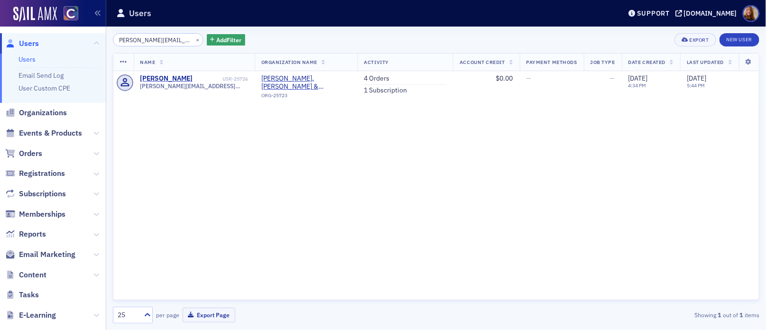
click at [132, 42] on input "[PERSON_NAME][EMAIL_ADDRESS][DOMAIN_NAME]" at bounding box center [158, 39] width 91 height 13
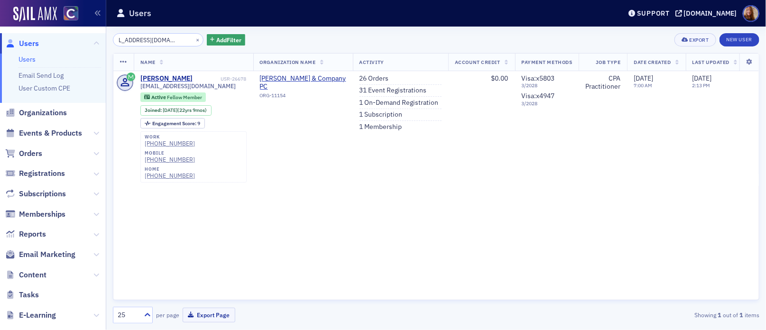
type input "[EMAIL_ADDRESS][DOMAIN_NAME]"
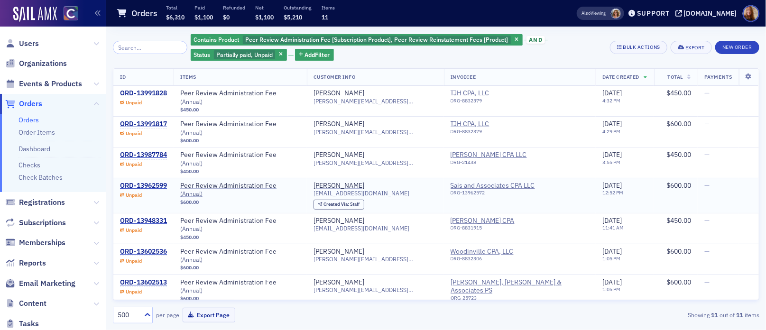
scroll to position [69, 0]
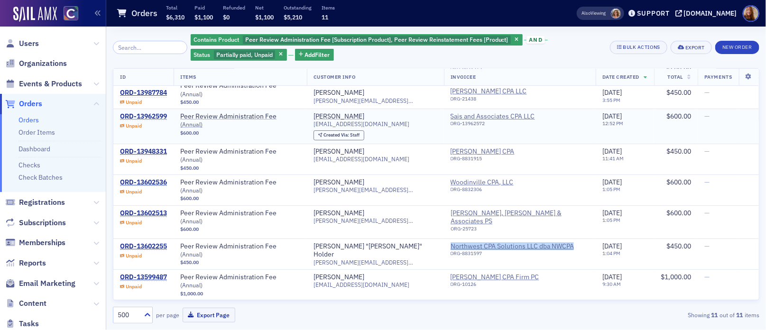
click at [148, 112] on div "ORD-13962599" at bounding box center [143, 116] width 47 height 9
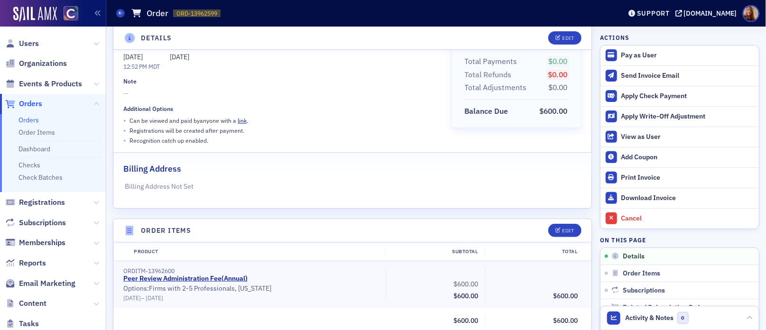
scroll to position [120, 0]
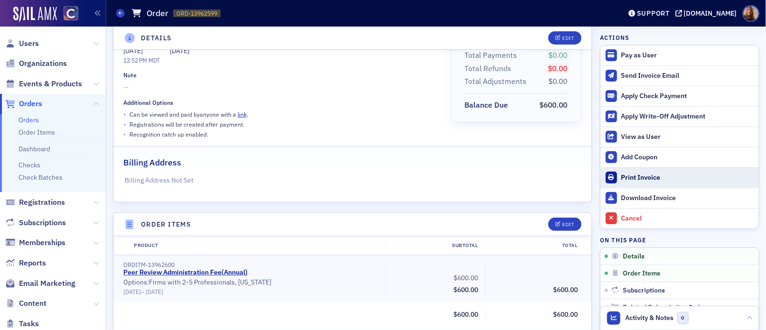
click at [639, 181] on div "Print Invoice" at bounding box center [687, 178] width 133 height 9
